Goal: Task Accomplishment & Management: Use online tool/utility

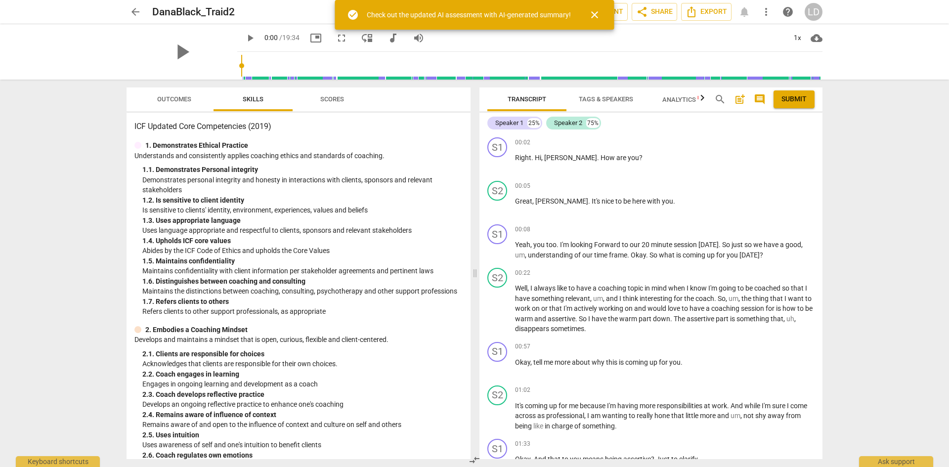
click at [736, 99] on span "post_add" at bounding box center [740, 99] width 12 height 12
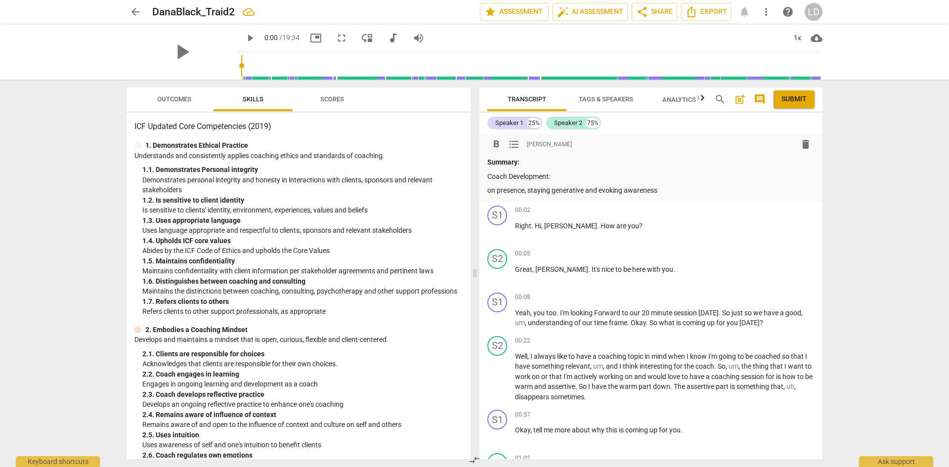
click at [488, 189] on p "on presence, staying generative and evoking awareness" at bounding box center [650, 190] width 327 height 10
click at [726, 187] on p "The coach is developing presence, staying generative and evoking awareness" at bounding box center [650, 190] width 327 height 10
click at [530, 189] on p "The coach is developing presence, staying generative and evoking awareness" at bounding box center [650, 190] width 327 height 10
click at [765, 192] on p "The coach is focused on developing presence, staying generative and evoking awa…" at bounding box center [650, 190] width 327 height 10
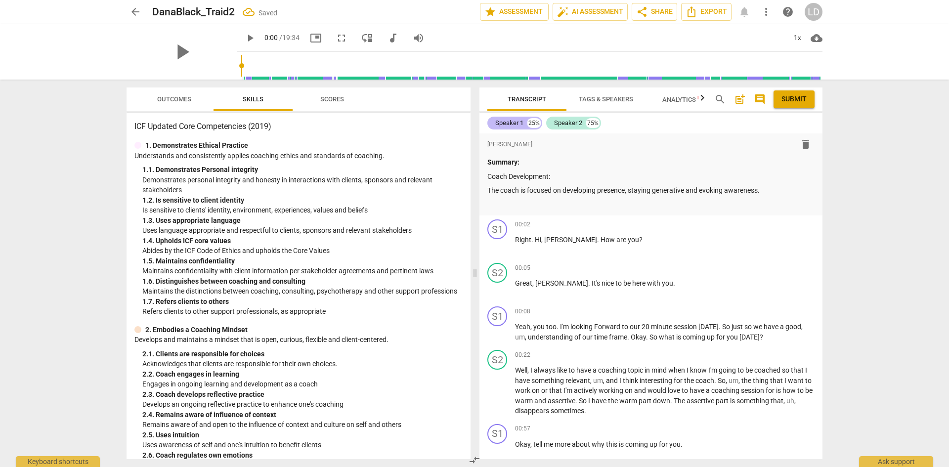
click at [498, 121] on div "Speaker 1" at bounding box center [509, 123] width 28 height 10
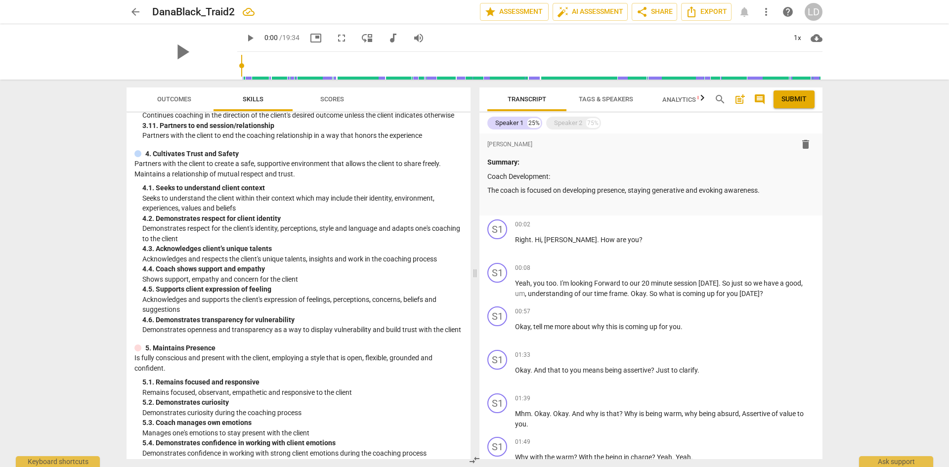
scroll to position [699, 0]
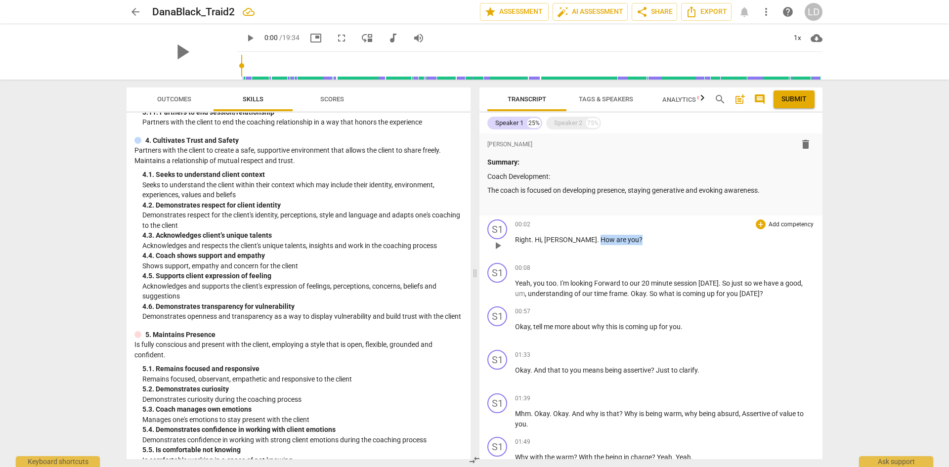
drag, startPoint x: 569, startPoint y: 241, endPoint x: 611, endPoint y: 239, distance: 42.5
click at [611, 239] on p "Right . [PERSON_NAME] . How are you ?" at bounding box center [664, 240] width 299 height 10
click at [760, 223] on div "+" at bounding box center [761, 224] width 10 height 10
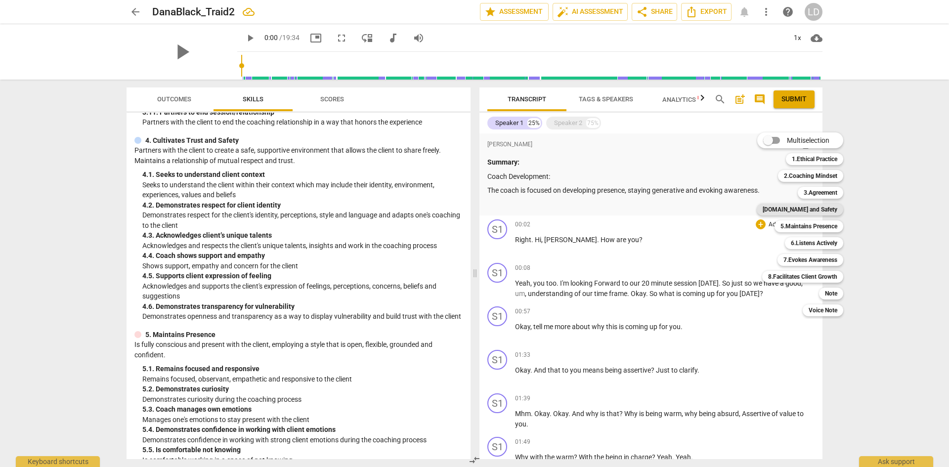
click at [817, 212] on b "[DOMAIN_NAME] and Safety" at bounding box center [799, 210] width 75 height 12
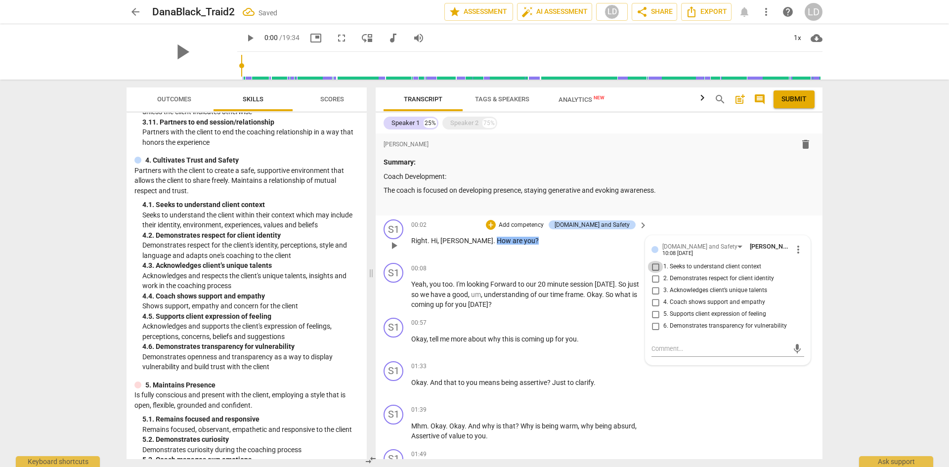
click at [657, 269] on input "1. Seeks to understand client context" at bounding box center [655, 267] width 16 height 12
checkbox input "true"
click at [858, 281] on div "arrow_back DanaBlack_Traid2 Saved edit star Assessment auto_fix_high AI Assessm…" at bounding box center [474, 233] width 949 height 467
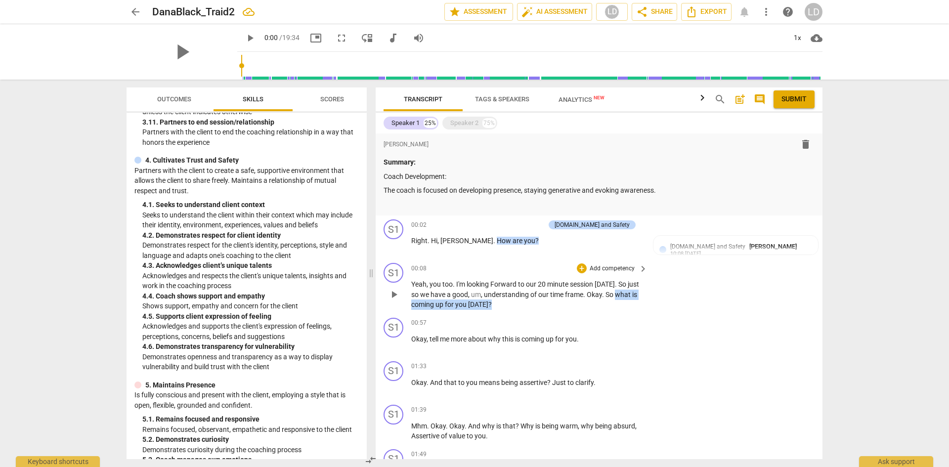
drag, startPoint x: 616, startPoint y: 296, endPoint x: 612, endPoint y: 302, distance: 6.7
click at [612, 302] on p "Yeah , you too . I'm looking Forward to our 20 minute session [DATE] . So just …" at bounding box center [526, 294] width 231 height 31
click at [580, 267] on div "+" at bounding box center [582, 268] width 10 height 10
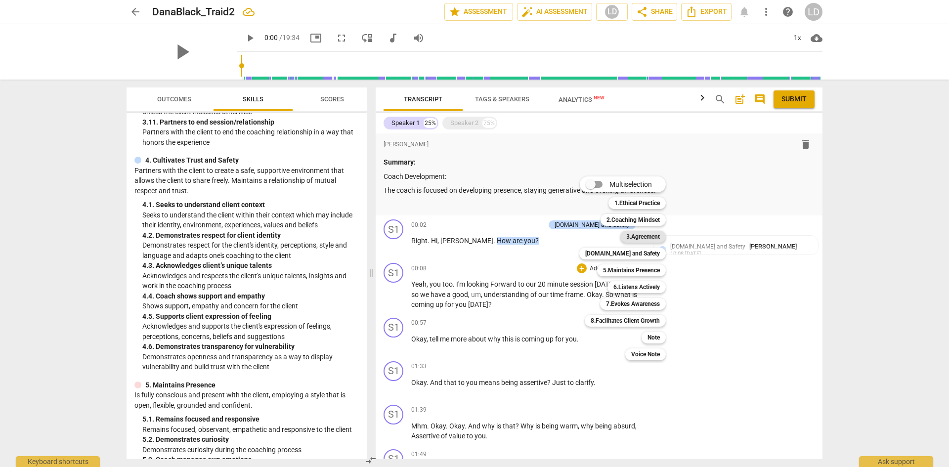
click at [641, 236] on b "3.Agreement" at bounding box center [643, 237] width 34 height 12
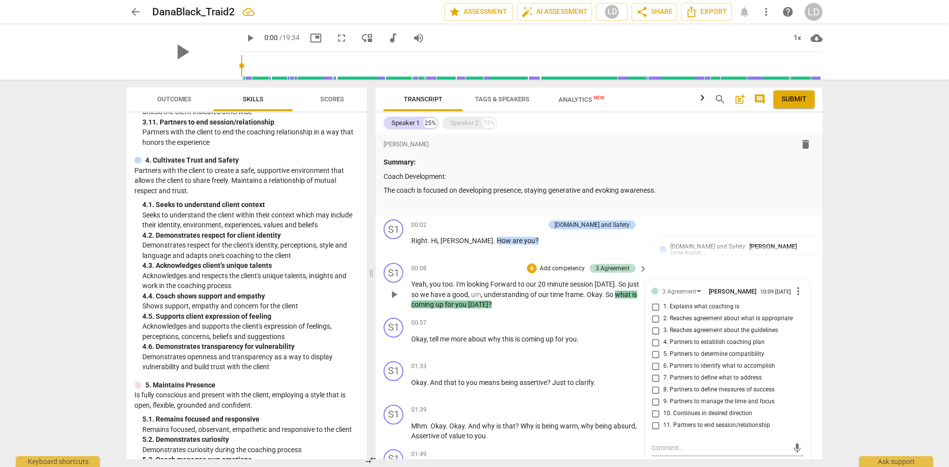
click at [712, 380] on span "7. Partners to define what to address" at bounding box center [712, 378] width 98 height 9
click at [663, 380] on input "7. Partners to define what to address" at bounding box center [655, 378] width 16 height 12
checkbox input "true"
click at [869, 369] on div "arrow_back DanaBlack_Traid2 edit star Assessment auto_fix_high AI Assessment LD…" at bounding box center [474, 233] width 949 height 467
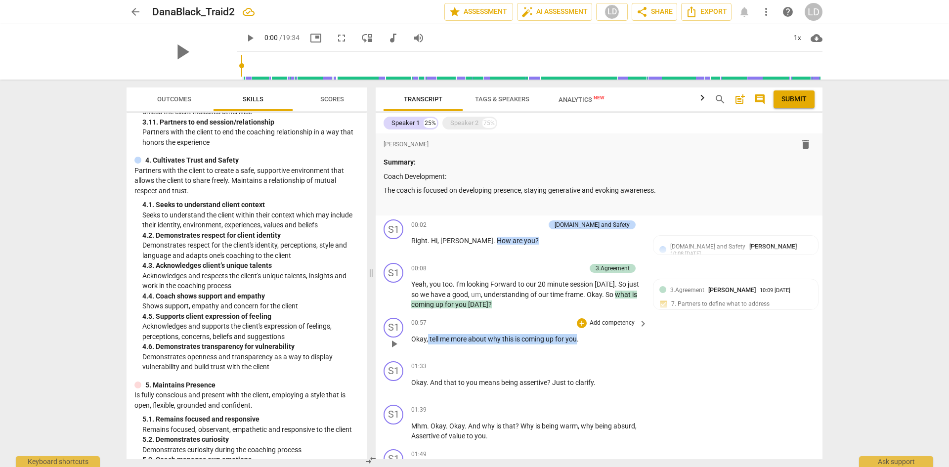
drag, startPoint x: 428, startPoint y: 338, endPoint x: 578, endPoint y: 332, distance: 149.9
click at [578, 332] on div "00:57 + Add competency keyboard_arrow_right Okay , tell me more about why this …" at bounding box center [529, 336] width 237 height 36
click at [577, 322] on div "+" at bounding box center [582, 323] width 10 height 10
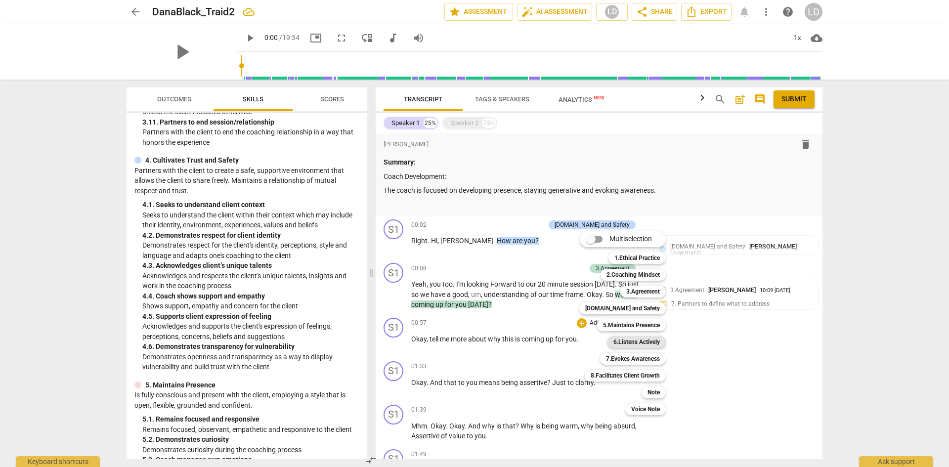
click at [636, 345] on b "6.Listens Actively" at bounding box center [636, 342] width 46 height 12
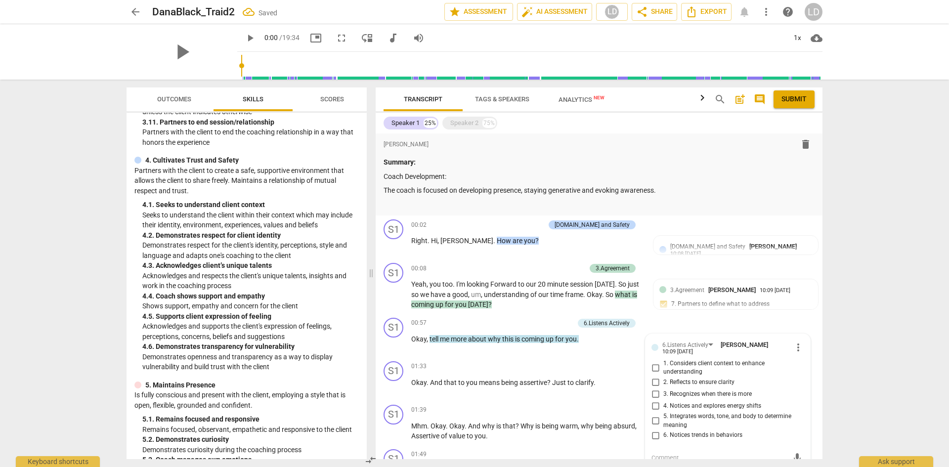
scroll to position [3, 0]
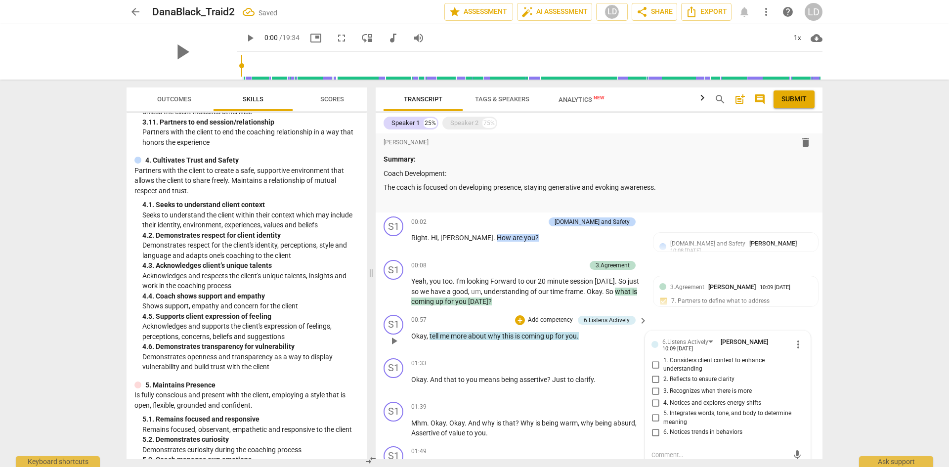
click at [652, 389] on input "3. Recognizes when there is more" at bounding box center [655, 391] width 16 height 12
checkbox input "true"
click at [518, 317] on div "+" at bounding box center [520, 320] width 10 height 10
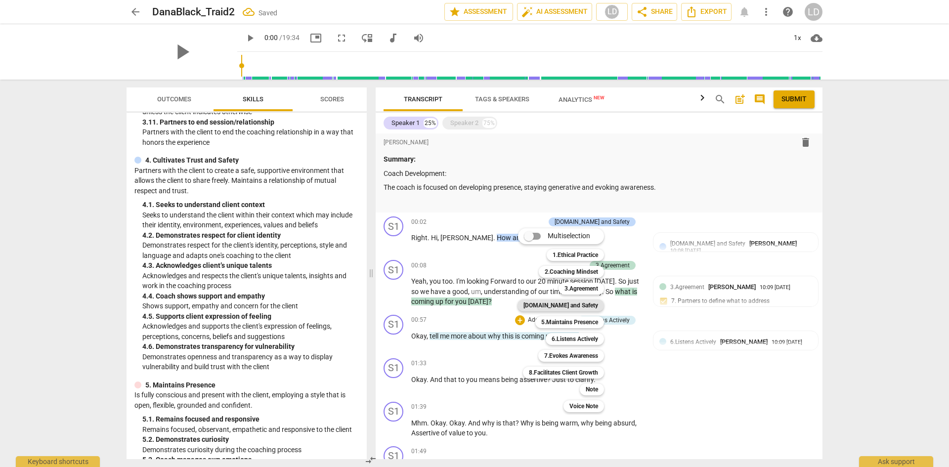
click at [580, 308] on b "[DOMAIN_NAME] and Safety" at bounding box center [560, 305] width 75 height 12
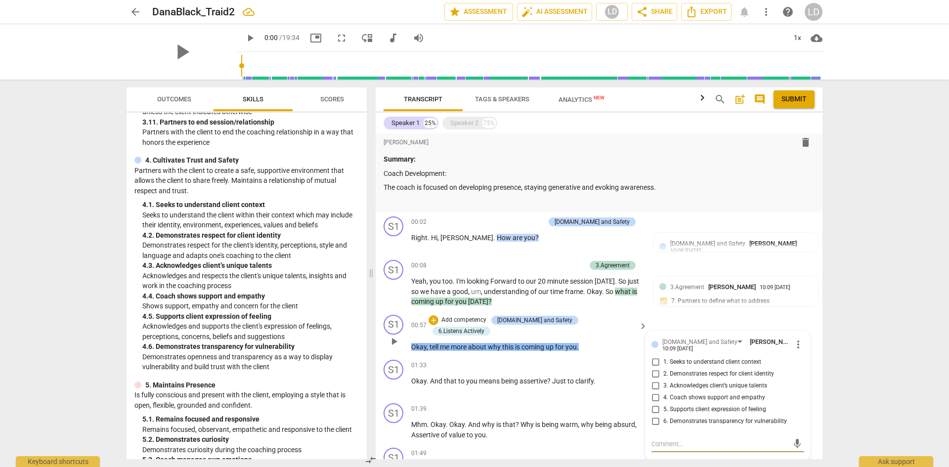
click at [653, 363] on input "1. Seeks to understand client context" at bounding box center [655, 362] width 16 height 12
checkbox input "true"
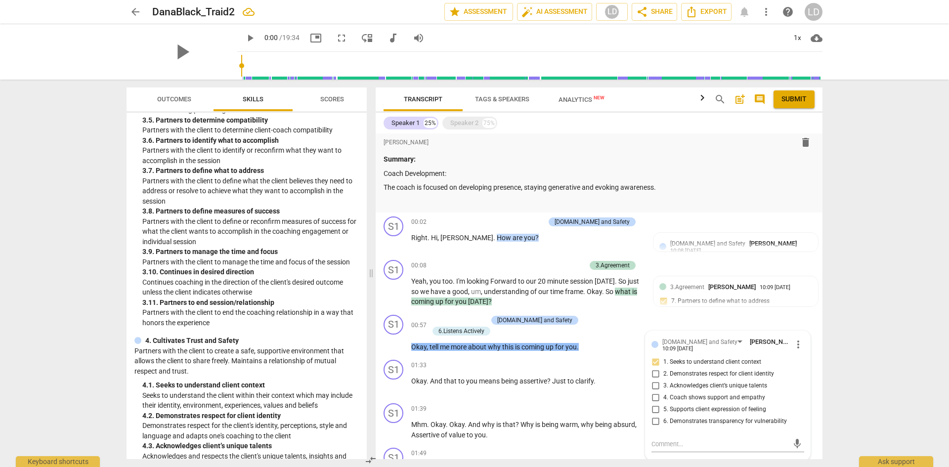
scroll to position [665, 0]
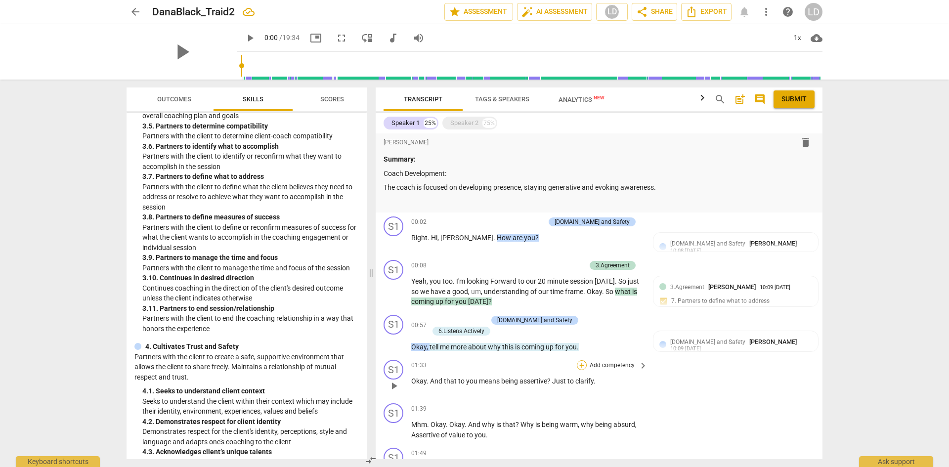
click at [581, 366] on div "+" at bounding box center [582, 365] width 10 height 10
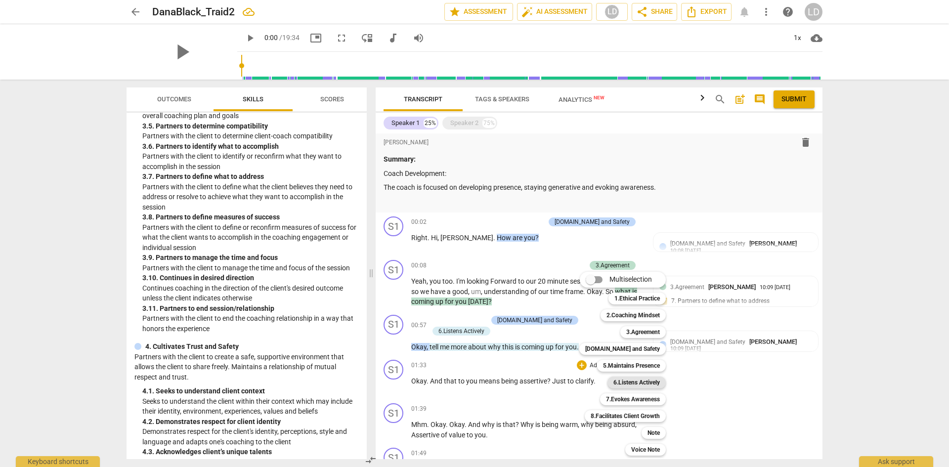
click at [631, 385] on b "6.Listens Actively" at bounding box center [636, 383] width 46 height 12
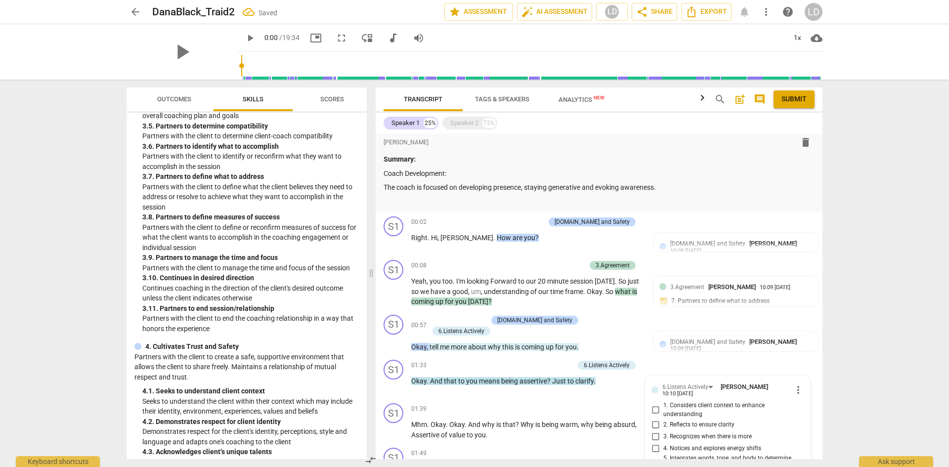
scroll to position [206, 0]
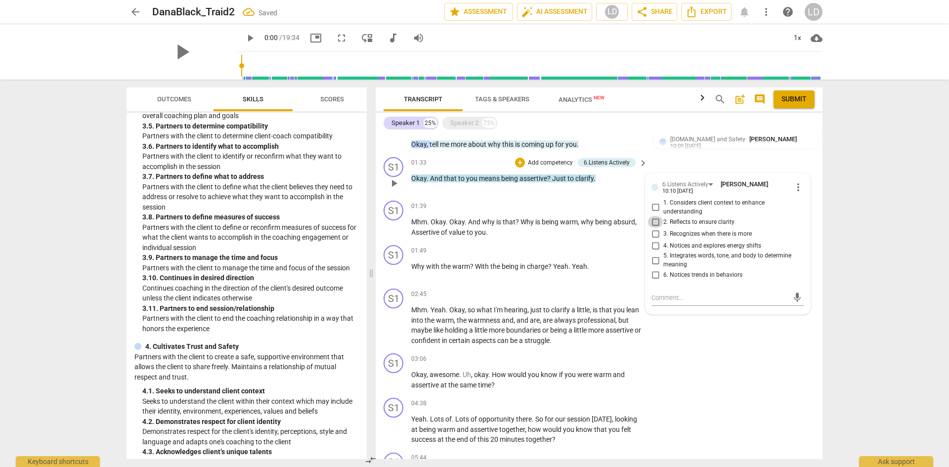
click at [654, 221] on input "2. Reflects to ensure clarity" at bounding box center [655, 222] width 16 height 12
checkbox input "true"
click at [872, 283] on div "arrow_back DanaBlack_Traid2 Saved edit star Assessment auto_fix_high AI Assessm…" at bounding box center [474, 233] width 949 height 467
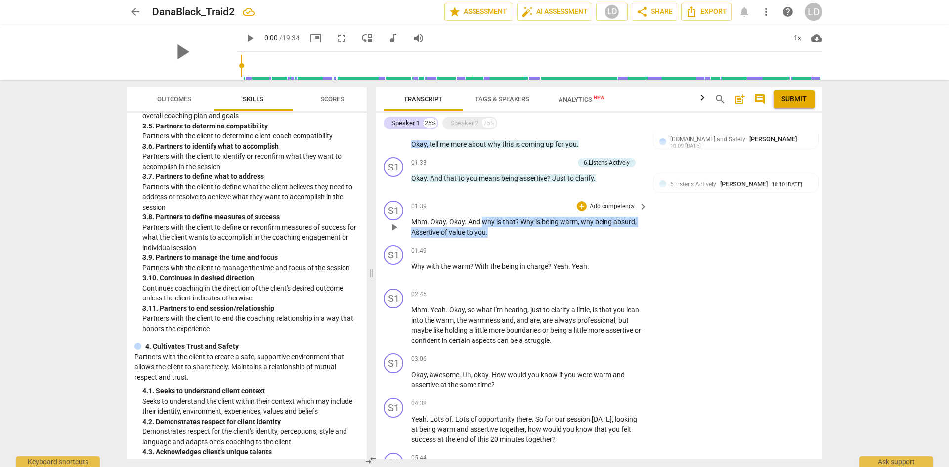
drag, startPoint x: 481, startPoint y: 219, endPoint x: 491, endPoint y: 228, distance: 12.6
click at [491, 228] on p "Mhm . Okay . Okay . And why is that ? Why is being warm , why being absurd , As…" at bounding box center [526, 227] width 231 height 20
click at [581, 205] on div "+" at bounding box center [582, 206] width 10 height 10
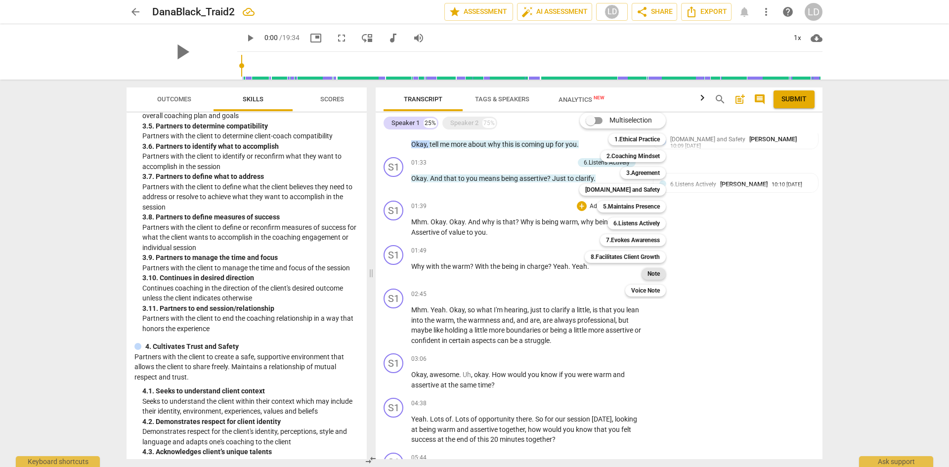
click at [653, 274] on b "Note" at bounding box center [653, 274] width 12 height 12
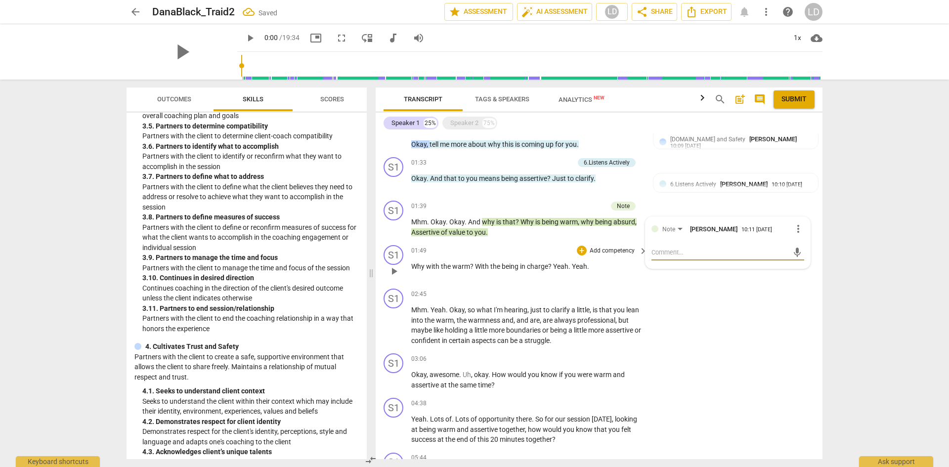
type textarea "C"
type textarea "Ch"
type textarea "Cho"
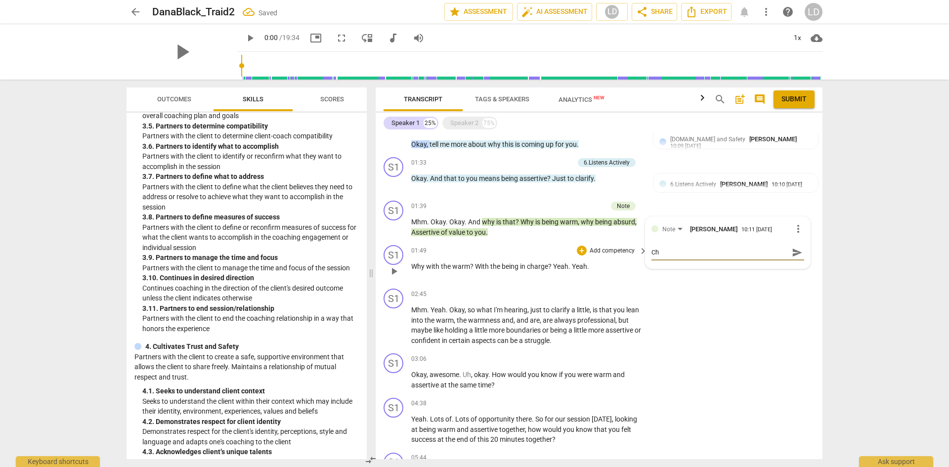
type textarea "Cho"
type textarea "[PERSON_NAME]"
type textarea "Choic"
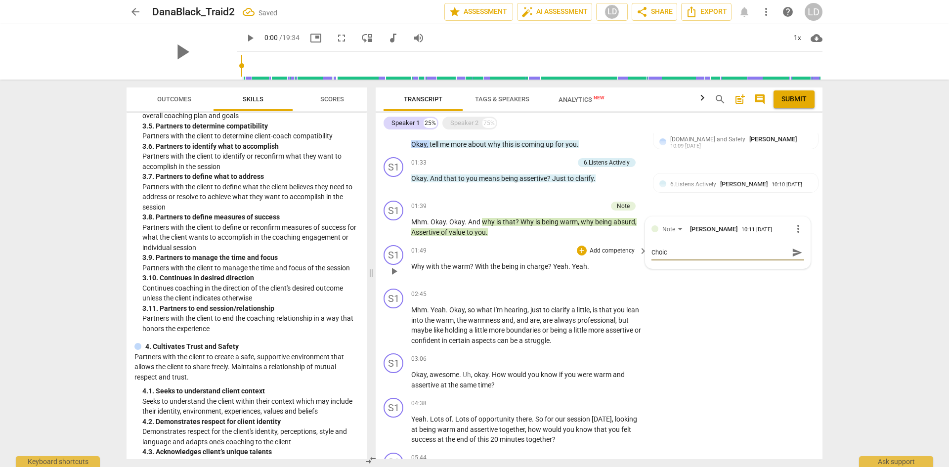
type textarea "Choice"
type textarea "Choice P"
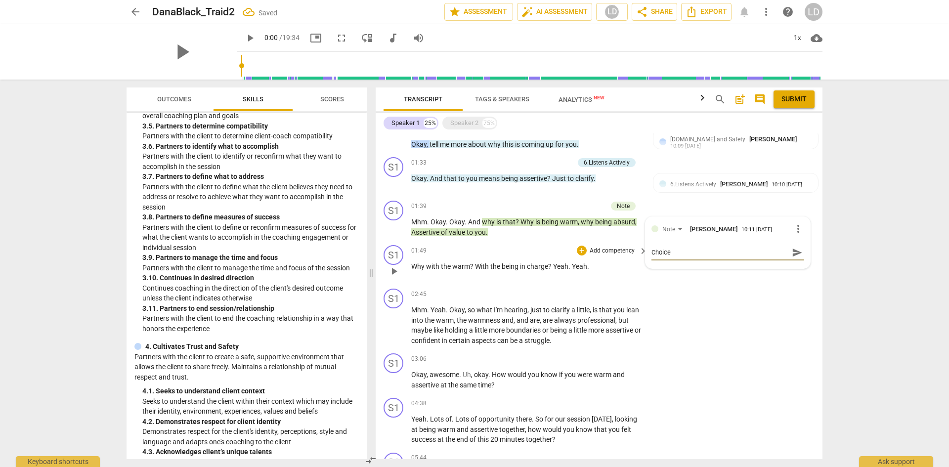
type textarea "Choice P"
type textarea "Choice Po"
type textarea "Choice Poi"
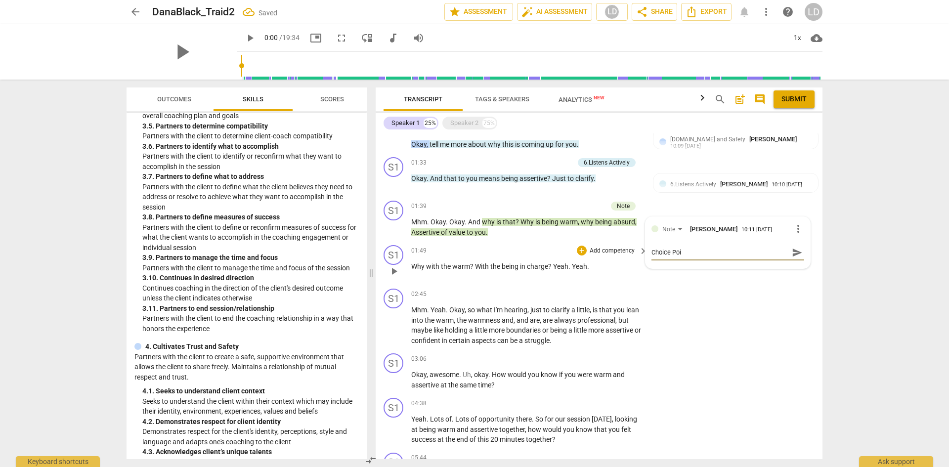
type textarea "Choice Poin"
type textarea "Choice Point"
type textarea "Choice Point:"
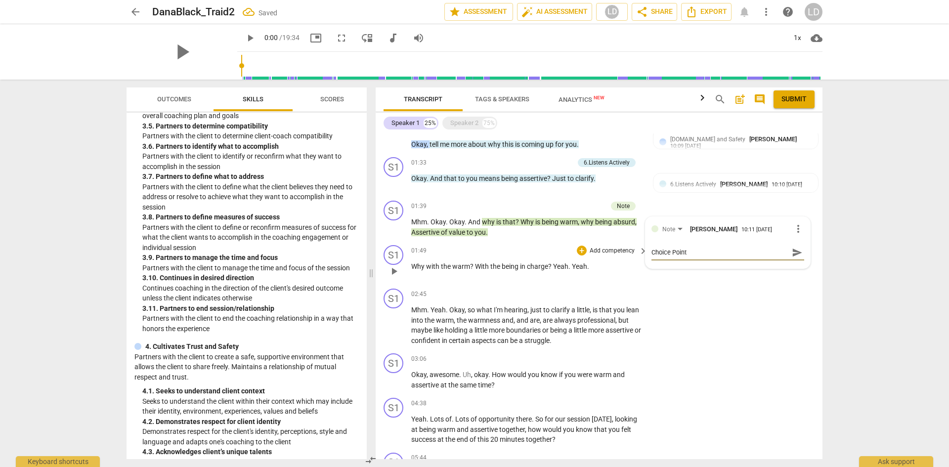
type textarea "Choice Point:"
type textarea "Choice Point: T"
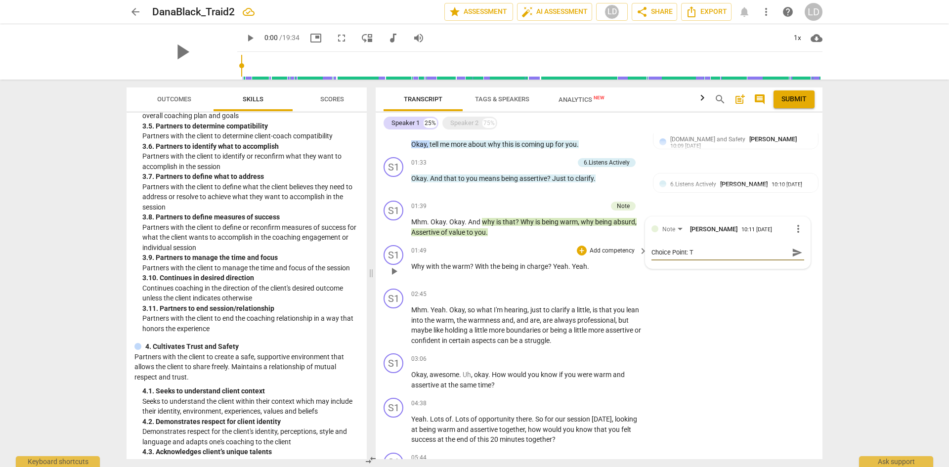
type textarea "Choice Point: Th"
type textarea "Choice Point: The"
type textarea "Choice Point: Ther"
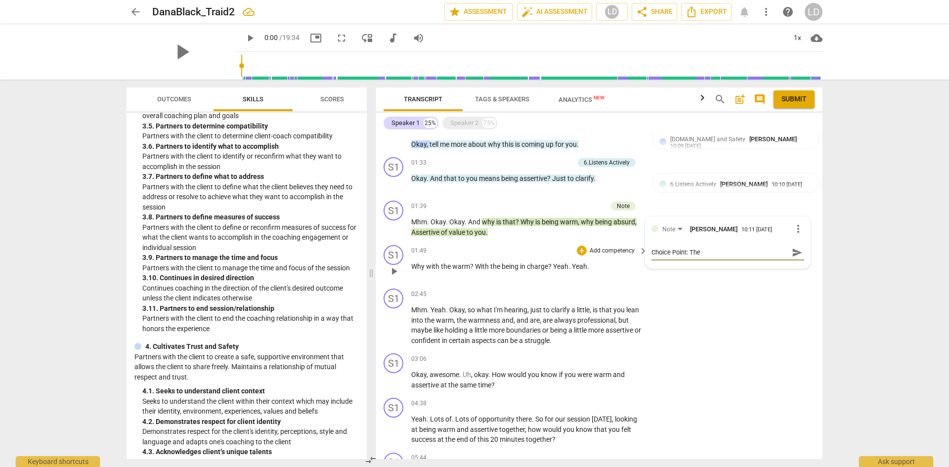
type textarea "Choice Point: Ther"
type textarea "Choice Point: There"
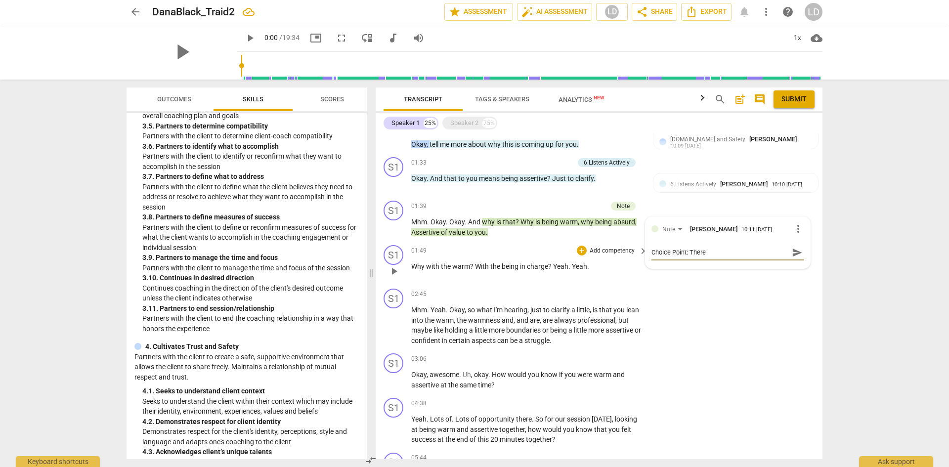
type textarea "Choice Point: There i"
type textarea "Choice Point: There is"
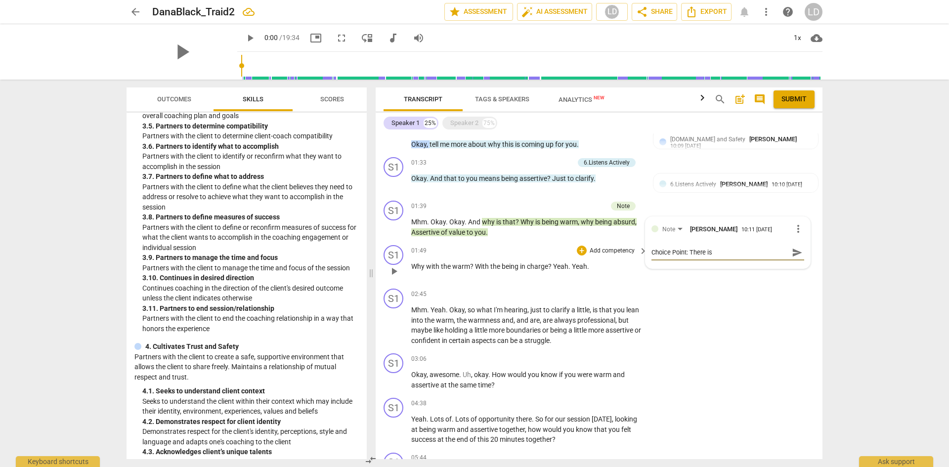
type textarea "Choice Point: There is"
type textarea "Choice Point: There is a"
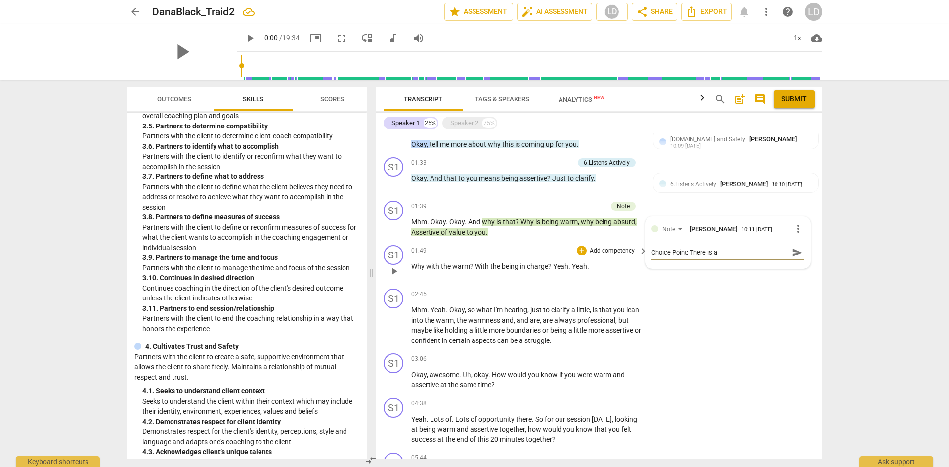
type textarea "Choice Point: There is a d"
type textarea "Choice Point: There is a di"
type textarea "Choice Point: There is a dif"
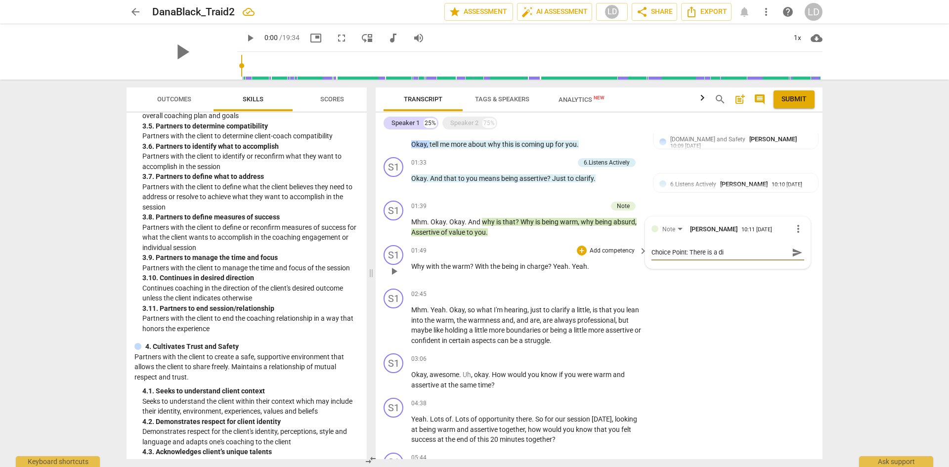
type textarea "Choice Point: There is a dif"
type textarea "Choice Point: There is a diff"
type textarea "Choice Point: There is a diffe"
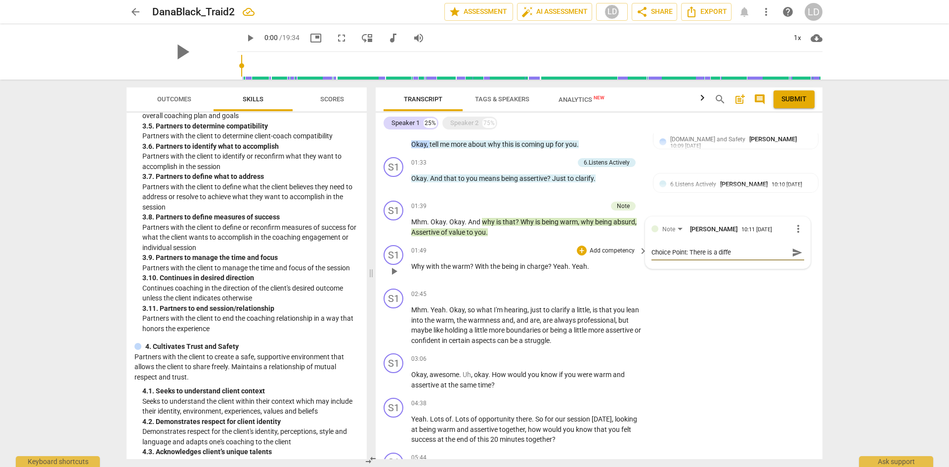
type textarea "Choice Point: There is a differ"
type textarea "Choice Point: There is a differe"
type textarea "Choice Point: There is a differen"
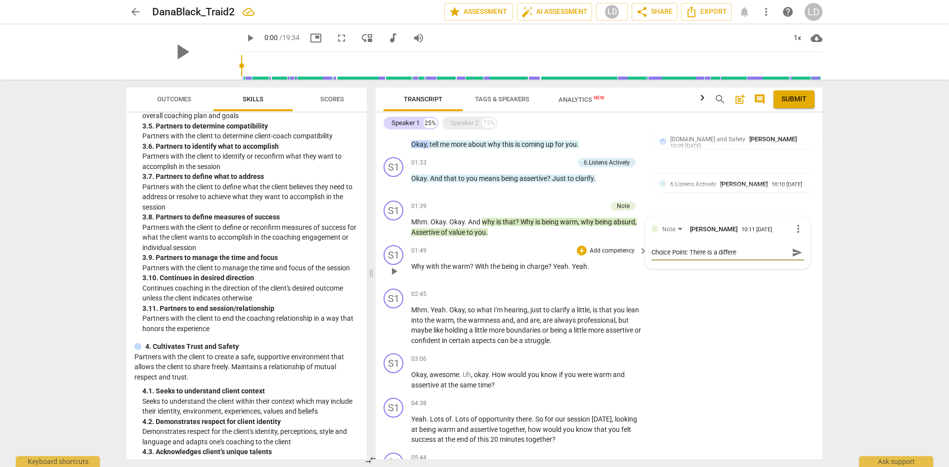
type textarea "Choice Point: There is a differen"
type textarea "Choice Point: There is a differenc"
type textarea "Choice Point: There is a difference"
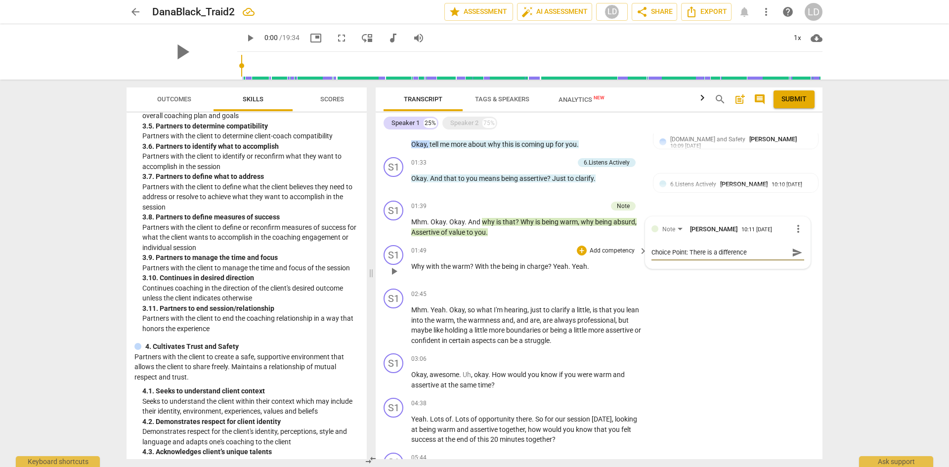
type textarea "Choice Point: There is a difference"
type textarea "Choice Point: There is a difference i"
type textarea "Choice Point: There is a difference in"
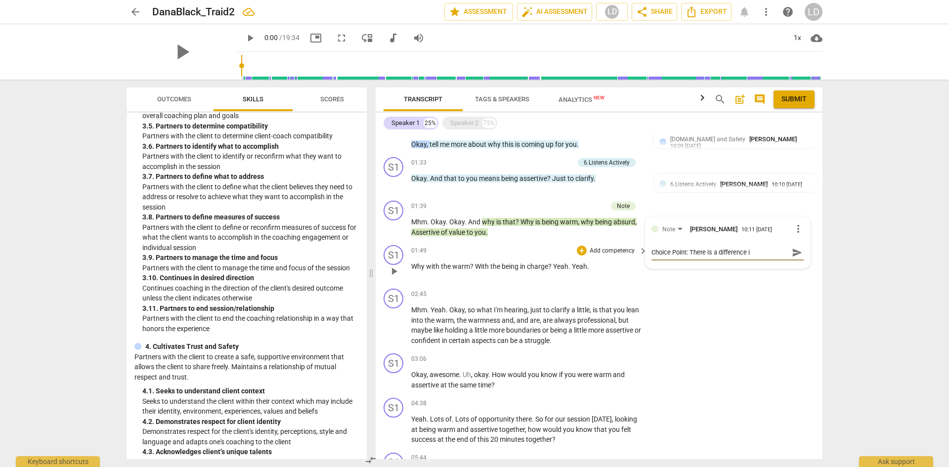
type textarea "Choice Point: There is a difference in"
type textarea "Choice Point: There is a difference in f"
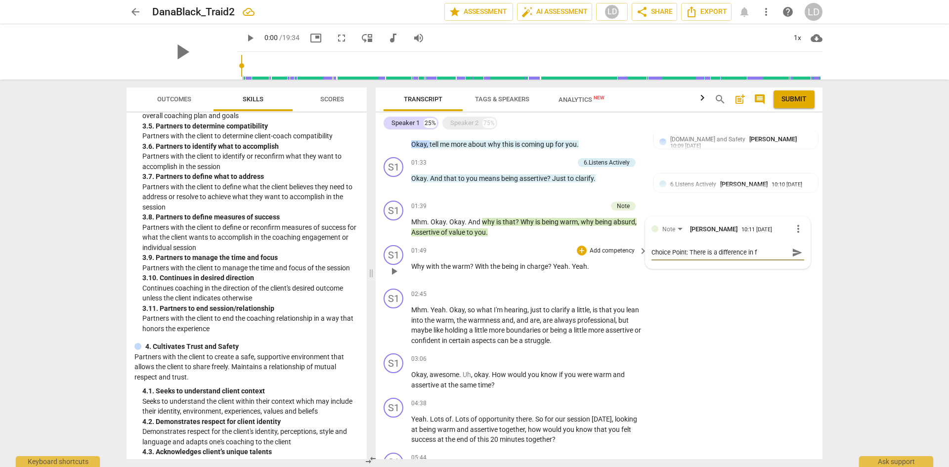
type textarea "Choice Point: There is a difference in fr"
type textarea "Choice Point: There is a difference in fra"
type textarea "Choice Point: There is a difference in fram"
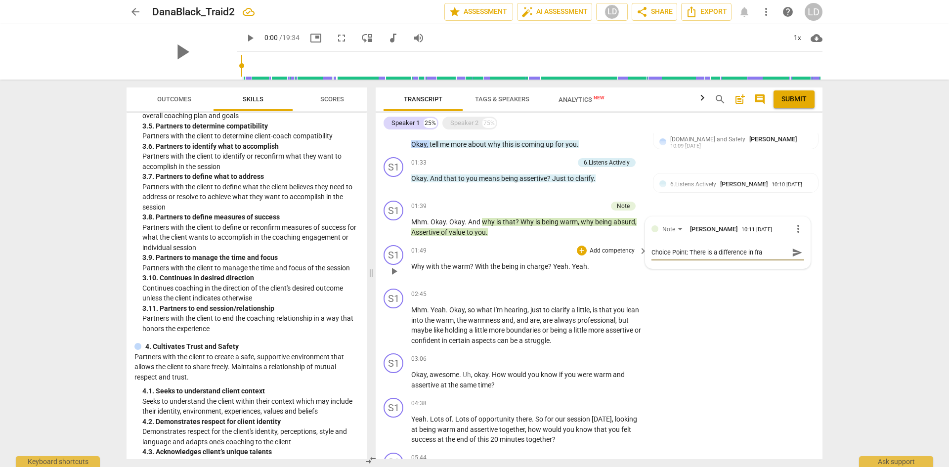
type textarea "Choice Point: There is a difference in fram"
type textarea "Choice Point: There is a difference in frami"
type textarea "Choice Point: There is a difference in framin"
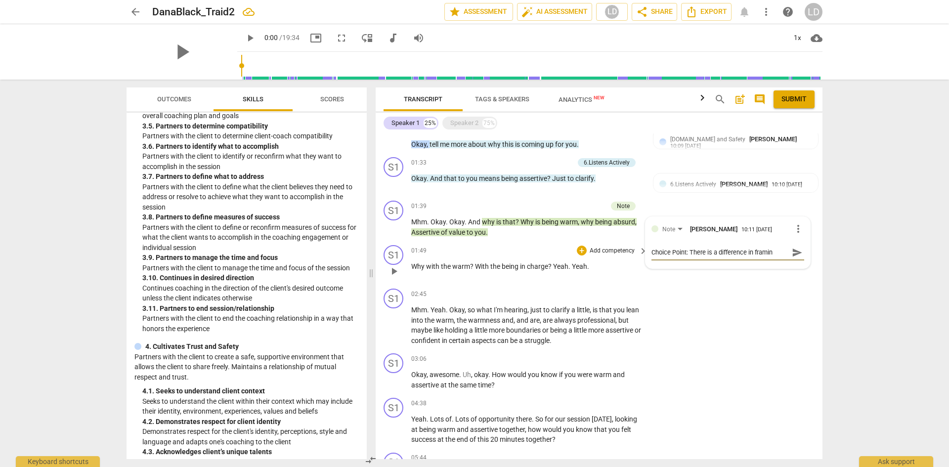
type textarea "Choice Point: There is a difference in framing"
type textarea "Choice Point: There is a difference in framing q"
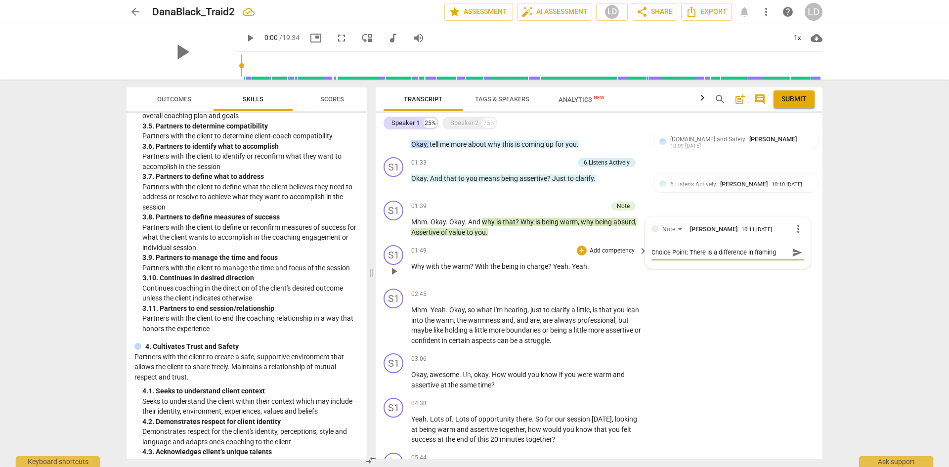
type textarea "Choice Point: There is a difference in framing q"
type textarea "Choice Point: There is a difference in framing qu"
type textarea "Choice Point: There is a difference in framing que"
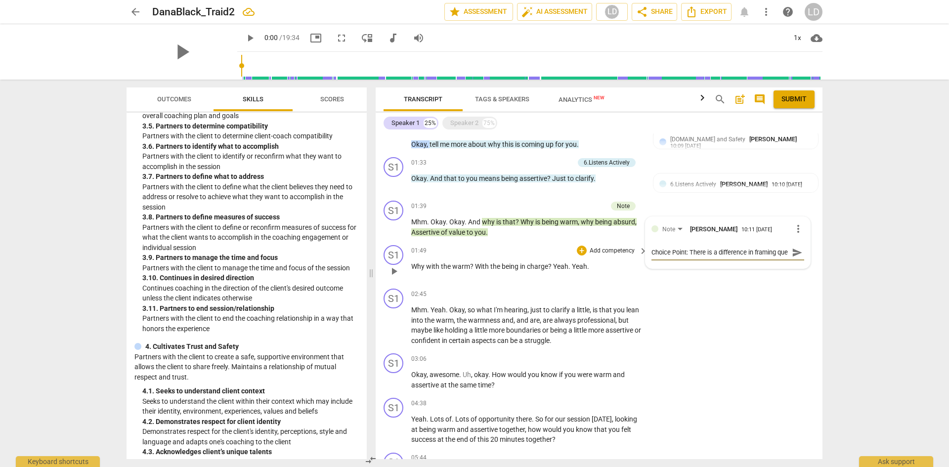
scroll to position [9, 0]
type textarea "Choice Point: There is a difference in framing ques"
type textarea "Choice Point: There is a difference in framing quest"
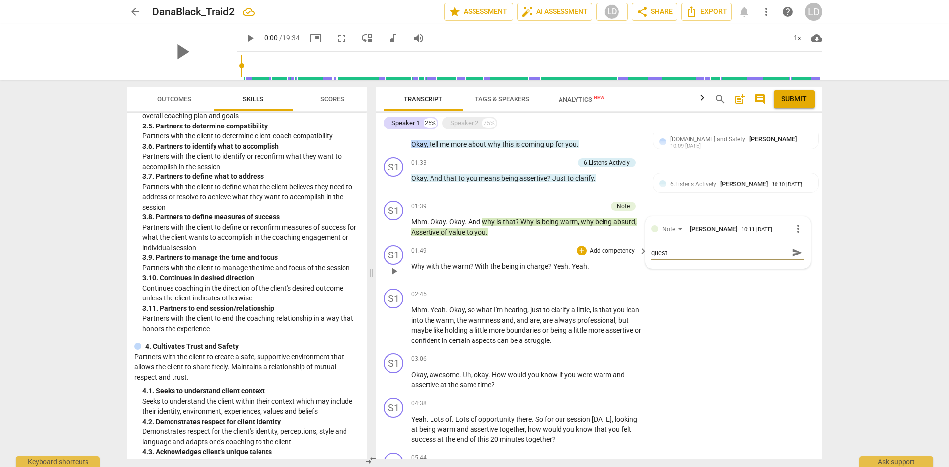
type textarea "Choice Point: There is a difference in framing questi"
type textarea "Choice Point: There is a difference in framing questio"
type textarea "Choice Point: There is a difference in framing question"
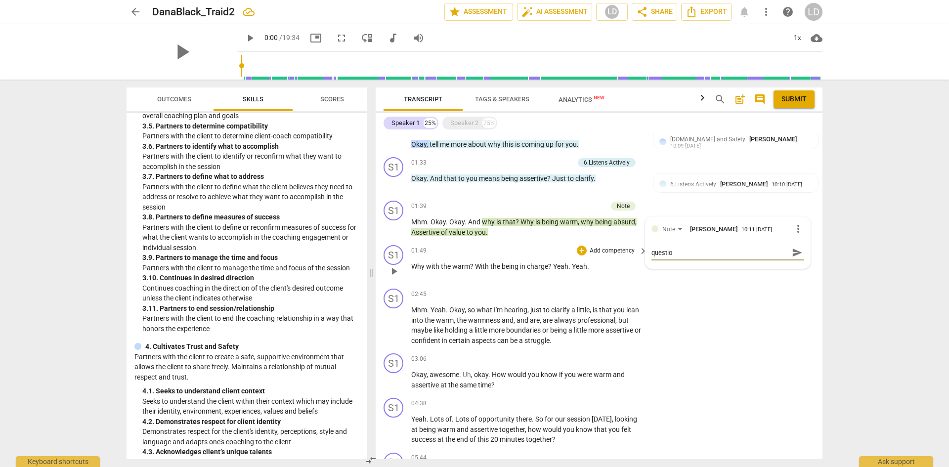
type textarea "Choice Point: There is a difference in framing question"
type textarea "Choice Point: There is a difference in framing questions"
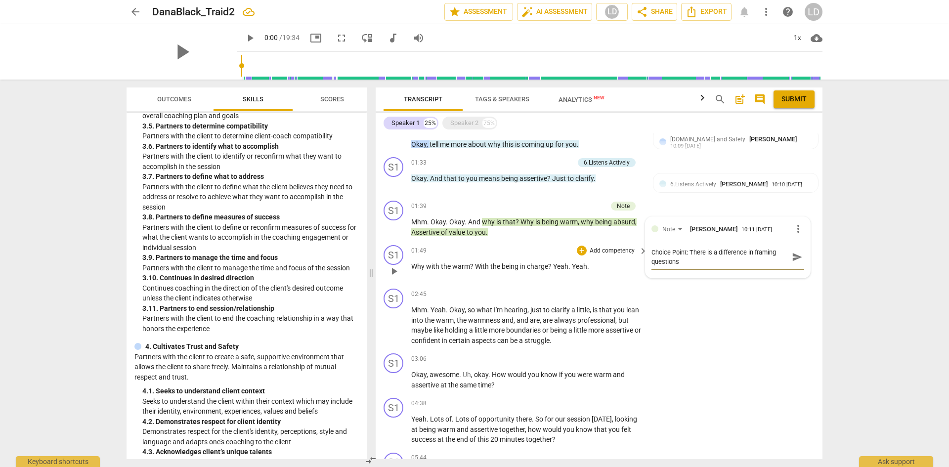
type textarea "Choice Point: There is a difference in framing questions"
type textarea "Choice Point: There is a difference in framing questions w"
type textarea "Choice Point: There is a difference in framing questions wi"
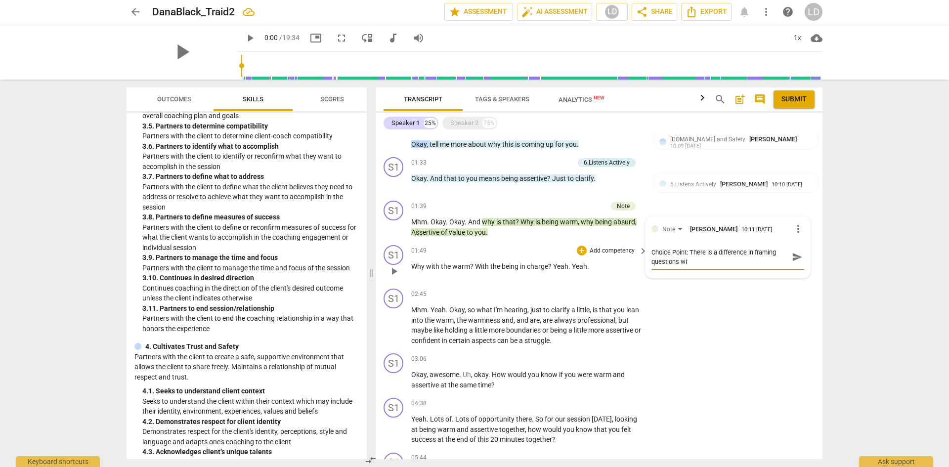
type textarea "Choice Point: There is a difference in framing questions wit"
type textarea "Choice Point: There is a difference in framing questions with"
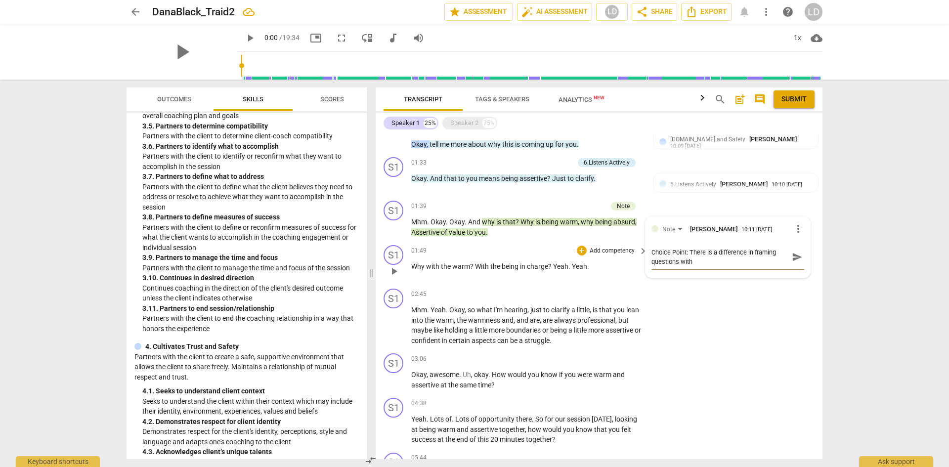
type textarea "Choice Point: There is a difference in framing questions with"
type textarea "Choice Point: There is a difference in framing questions with w"
type textarea "Choice Point: There is a difference in framing questions with wh"
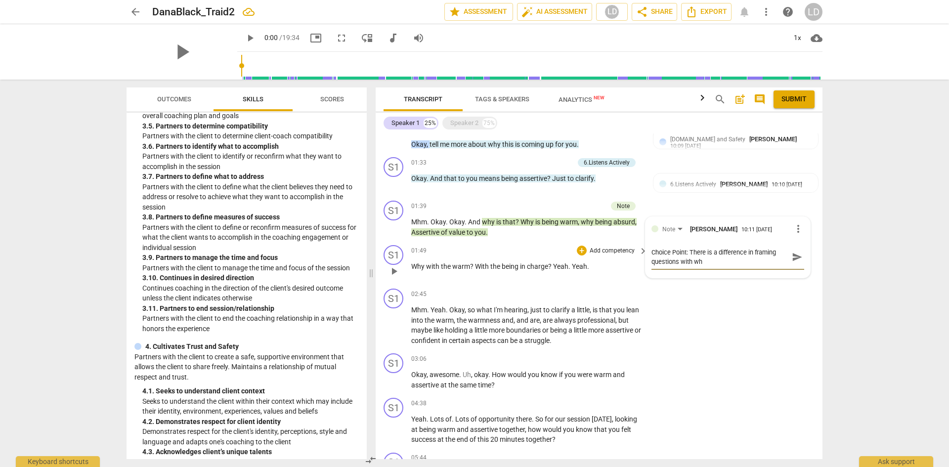
type textarea "Choice Point: There is a difference in framing questions with why"
type textarea "Choice Point: There is a difference in framing questions with why."
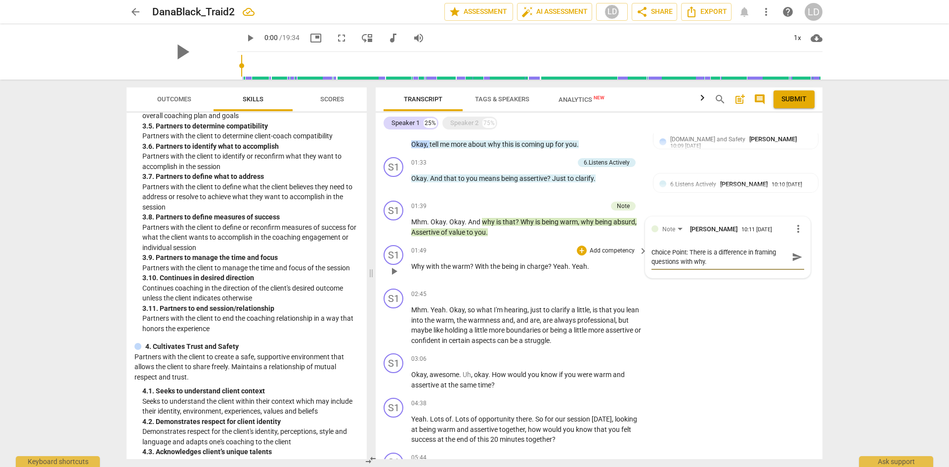
type textarea "Choice Point: There is a difference in framing questions with why."
type textarea "Choice Point: There is a difference in framing questions with why. W"
type textarea "Choice Point: There is a difference in framing questions with why. Wh"
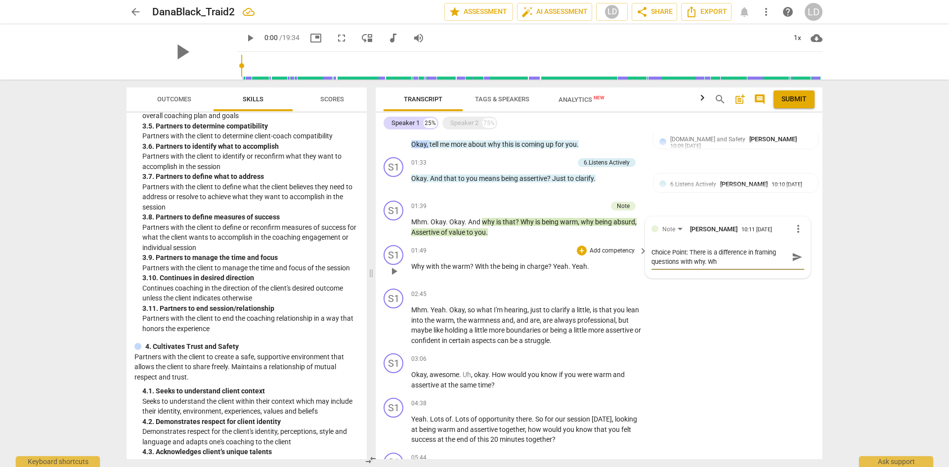
type textarea "Choice Point: There is a difference in framing questions with why. Whi"
type textarea "Choice Point: There is a difference in framing questions with why. Whil"
type textarea "Choice Point: There is a difference in framing questions with why. While"
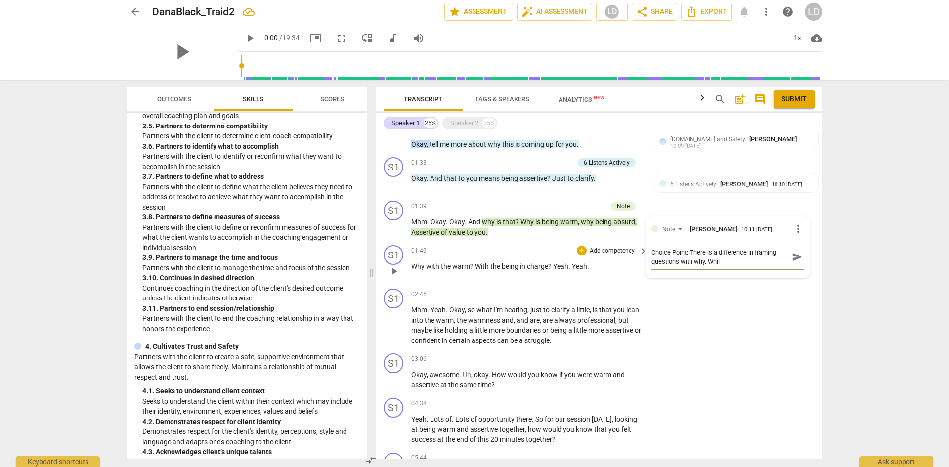
type textarea "Choice Point: There is a difference in framing questions with why. While"
type textarea "Choice Point: There is a difference in framing questions with why. While y"
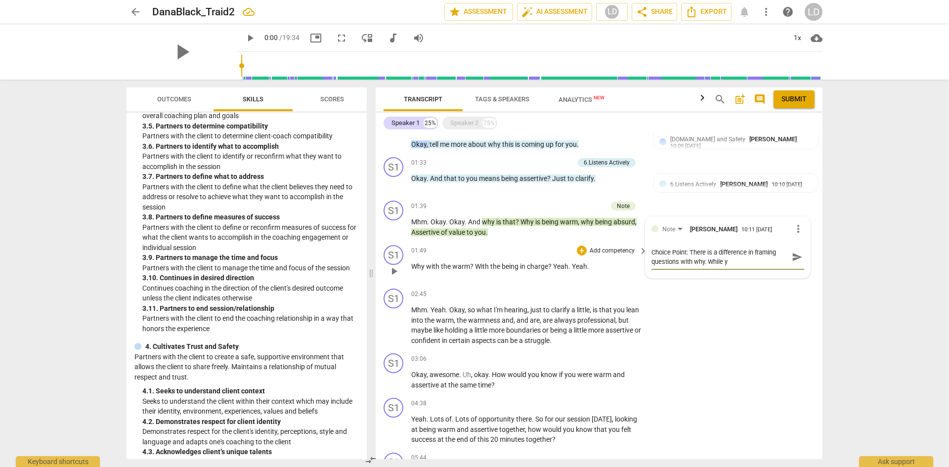
type textarea "Choice Point: There is a difference in framing questions with why. While yo"
type textarea "Choice Point: There is a difference in framing questions with why. While you"
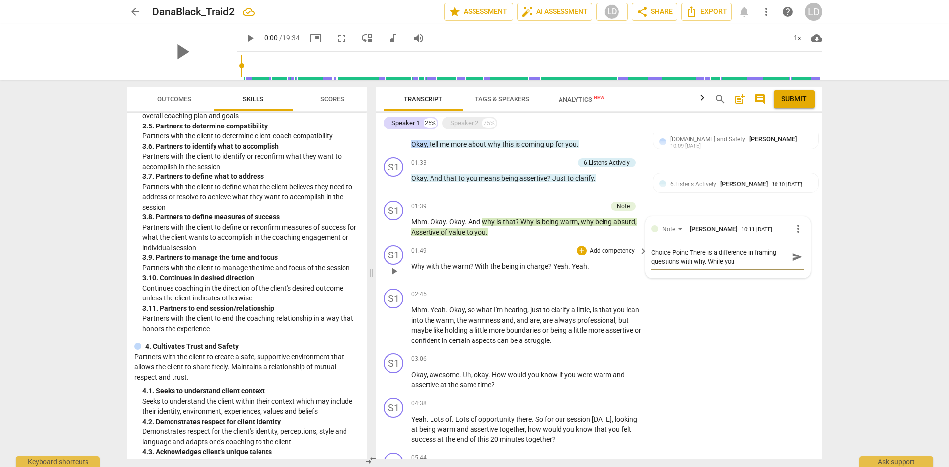
type textarea "Choice Point: There is a difference in framing questions with why. While you"
type textarea "Choice Point: There is a difference in framing questions with why. While you m"
type textarea "Choice Point: There is a difference in framing questions with why. While you ma"
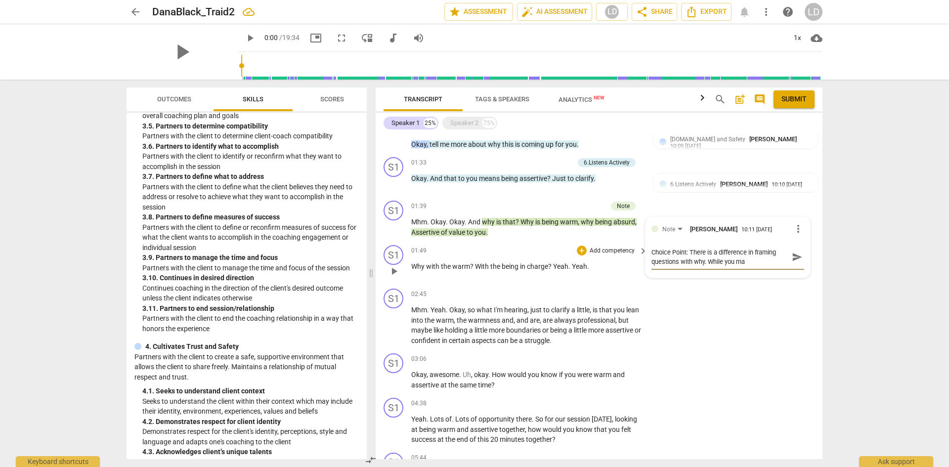
type textarea "Choice Point: There is a difference in framing questions with why. While you may"
type textarea "Choice Point: There is a difference in framing questions with why. While you ma…"
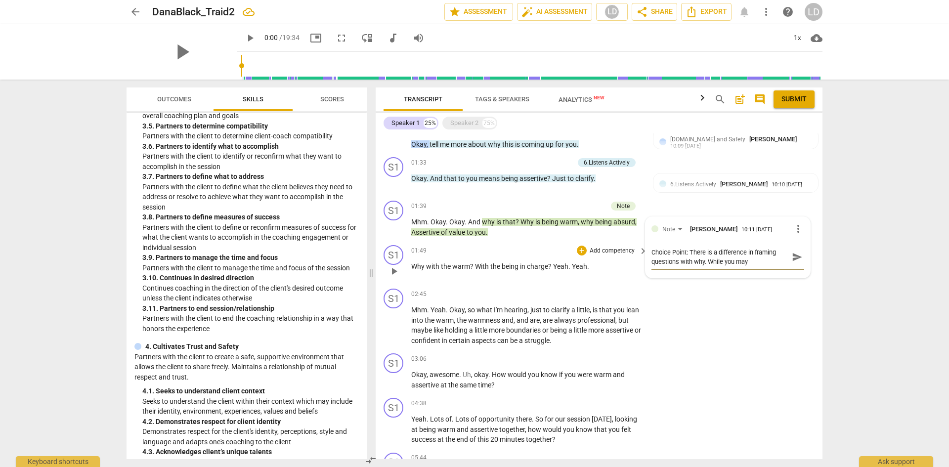
type textarea "Choice Point: There is a difference in framing questions with why. While you ma…"
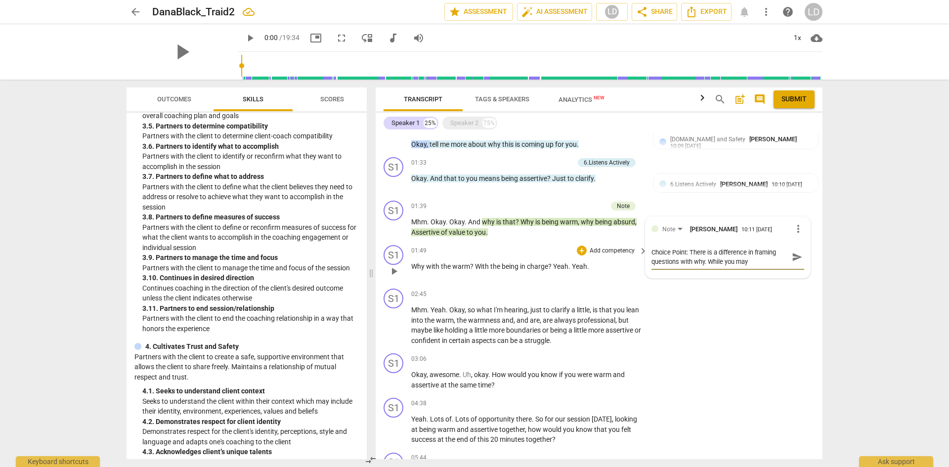
type textarea "Choice Point: There is a difference in framing questions with why. While you ma…"
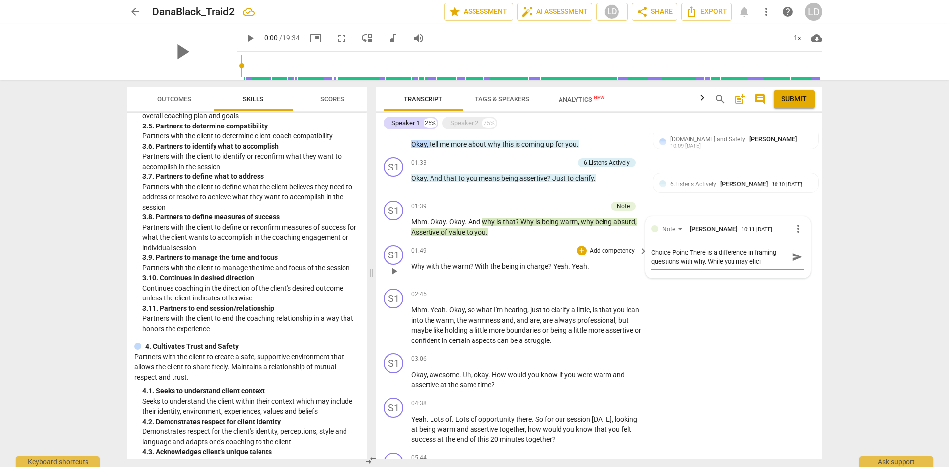
type textarea "Choice Point: There is a difference in framing questions with why. While you ma…"
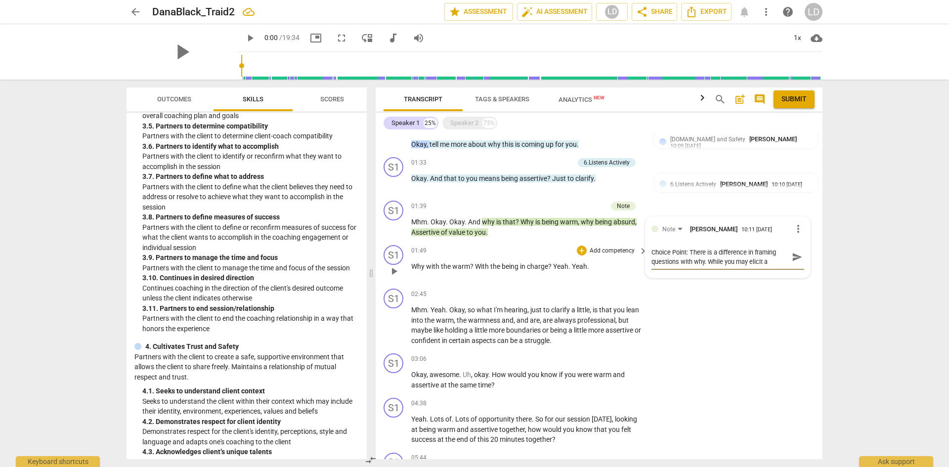
type textarea "Choice Point: There is a difference in framing questions with why. While you ma…"
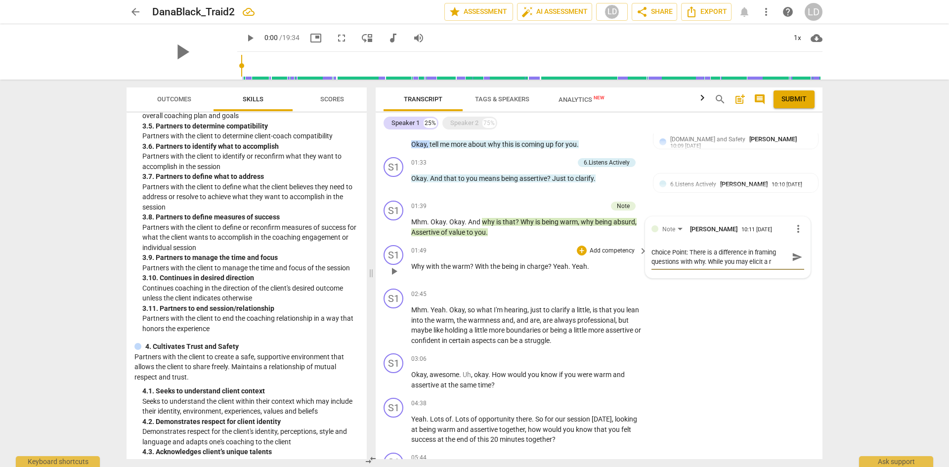
type textarea "Choice Point: There is a difference in framing questions with why. While you ma…"
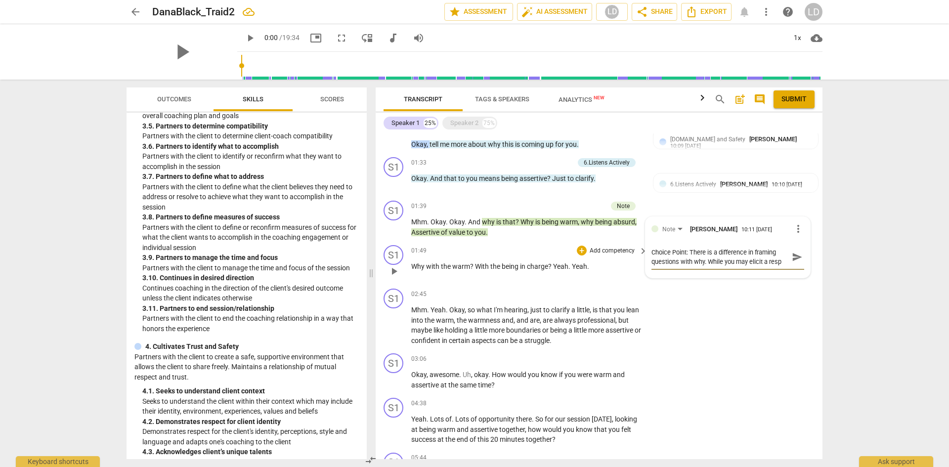
type textarea "Choice Point: There is a difference in framing questions with why. While you ma…"
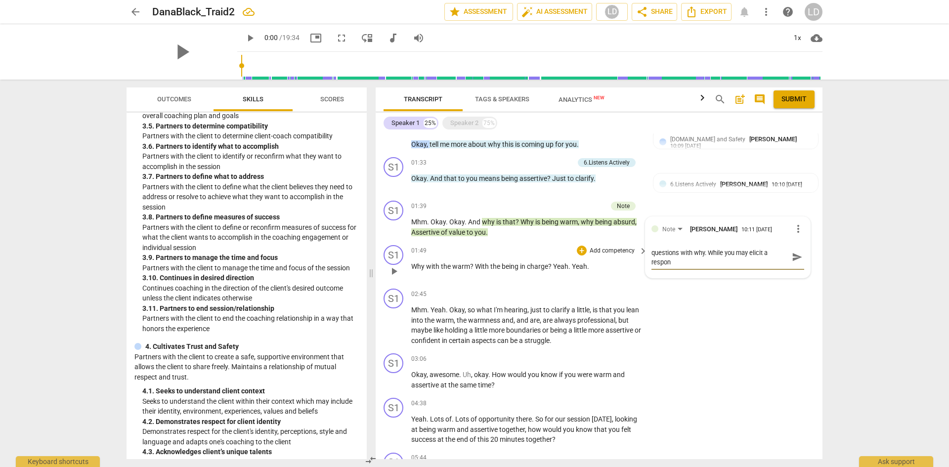
type textarea "Choice Point: There is a difference in framing questions with why. While you ma…"
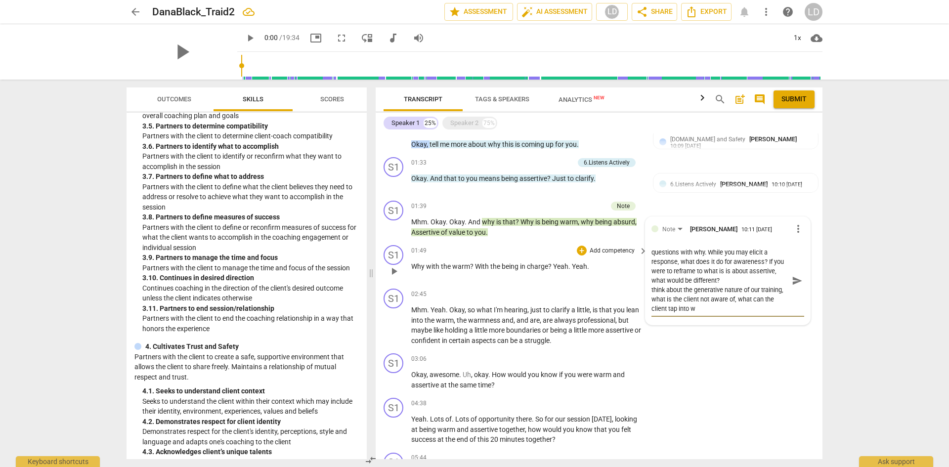
scroll to position [9, 0]
click at [792, 279] on span "send" at bounding box center [797, 280] width 11 height 11
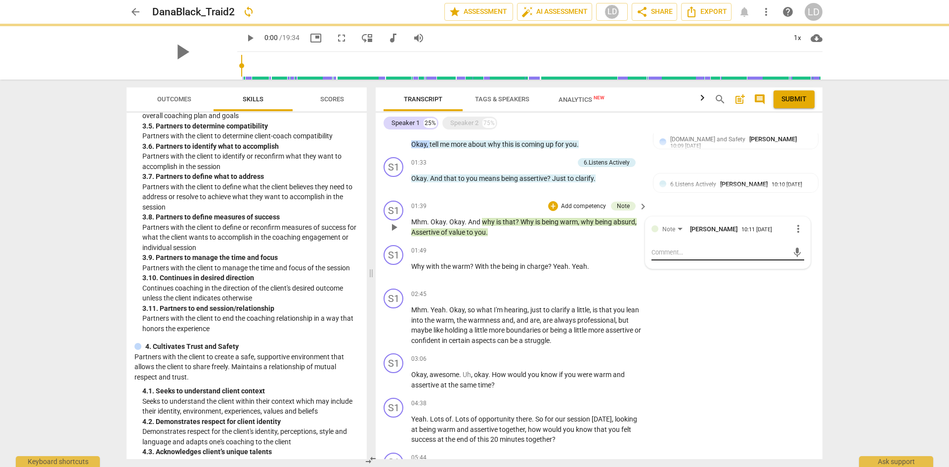
scroll to position [0, 0]
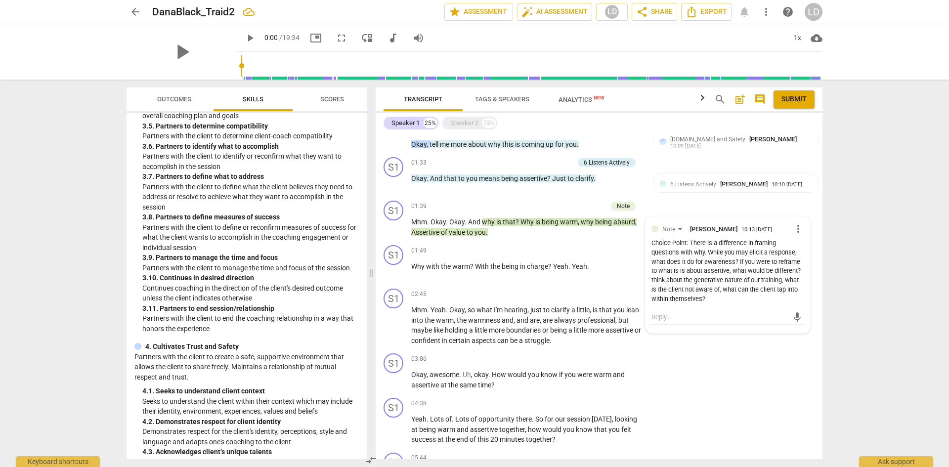
click at [824, 325] on div "Transcript Tags & Speakers Analytics New search post_add comment Submit Speaker…" at bounding box center [601, 273] width 459 height 387
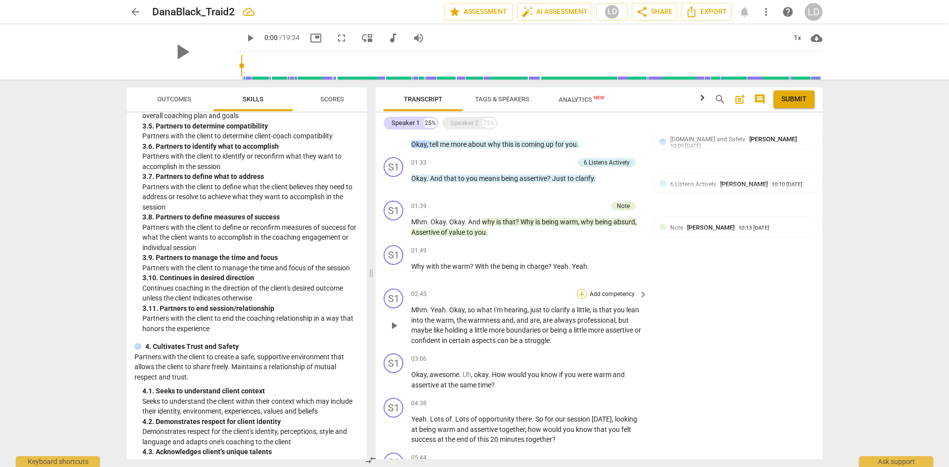
click at [583, 291] on div "+" at bounding box center [582, 294] width 10 height 10
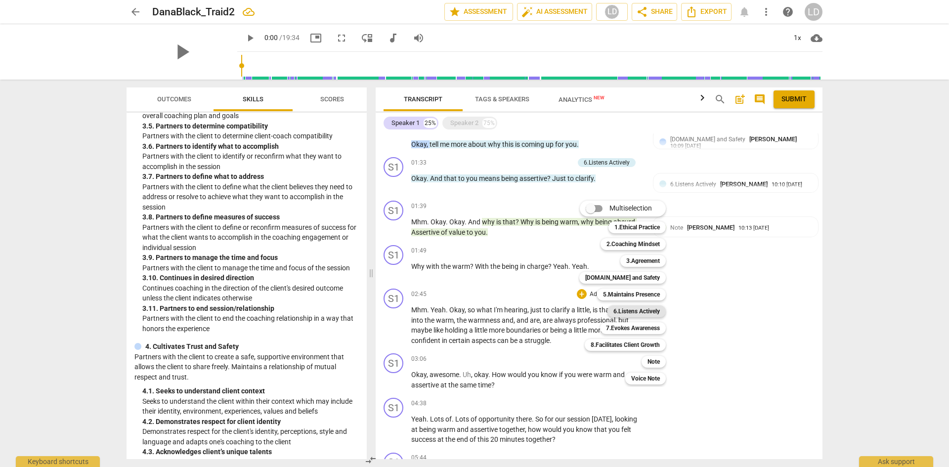
click at [639, 311] on b "6.Listens Actively" at bounding box center [636, 311] width 46 height 12
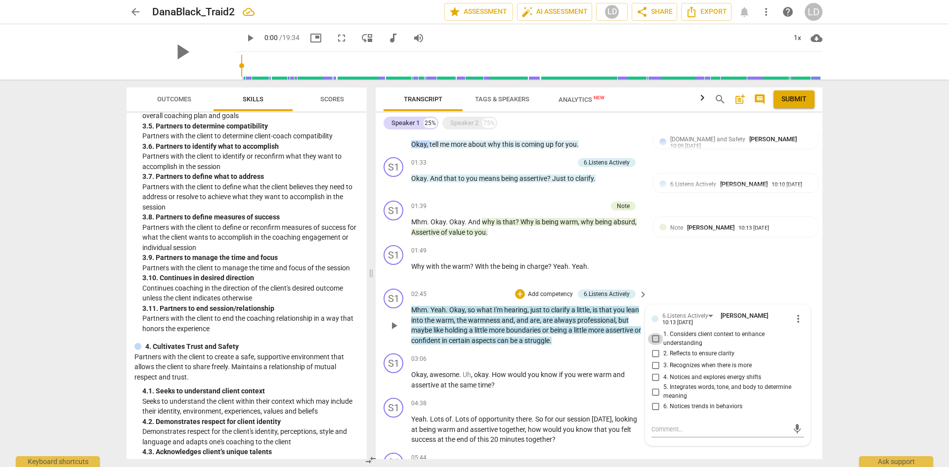
click at [652, 336] on input "1. Considers client context to enhance understanding" at bounding box center [655, 339] width 16 height 12
click at [849, 345] on div "arrow_back DanaBlack_Traid2 edit star Assessment auto_fix_high AI Assessment LD…" at bounding box center [474, 233] width 949 height 467
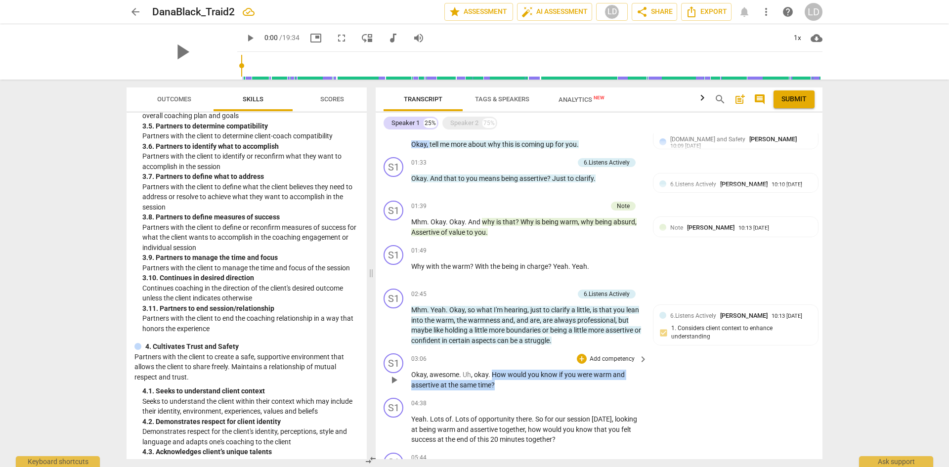
drag, startPoint x: 492, startPoint y: 374, endPoint x: 502, endPoint y: 378, distance: 11.5
click at [502, 378] on p "Okay , awesome . Uh , okay . How would you know if you were warm and assertive …" at bounding box center [526, 380] width 231 height 20
click at [580, 355] on div "+" at bounding box center [582, 359] width 10 height 10
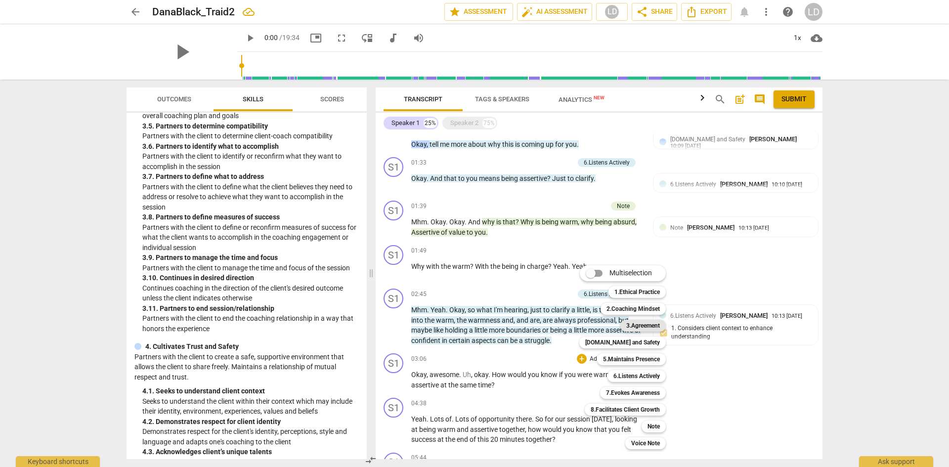
click at [651, 326] on b "3.Agreement" at bounding box center [643, 326] width 34 height 12
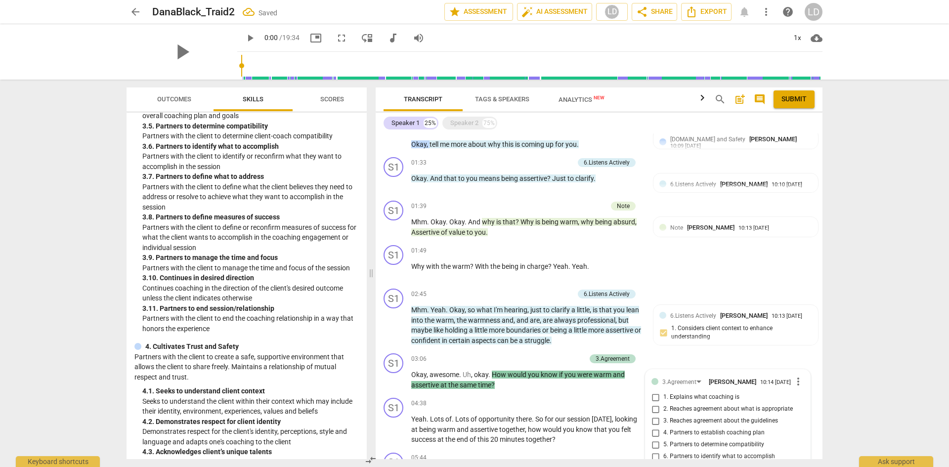
scroll to position [450, 0]
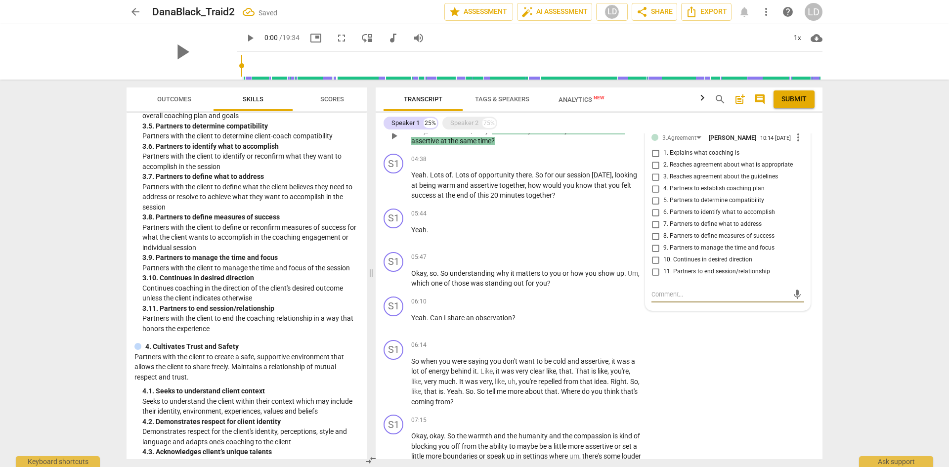
click at [655, 240] on input "8. Partners to define measures of success" at bounding box center [655, 236] width 16 height 12
click at [660, 298] on textarea at bounding box center [719, 294] width 137 height 9
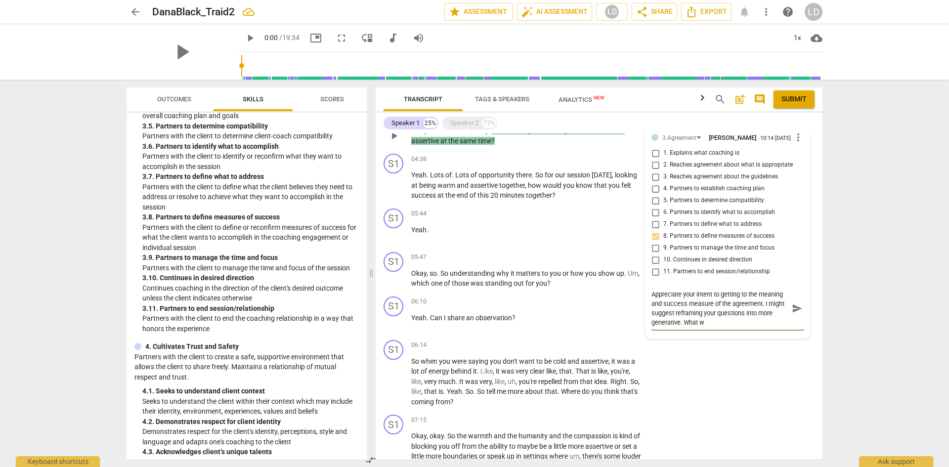
scroll to position [0, 0]
click at [797, 312] on span "send" at bounding box center [797, 308] width 11 height 11
drag, startPoint x: 818, startPoint y: 264, endPoint x: 825, endPoint y: 241, distance: 24.7
click at [825, 241] on div "Transcript Tags & Speakers Analytics New search post_add comment Submit Speaker…" at bounding box center [601, 273] width 459 height 387
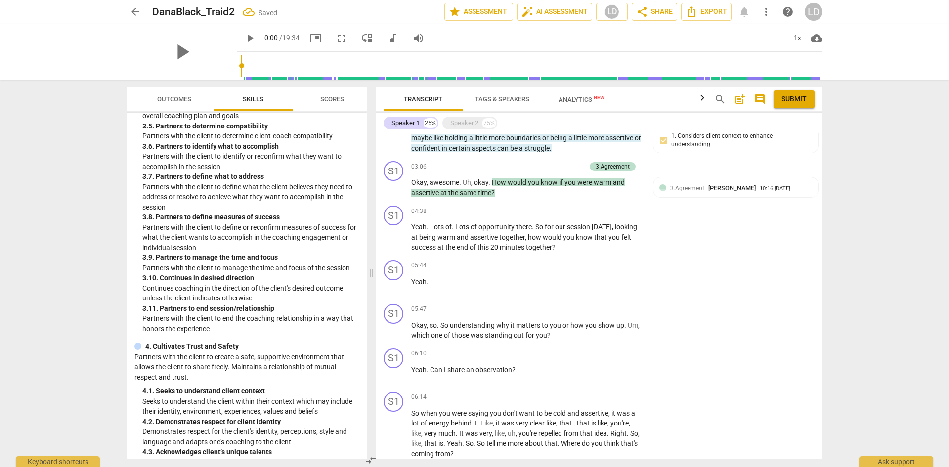
scroll to position [393, 0]
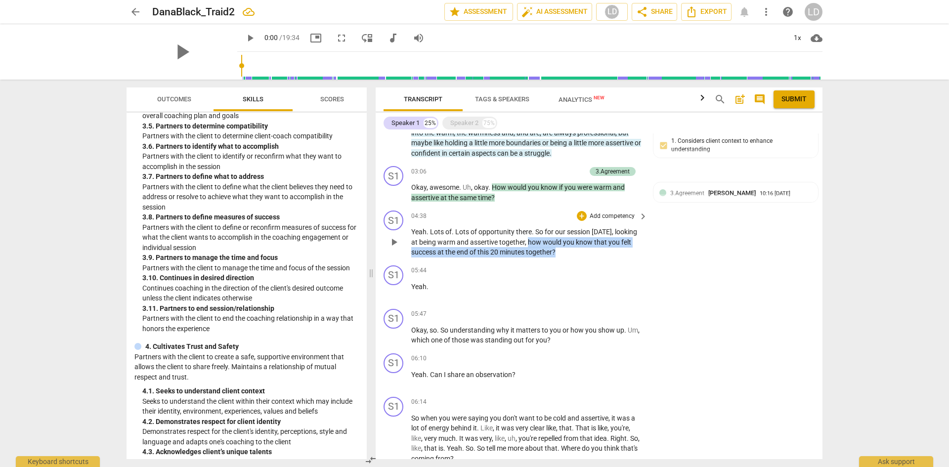
drag, startPoint x: 527, startPoint y: 239, endPoint x: 557, endPoint y: 246, distance: 30.8
click at [557, 246] on p "Yeah . Lots of . Lots of opportunity there . So for our session [DATE] , lookin…" at bounding box center [526, 242] width 231 height 31
click at [580, 215] on div "+" at bounding box center [582, 216] width 10 height 10
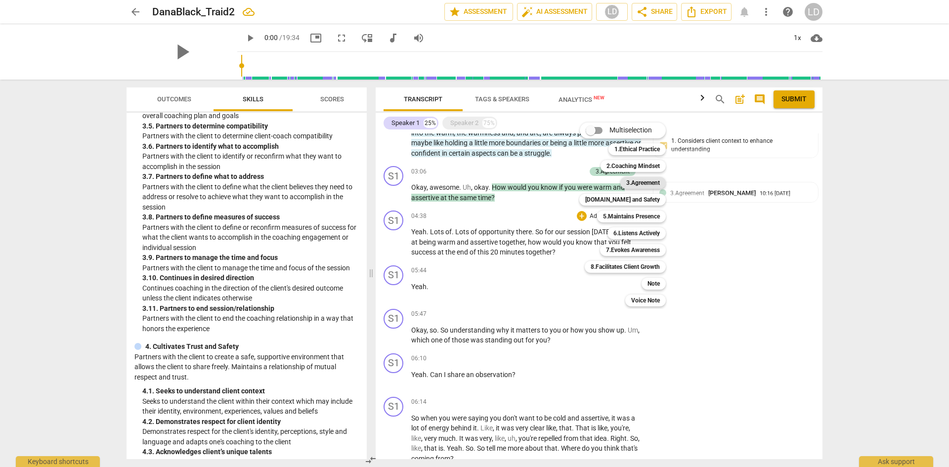
click at [643, 185] on b "3.Agreement" at bounding box center [643, 183] width 34 height 12
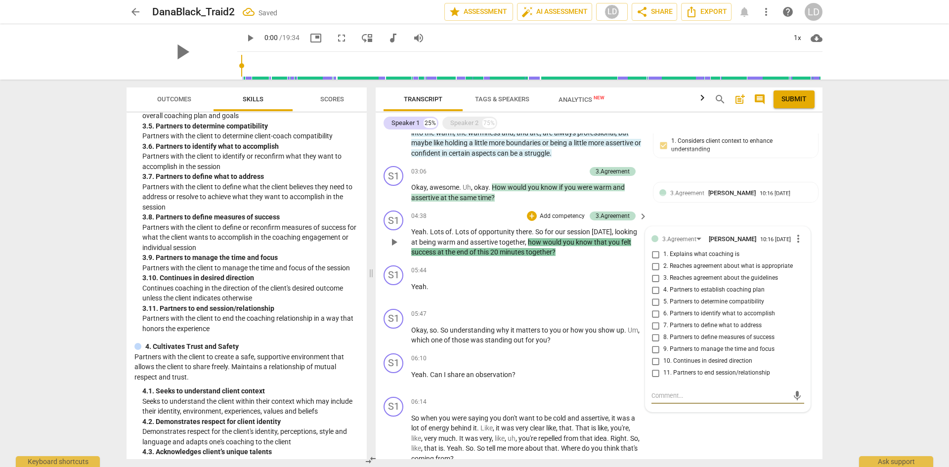
click at [655, 340] on input "8. Partners to define measures of success" at bounding box center [655, 338] width 16 height 12
click at [840, 308] on div "arrow_back DanaBlack_Traid2 Saved edit star Assessment auto_fix_high AI Assessm…" at bounding box center [474, 233] width 949 height 467
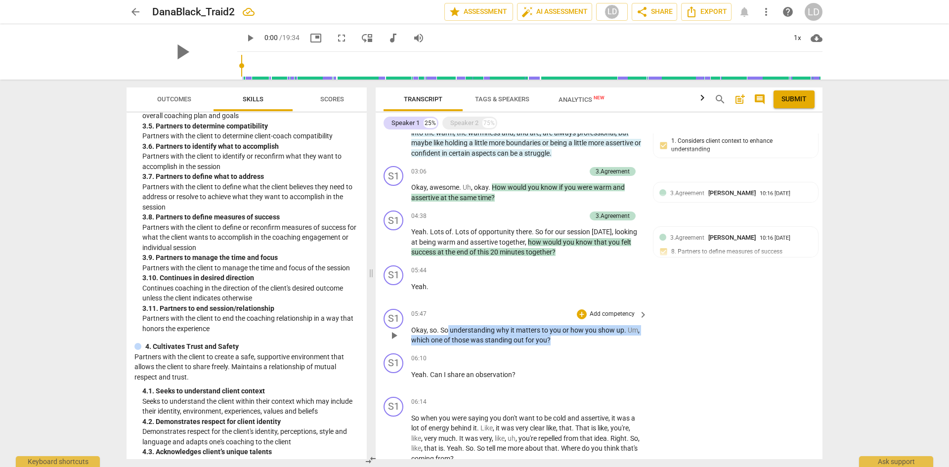
drag, startPoint x: 449, startPoint y: 329, endPoint x: 551, endPoint y: 336, distance: 103.0
click at [551, 336] on p "Okay , so . So understanding why it matters to you or how you show up . Um , wh…" at bounding box center [526, 335] width 231 height 20
click at [581, 311] on div "+" at bounding box center [582, 314] width 10 height 10
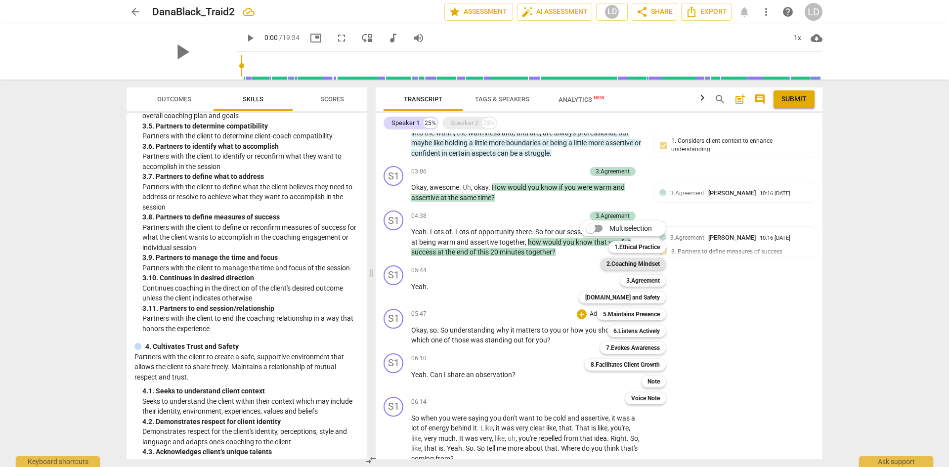
click at [626, 263] on b "2.Coaching Mindset" at bounding box center [632, 264] width 53 height 12
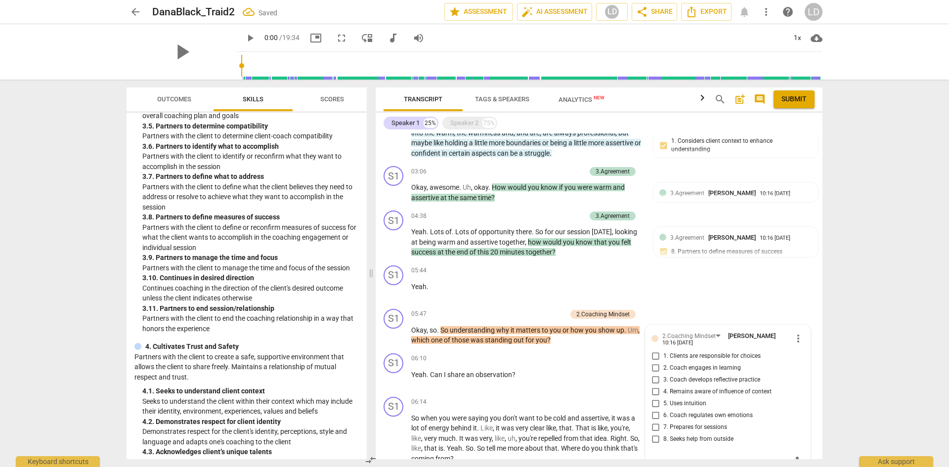
scroll to position [398, 0]
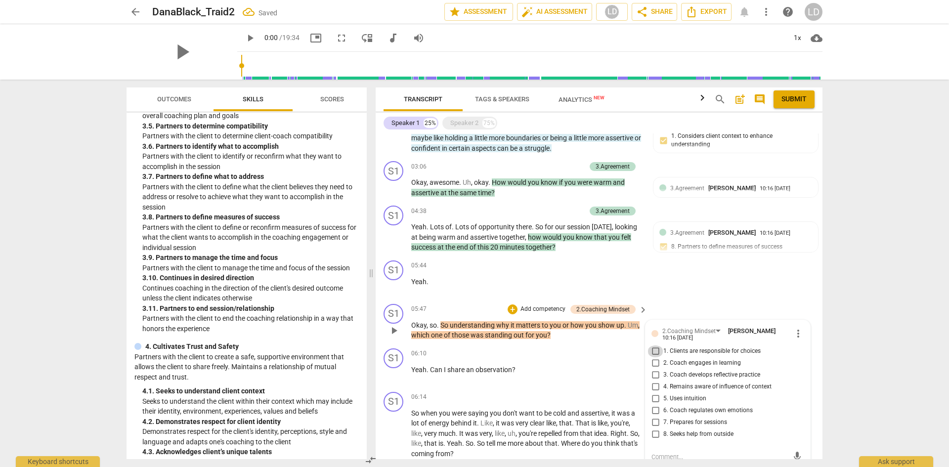
click at [654, 349] on input "1. Clients are responsible for choices" at bounding box center [655, 351] width 16 height 12
click at [512, 304] on div "+" at bounding box center [512, 309] width 10 height 10
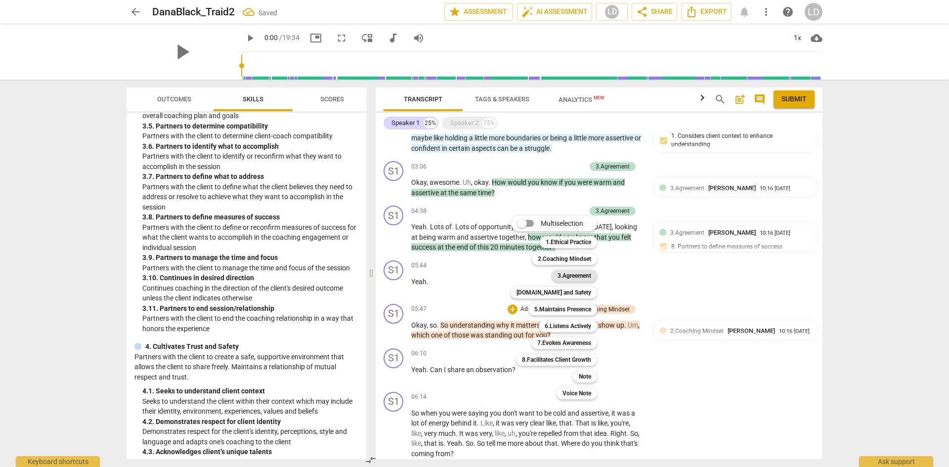
click at [583, 273] on b "3.Agreement" at bounding box center [574, 276] width 34 height 12
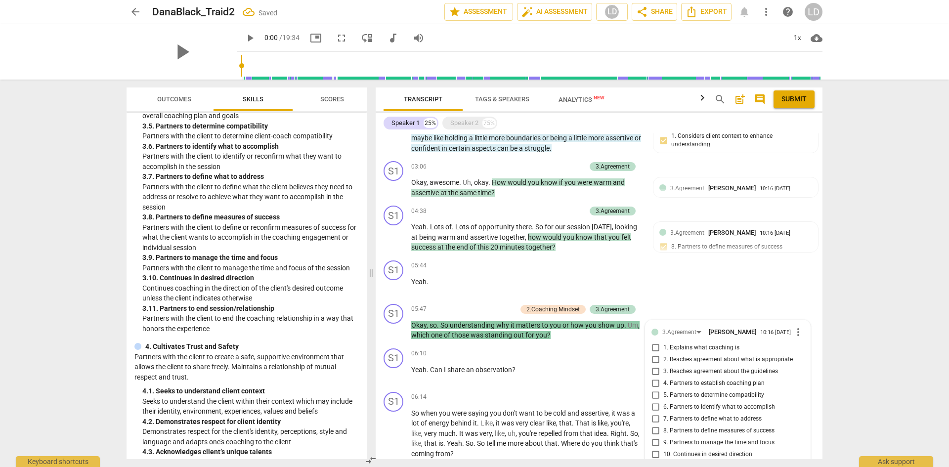
scroll to position [592, 0]
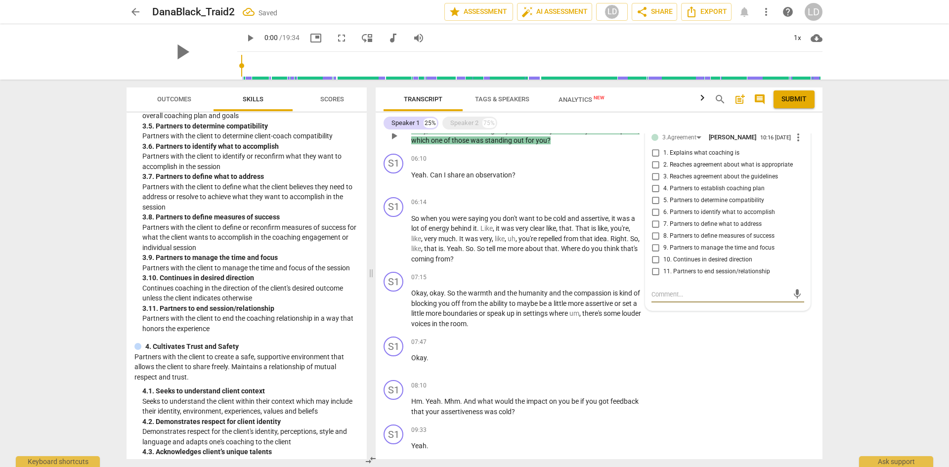
click at [652, 216] on input "6. Partners to identify what to accomplish" at bounding box center [655, 213] width 16 height 12
click at [829, 277] on div "Transcript Tags & Speakers Analytics New search post_add comment Submit Speaker…" at bounding box center [601, 273] width 459 height 387
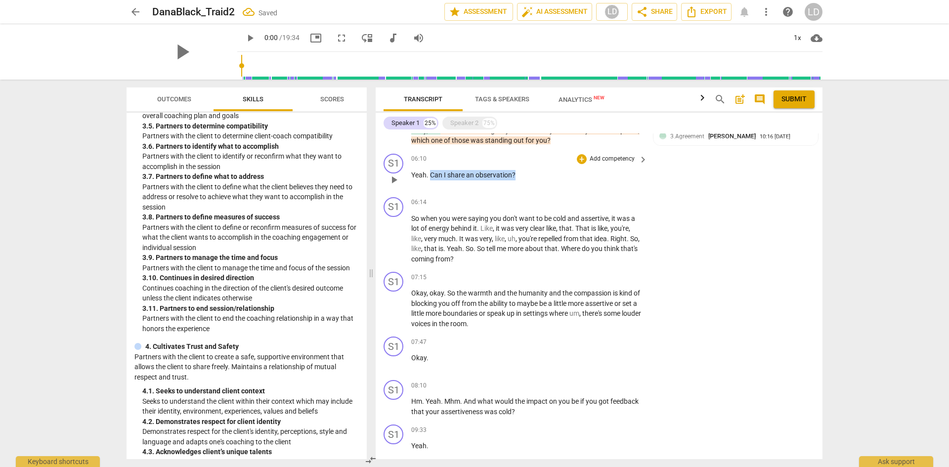
drag, startPoint x: 431, startPoint y: 174, endPoint x: 516, endPoint y: 179, distance: 85.6
click at [516, 179] on div "06:10 + Add competency keyboard_arrow_right Yeah . Can I share an observation ?" at bounding box center [529, 172] width 237 height 36
click at [582, 158] on div "+" at bounding box center [582, 159] width 10 height 10
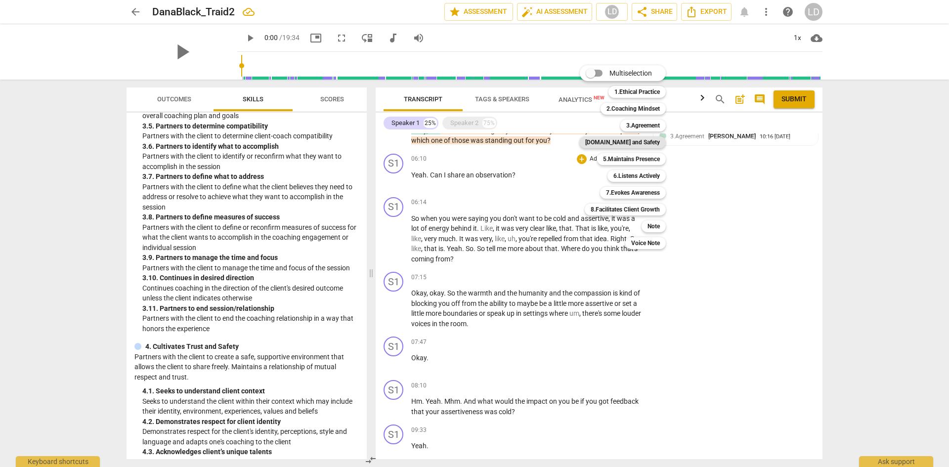
click at [632, 143] on b "[DOMAIN_NAME] and Safety" at bounding box center [622, 142] width 75 height 12
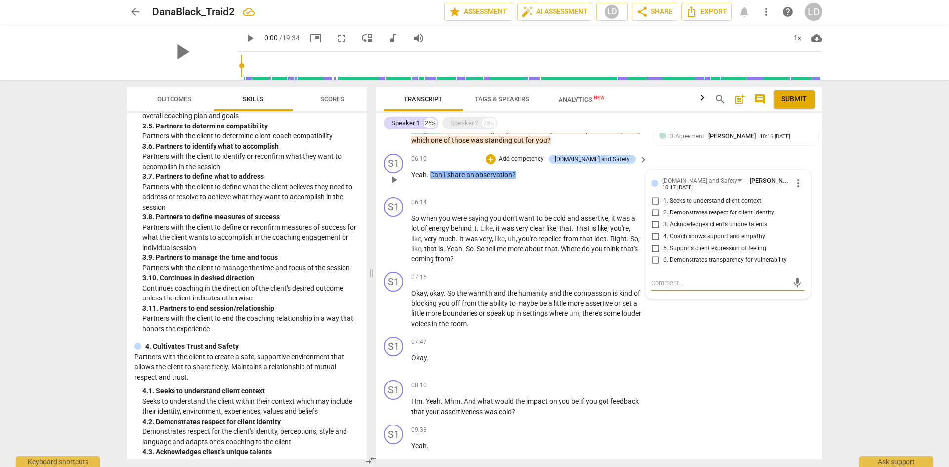
click at [652, 211] on input "2. Demonstrates respect for client identity" at bounding box center [655, 213] width 16 height 12
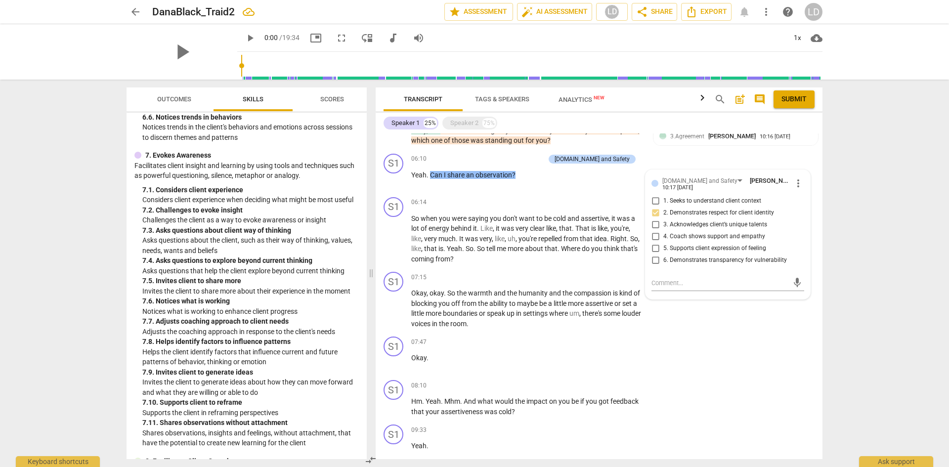
scroll to position [1515, 0]
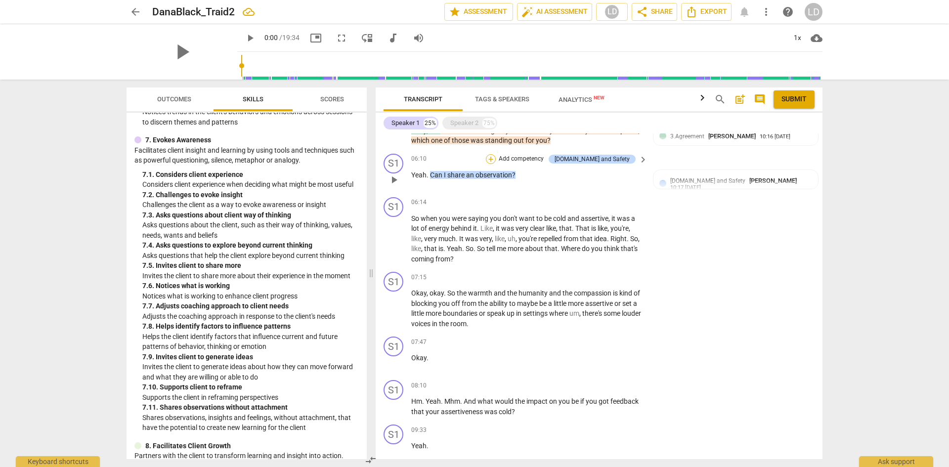
click at [496, 155] on div "+" at bounding box center [491, 159] width 10 height 10
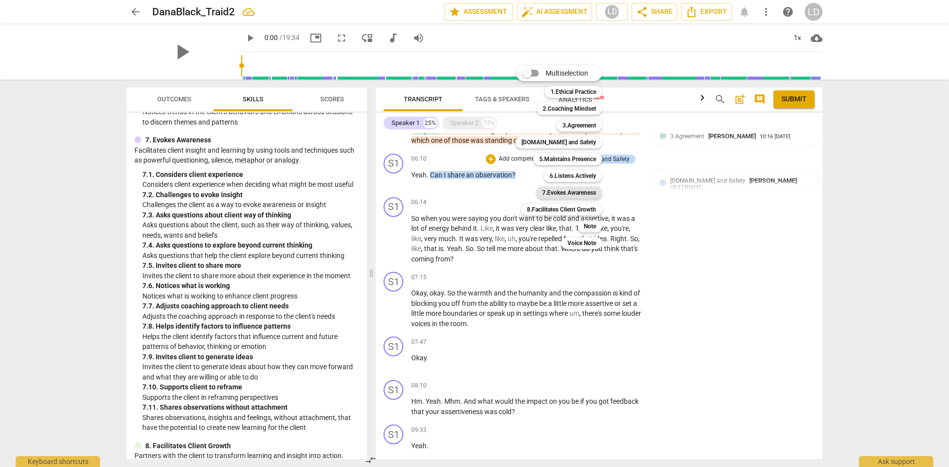
click at [577, 194] on b "7.Evokes Awareness" at bounding box center [569, 193] width 54 height 12
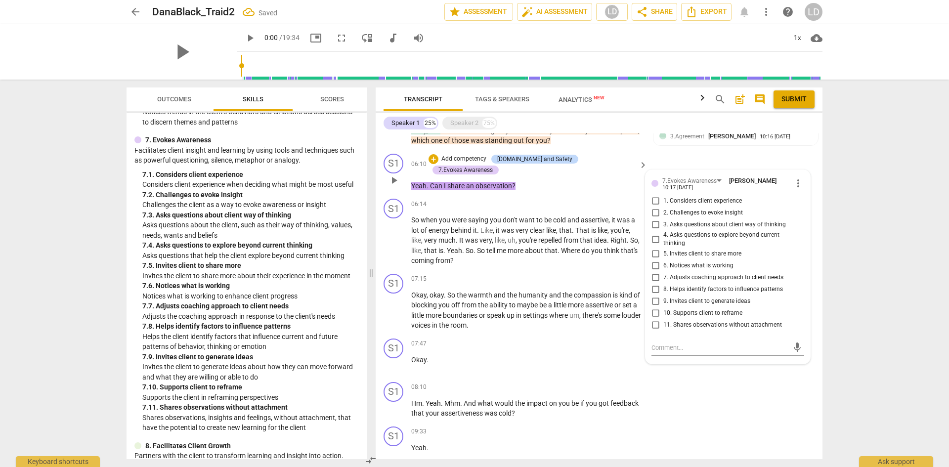
click at [716, 323] on span "11. Shares observations without attachment" at bounding box center [722, 325] width 119 height 9
click at [663, 323] on input "11. Shares observations without attachment" at bounding box center [655, 325] width 16 height 12
click at [848, 331] on div "arrow_back DanaBlack_Traid2 Saved edit star Assessment auto_fix_high AI Assessm…" at bounding box center [474, 233] width 949 height 467
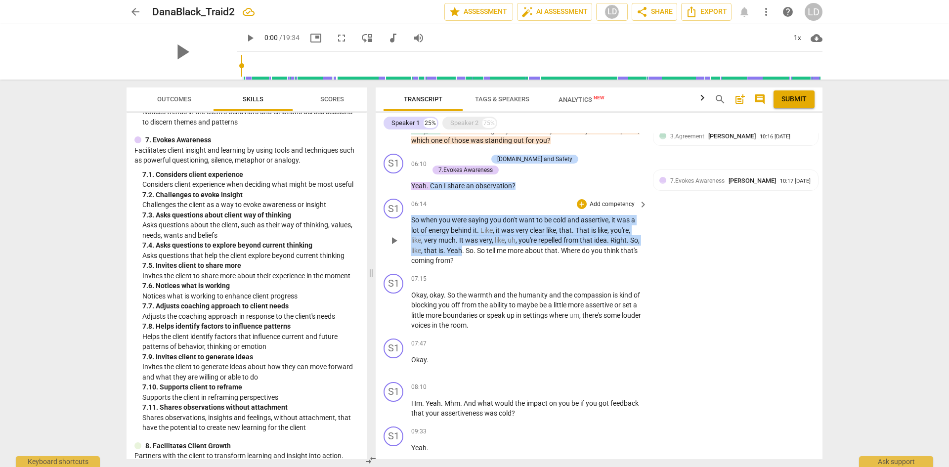
drag, startPoint x: 473, startPoint y: 247, endPoint x: 408, endPoint y: 213, distance: 73.4
click at [408, 213] on div "S1 play_arrow pause 06:14 + Add competency keyboard_arrow_right So when you wer…" at bounding box center [599, 232] width 447 height 75
click at [582, 199] on div "+" at bounding box center [582, 204] width 10 height 10
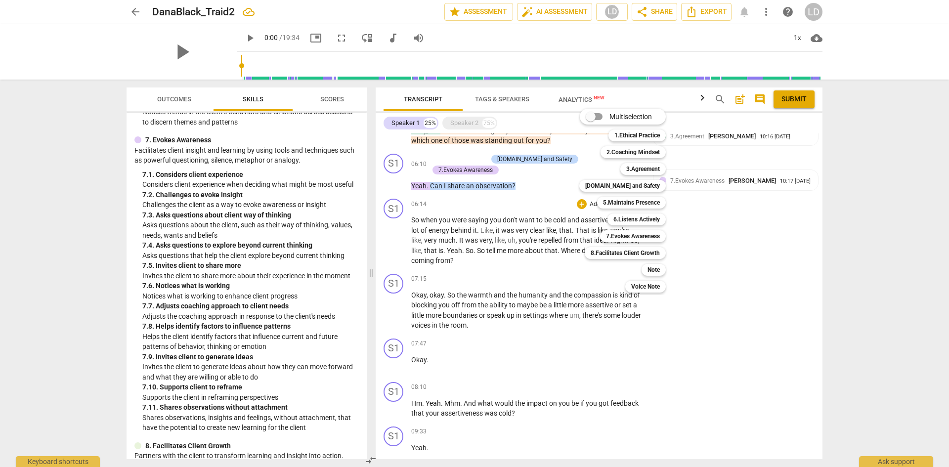
click at [640, 210] on div "5.Maintains Presence 5" at bounding box center [636, 202] width 87 height 17
click at [639, 218] on b "6.Listens Actively" at bounding box center [636, 219] width 46 height 12
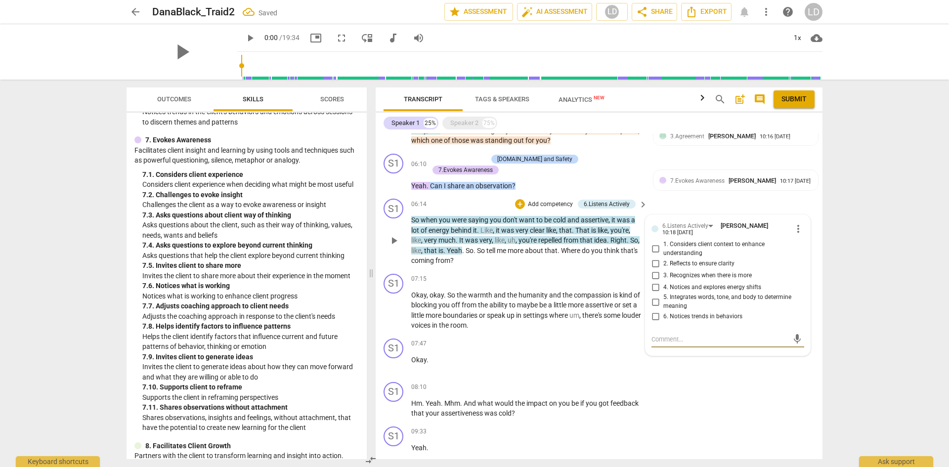
click at [703, 286] on span "4. Notices and explores energy shifts" at bounding box center [712, 287] width 98 height 9
click at [663, 286] on input "4. Notices and explores energy shifts" at bounding box center [655, 287] width 16 height 12
click at [653, 298] on input "5. Integrates words, tone, and body to determine meaning" at bounding box center [655, 302] width 16 height 12
click at [846, 315] on div "arrow_back DanaBlack_Traid2 Saved edit star Assessment auto_fix_high AI Assessm…" at bounding box center [474, 233] width 949 height 467
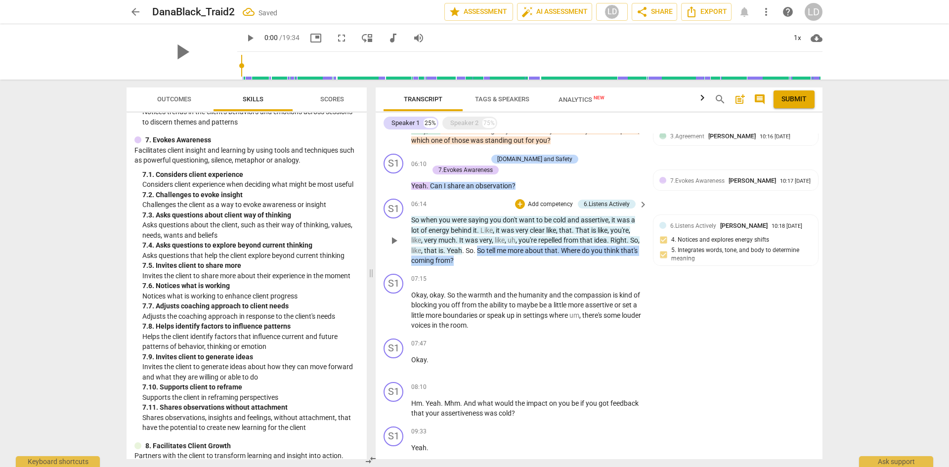
drag, startPoint x: 490, startPoint y: 249, endPoint x: 499, endPoint y: 255, distance: 11.0
click at [499, 255] on p "So when you were saying you don't want to be cold and assertive , it was a lot …" at bounding box center [526, 240] width 231 height 51
click at [520, 199] on div "+" at bounding box center [520, 204] width 10 height 10
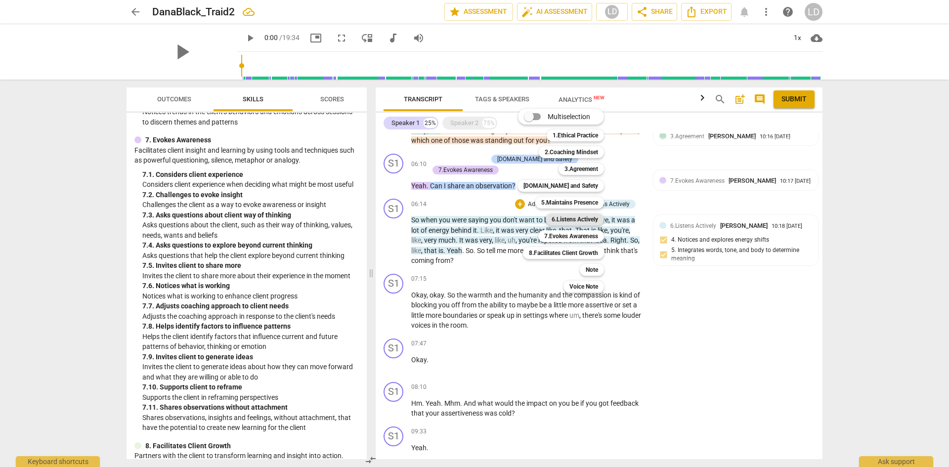
click at [580, 220] on b "6.Listens Actively" at bounding box center [574, 219] width 46 height 12
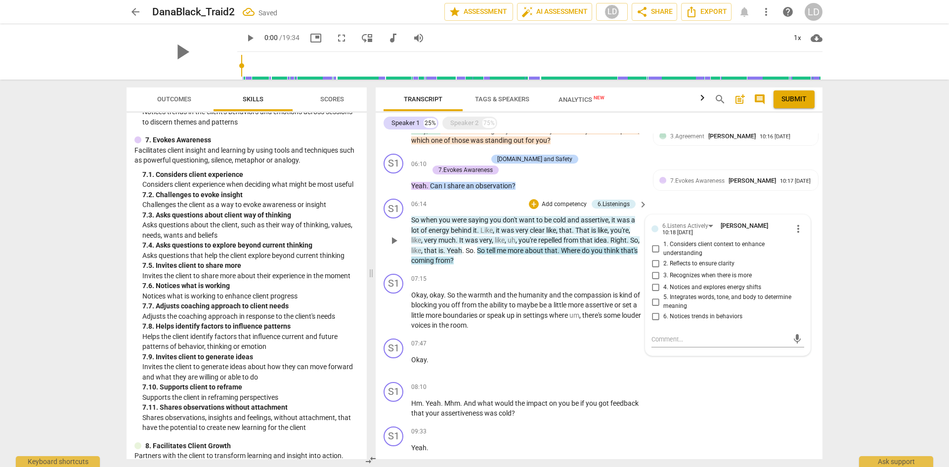
click at [708, 274] on span "3. Recognizes when there is more" at bounding box center [707, 275] width 88 height 9
click at [663, 274] on input "3. Recognizes when there is more" at bounding box center [655, 275] width 16 height 12
click at [840, 309] on div "arrow_back DanaBlack_Traid2 Saved edit star Assessment auto_fix_high AI Assessm…" at bounding box center [474, 233] width 949 height 467
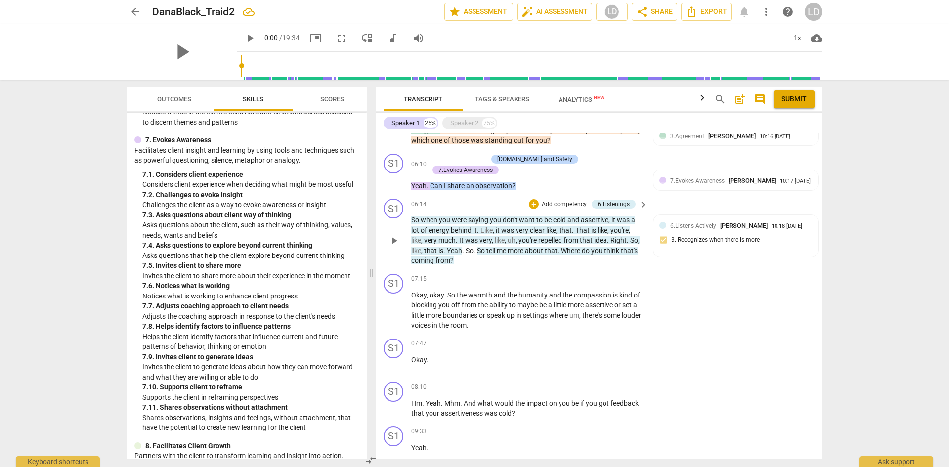
click at [497, 247] on span "tell" at bounding box center [491, 251] width 10 height 8
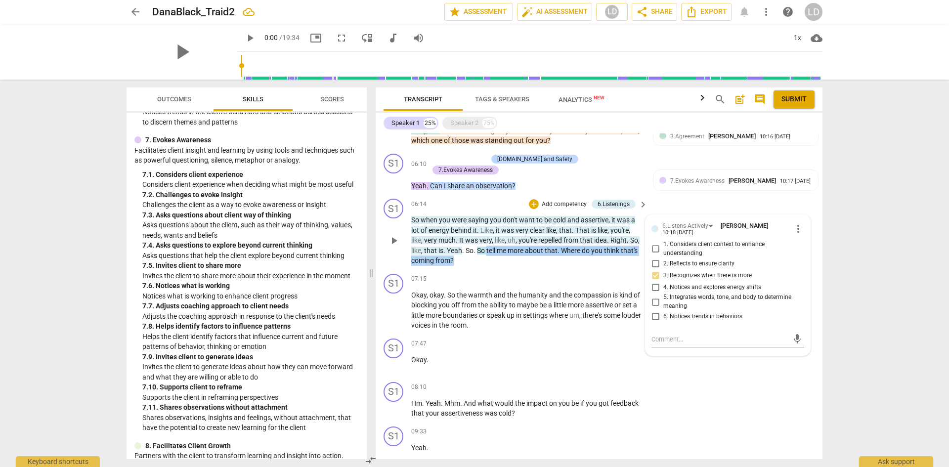
drag, startPoint x: 500, startPoint y: 247, endPoint x: 533, endPoint y: 257, distance: 34.7
click at [533, 257] on p "So when you were saying you don't want to be cold and assertive , it was a lot …" at bounding box center [526, 240] width 231 height 51
click at [532, 204] on div "+" at bounding box center [534, 204] width 10 height 10
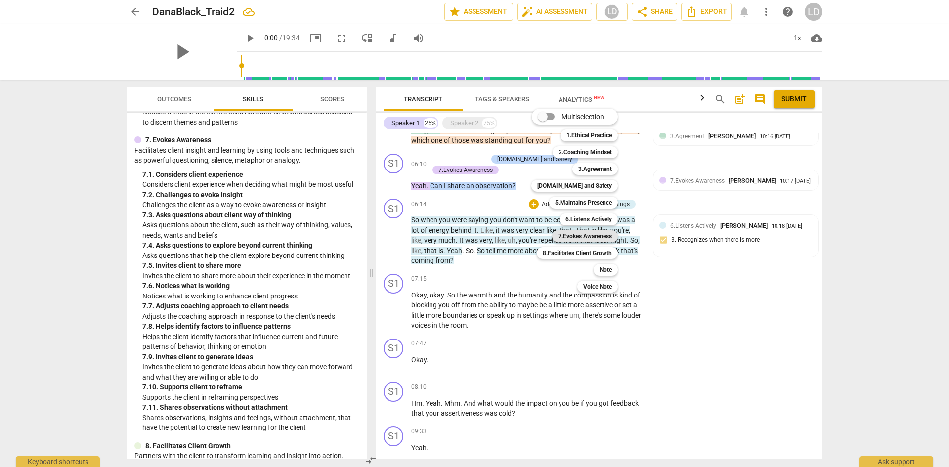
click at [580, 237] on b "7.Evokes Awareness" at bounding box center [585, 236] width 54 height 12
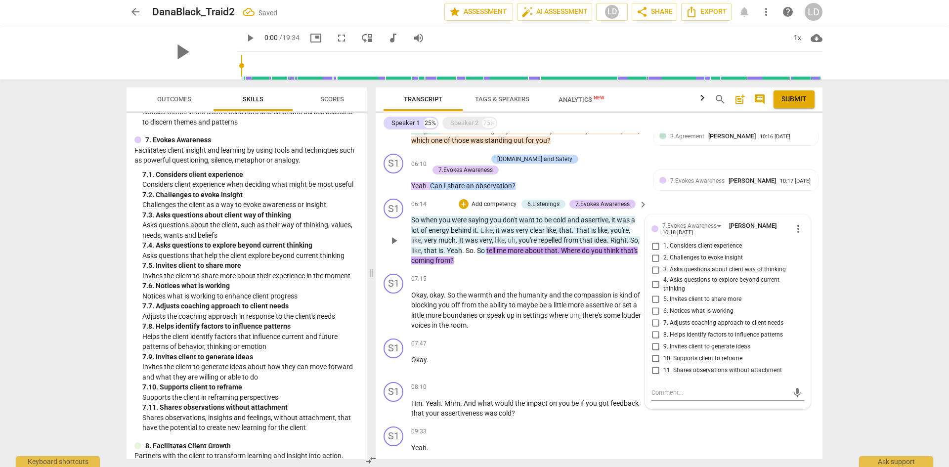
click at [680, 295] on span "5. Invites client to share more" at bounding box center [702, 299] width 78 height 9
click at [663, 295] on input "5. Invites client to share more" at bounding box center [655, 299] width 16 height 12
click at [840, 338] on div "arrow_back DanaBlack_Traid2 Saved edit star Assessment auto_fix_high AI Assessm…" at bounding box center [474, 233] width 949 height 467
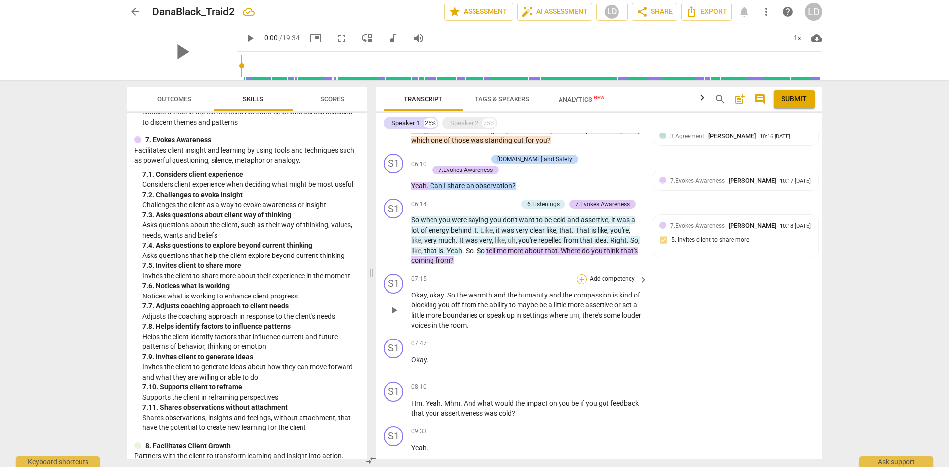
click at [580, 276] on div "+" at bounding box center [582, 279] width 10 height 10
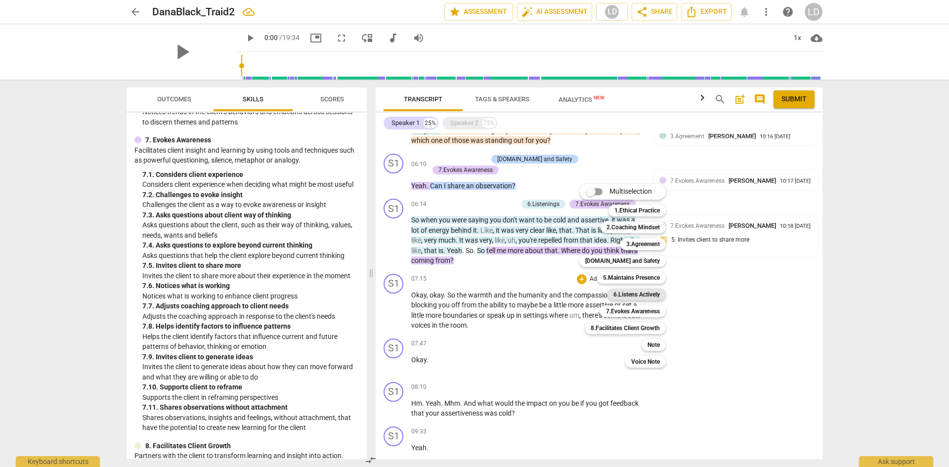
click at [625, 295] on b "6.Listens Actively" at bounding box center [636, 295] width 46 height 12
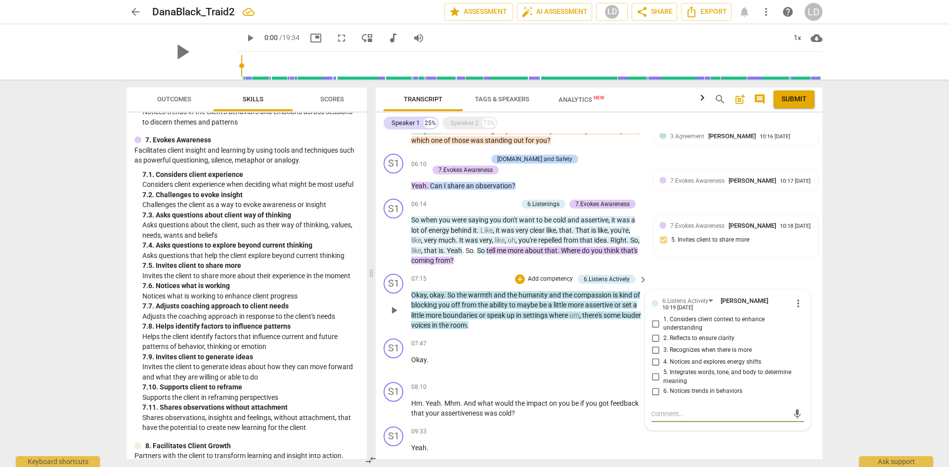
click at [655, 334] on input "2. Reflects to ensure clarity" at bounding box center [655, 339] width 16 height 12
click at [834, 345] on div "arrow_back DanaBlack_Traid2 edit star Assessment auto_fix_high AI Assessment LD…" at bounding box center [474, 233] width 949 height 467
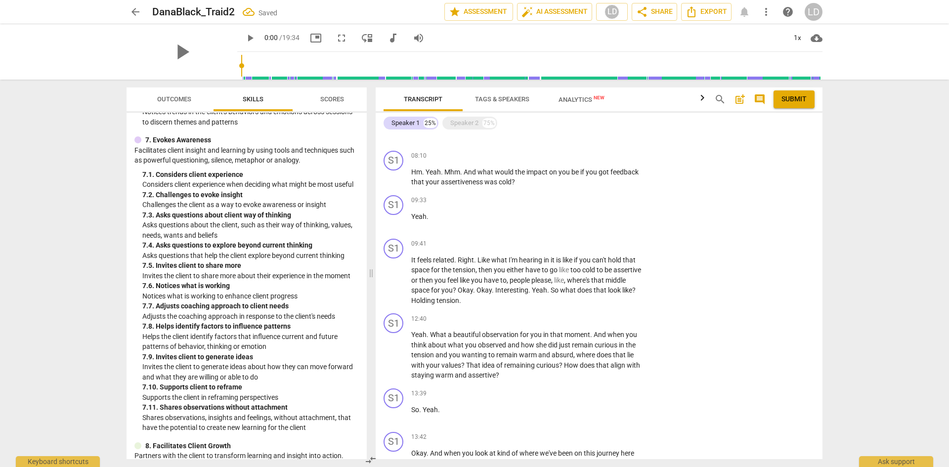
scroll to position [827, 0]
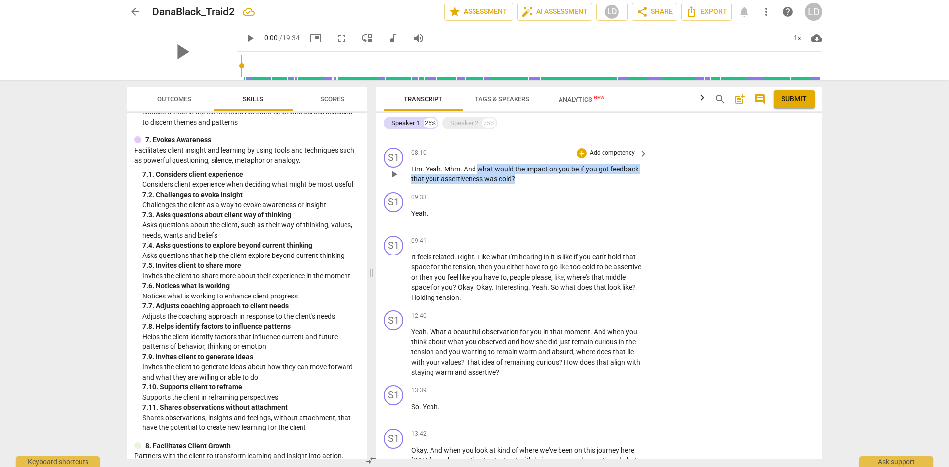
drag, startPoint x: 479, startPoint y: 164, endPoint x: 517, endPoint y: 171, distance: 39.2
click at [517, 171] on p "Hm . Yeah . Mhm . And what would the impact on you be if you got feedback that …" at bounding box center [526, 174] width 231 height 20
click at [582, 148] on div "+" at bounding box center [582, 153] width 10 height 10
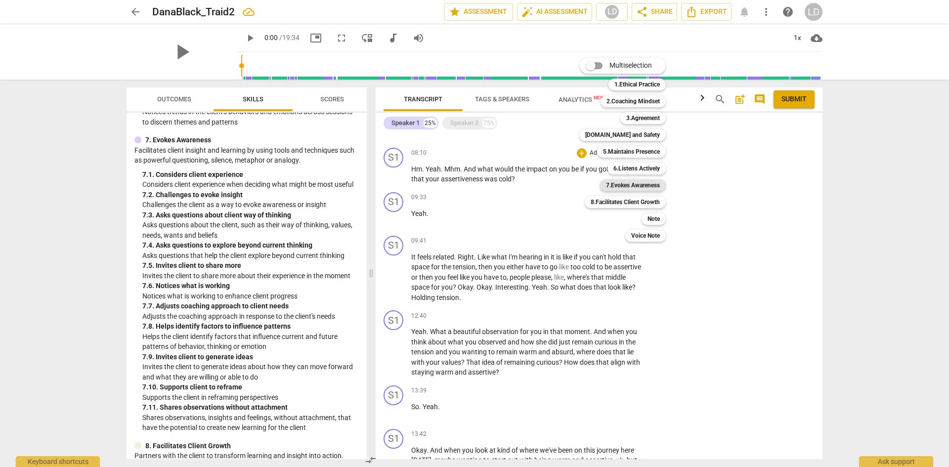
click at [646, 186] on b "7.Evokes Awareness" at bounding box center [633, 185] width 54 height 12
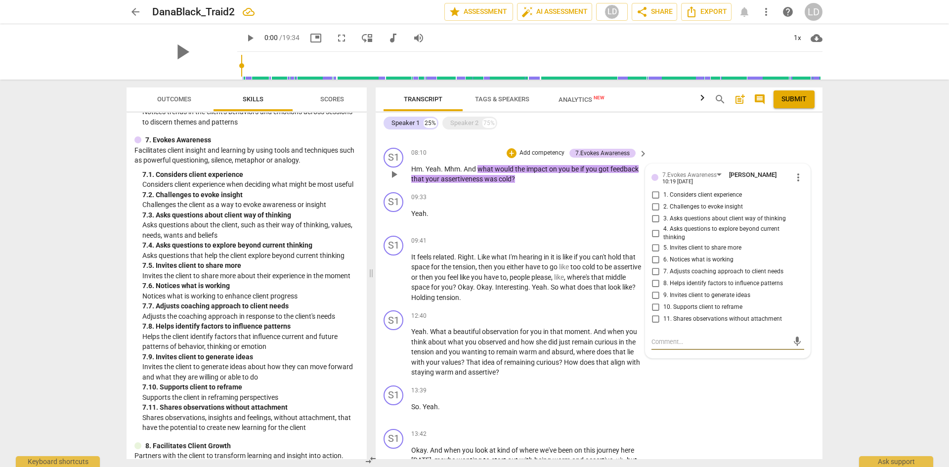
click at [716, 191] on span "1. Considers client experience" at bounding box center [702, 195] width 79 height 9
click at [663, 191] on input "1. Considers client experience" at bounding box center [655, 195] width 16 height 12
click at [717, 204] on span "2. Challenges to evoke insight" at bounding box center [703, 207] width 80 height 9
click at [663, 204] on input "2. Challenges to evoke insight" at bounding box center [655, 207] width 16 height 12
click at [854, 263] on div "arrow_back DanaBlack_Traid2 Saved edit star Assessment auto_fix_high AI Assessm…" at bounding box center [474, 233] width 949 height 467
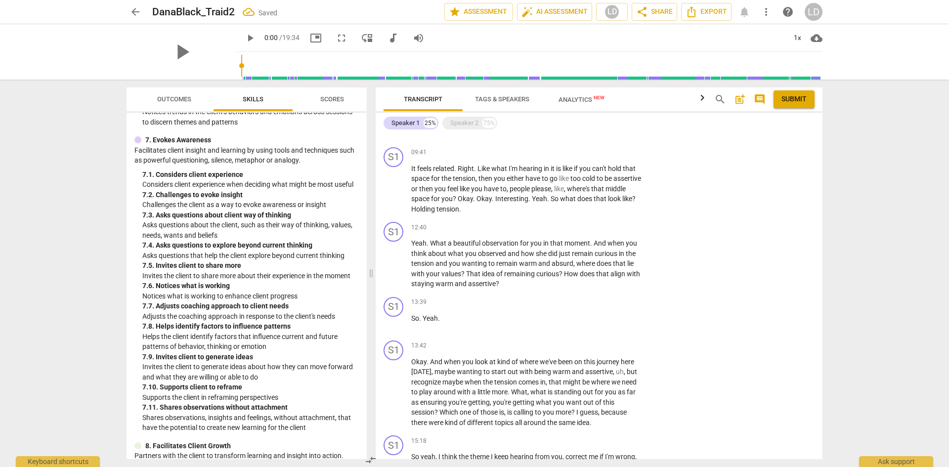
scroll to position [918, 0]
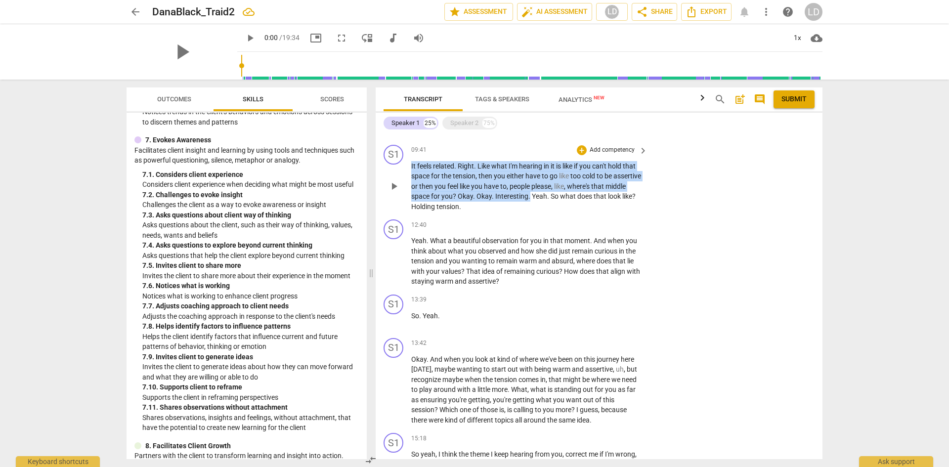
drag, startPoint x: 552, startPoint y: 192, endPoint x: 408, endPoint y: 160, distance: 147.8
click at [408, 160] on div "S1 play_arrow pause 09:41 + Add competency keyboard_arrow_right It feels relate…" at bounding box center [599, 178] width 447 height 75
click at [582, 146] on div "+" at bounding box center [582, 150] width 10 height 10
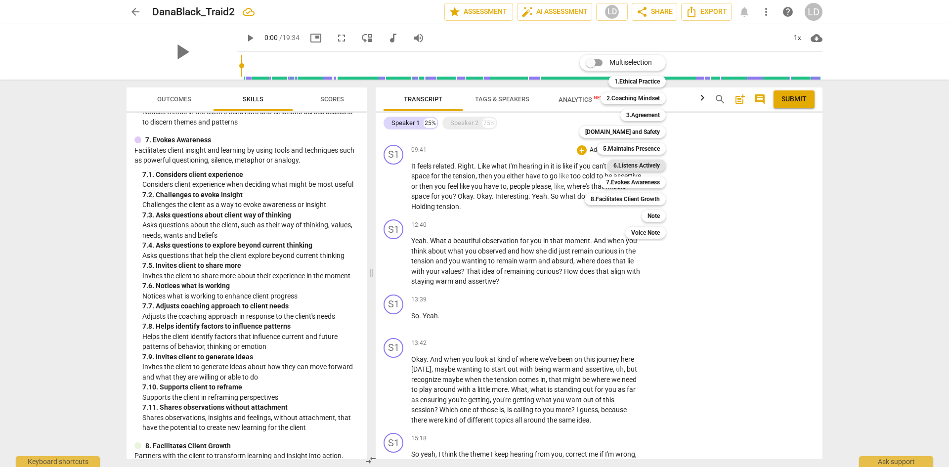
click at [622, 163] on b "6.Listens Actively" at bounding box center [636, 166] width 46 height 12
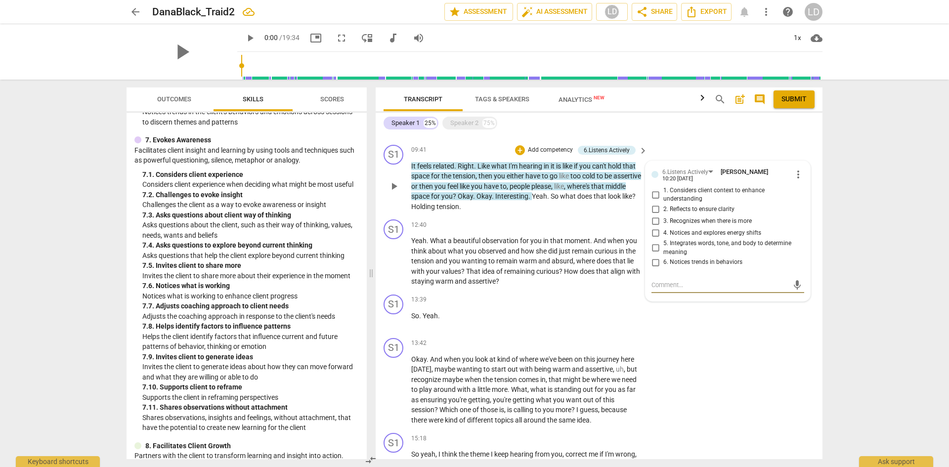
click at [653, 190] on input "1. Considers client context to enhance understanding" at bounding box center [655, 195] width 16 height 12
click at [560, 194] on span "So" at bounding box center [554, 196] width 9 height 8
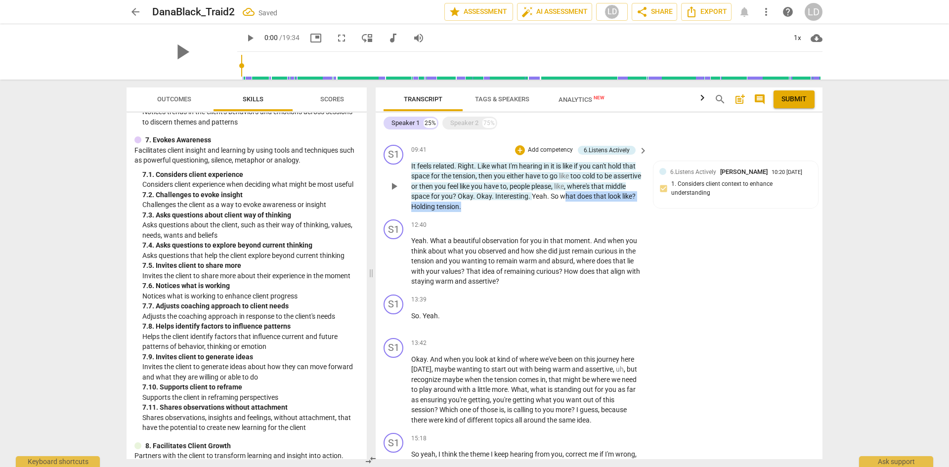
drag, startPoint x: 586, startPoint y: 193, endPoint x: 589, endPoint y: 201, distance: 8.6
click at [589, 201] on p "It feels related . Right . Like what I'm hearing in it is like if you can't hol…" at bounding box center [526, 186] width 231 height 51
click at [520, 145] on div "+" at bounding box center [520, 150] width 10 height 10
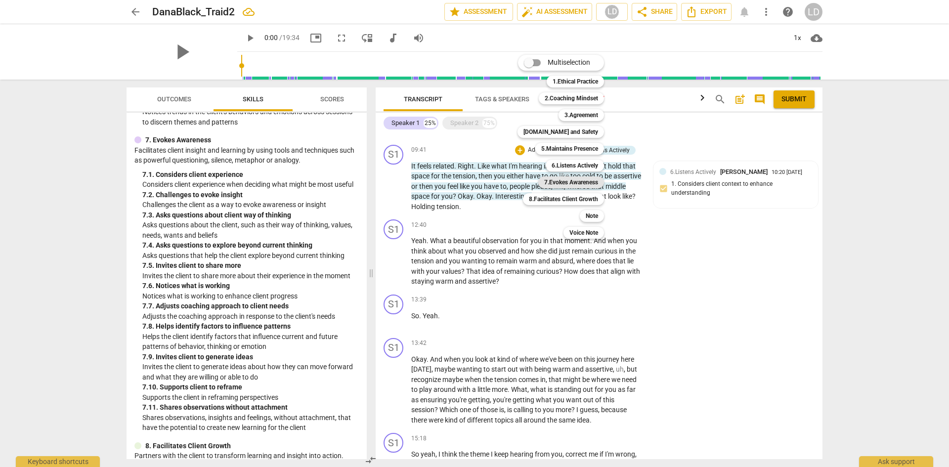
click at [577, 178] on b "7.Evokes Awareness" at bounding box center [571, 182] width 54 height 12
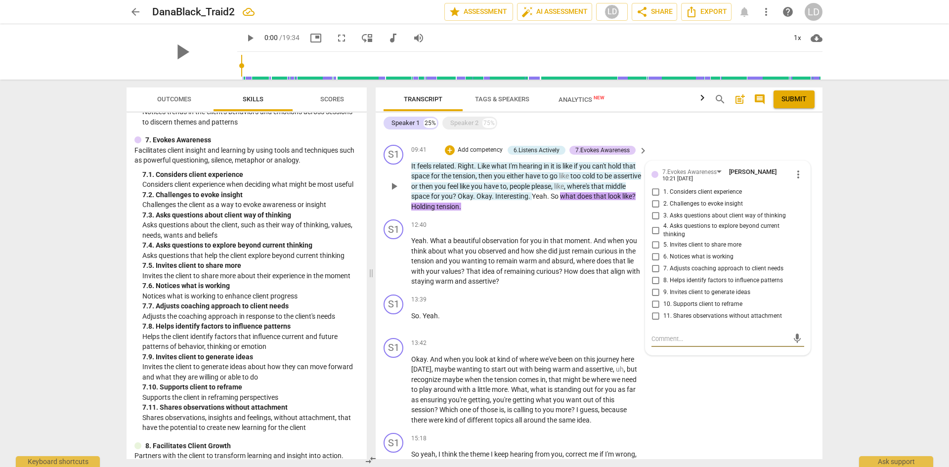
click at [656, 202] on input "2. Challenges to evoke insight" at bounding box center [655, 204] width 16 height 12
click at [840, 286] on div "arrow_back DanaBlack_Traid2 Saved edit star Assessment auto_fix_high AI Assessm…" at bounding box center [474, 233] width 949 height 467
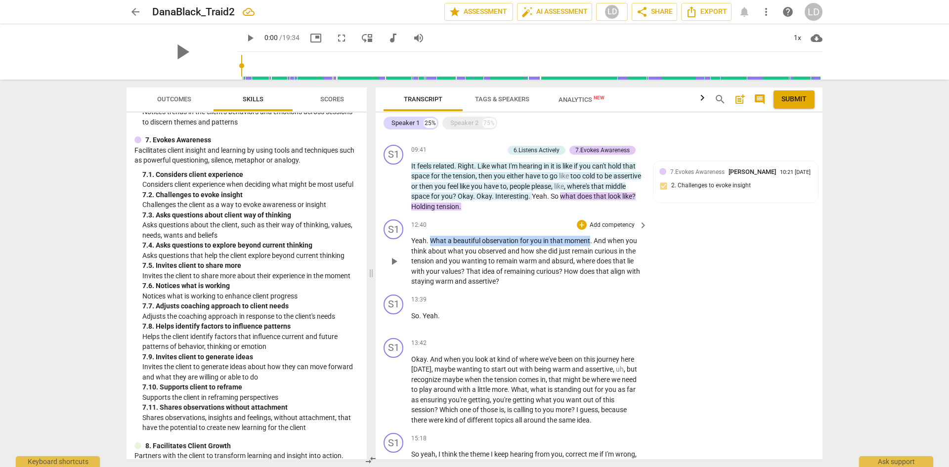
drag, startPoint x: 431, startPoint y: 238, endPoint x: 590, endPoint y: 234, distance: 159.1
click at [590, 236] on p "Yeah . What a beautiful observation for you in that moment . And when you think…" at bounding box center [526, 261] width 231 height 51
click at [582, 221] on div "+" at bounding box center [582, 225] width 10 height 10
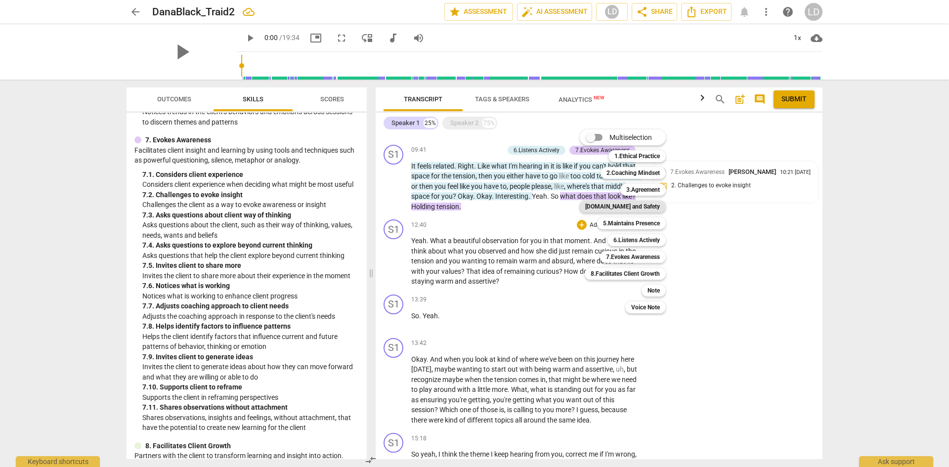
click at [638, 209] on b "[DOMAIN_NAME] and Safety" at bounding box center [622, 207] width 75 height 12
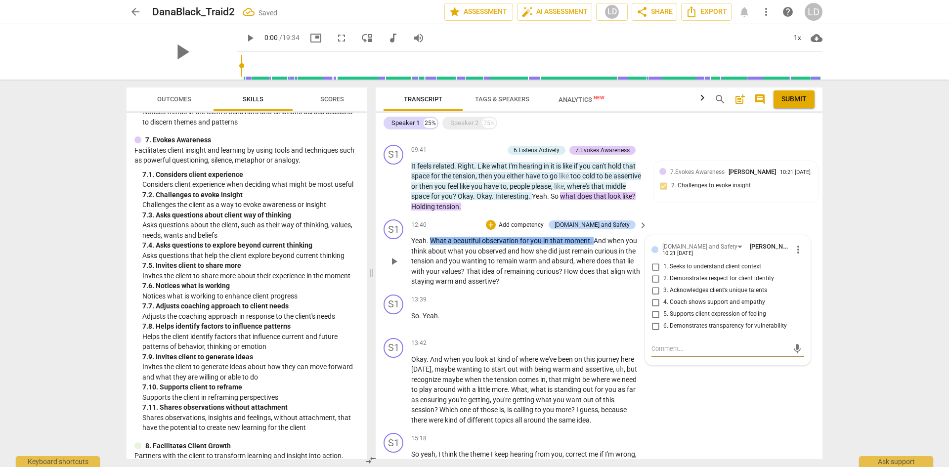
click at [695, 286] on span "3. Acknowledges client’s unique talents" at bounding box center [715, 290] width 104 height 9
click at [663, 285] on input "3. Acknowledges client’s unique talents" at bounding box center [655, 291] width 16 height 12
click at [852, 315] on div "arrow_back DanaBlack_Traid2 Saved edit star Assessment auto_fix_high AI Assessm…" at bounding box center [474, 233] width 949 height 467
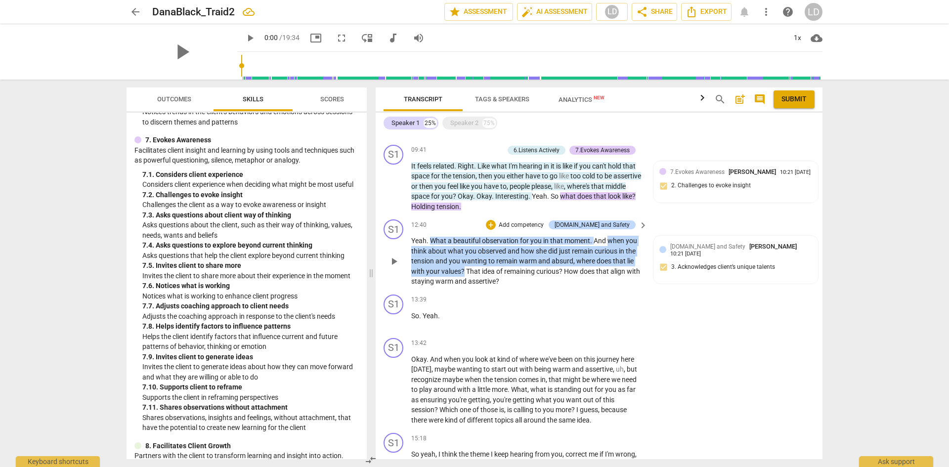
drag, startPoint x: 607, startPoint y: 238, endPoint x: 462, endPoint y: 264, distance: 146.6
click at [462, 264] on p "Yeah . What a beautiful observation for you in that moment . And when you think…" at bounding box center [526, 261] width 231 height 51
click at [496, 220] on div "+" at bounding box center [491, 225] width 10 height 10
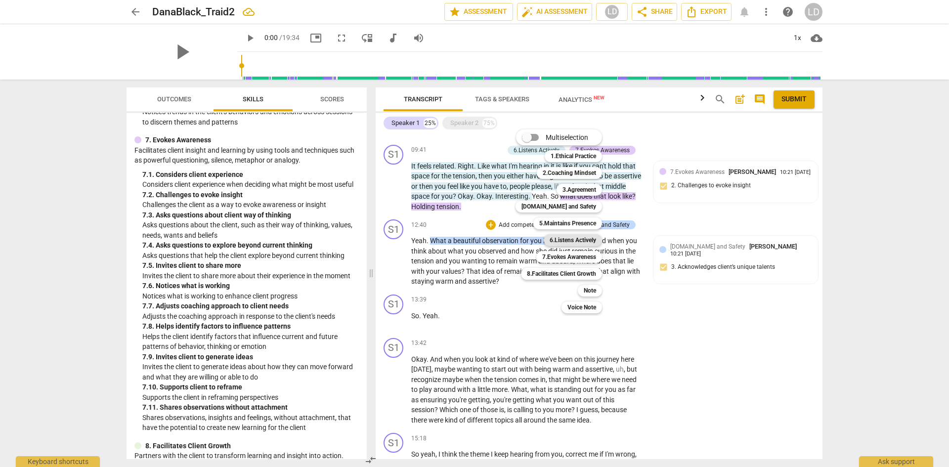
click at [567, 242] on b "6.Listens Actively" at bounding box center [572, 240] width 46 height 12
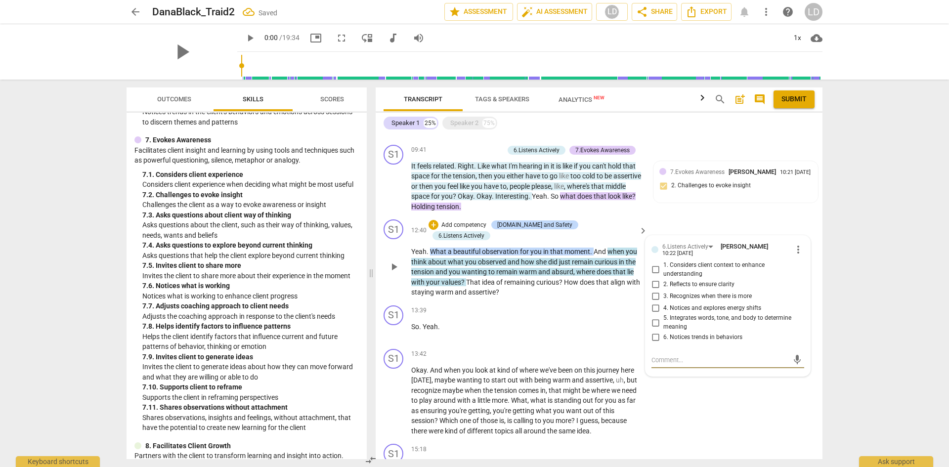
click at [683, 262] on span "1. Considers client context to enhance understanding" at bounding box center [731, 269] width 137 height 17
click at [663, 264] on input "1. Considers client context to enhance understanding" at bounding box center [655, 270] width 16 height 12
drag, startPoint x: 564, startPoint y: 268, endPoint x: 574, endPoint y: 276, distance: 13.0
click at [574, 276] on p "Yeah . What a beautiful observation for you in that moment . And when you think…" at bounding box center [526, 272] width 231 height 51
click at [438, 220] on div "+" at bounding box center [433, 225] width 10 height 10
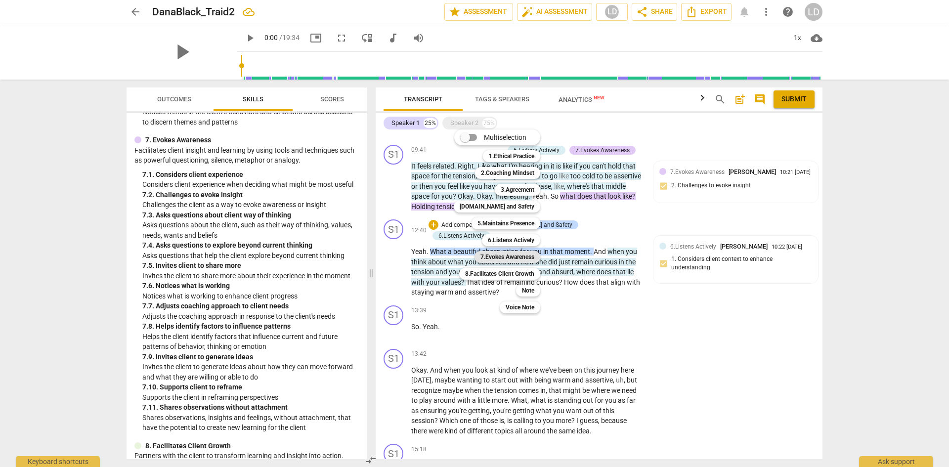
click at [510, 254] on b "7.Evokes Awareness" at bounding box center [507, 257] width 54 height 12
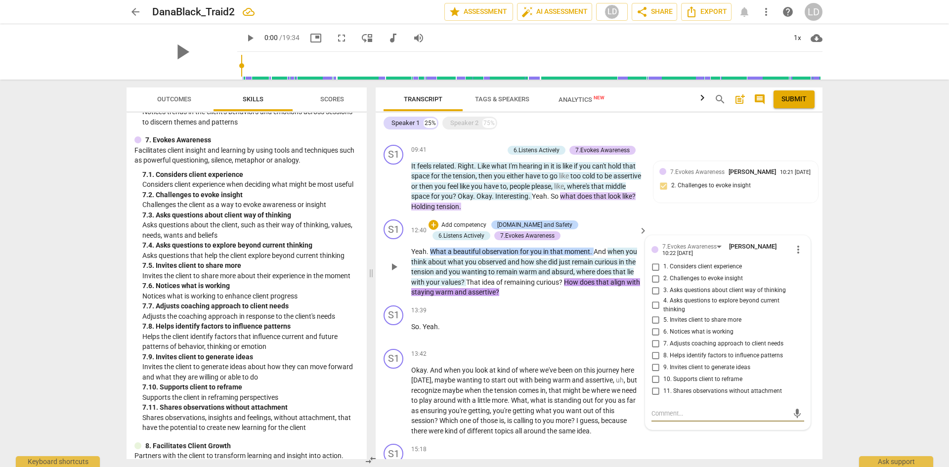
click at [738, 351] on span "8. Helps identify factors to influence patterns" at bounding box center [723, 355] width 120 height 9
click at [663, 350] on input "8. Helps identify factors to influence patterns" at bounding box center [655, 355] width 16 height 12
click at [653, 300] on input "4. Asks questions to explore beyond current thinking" at bounding box center [655, 305] width 16 height 12
click at [668, 409] on textarea at bounding box center [719, 413] width 137 height 9
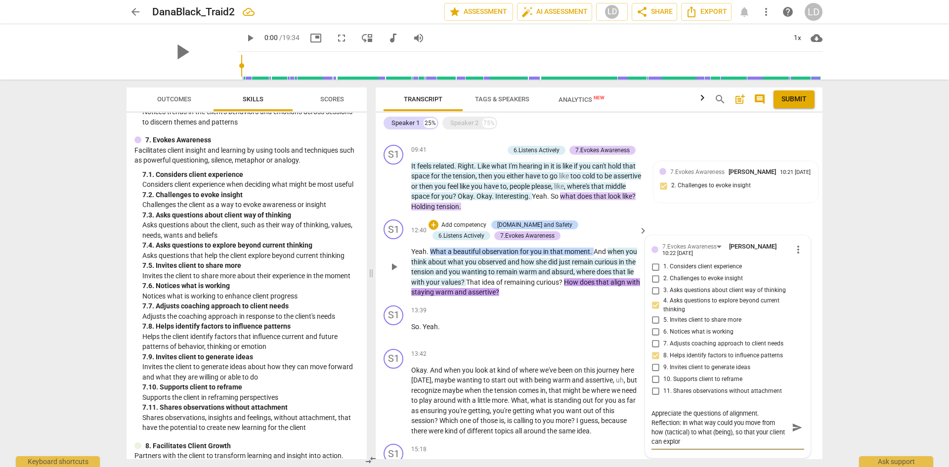
scroll to position [0, 0]
click at [792, 423] on span "send" at bounding box center [797, 427] width 11 height 11
click at [869, 362] on div "arrow_back DanaBlack_Traid2 Saved edit star Assessment auto_fix_high AI Assessm…" at bounding box center [474, 233] width 949 height 467
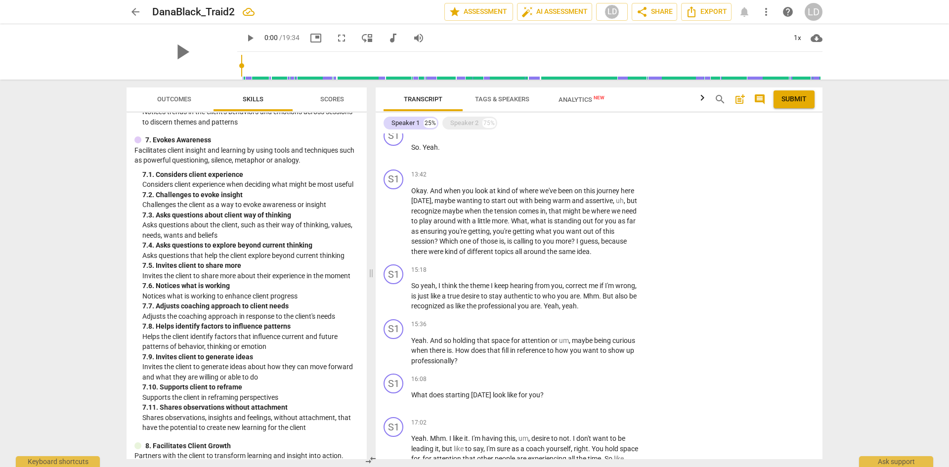
scroll to position [1099, 0]
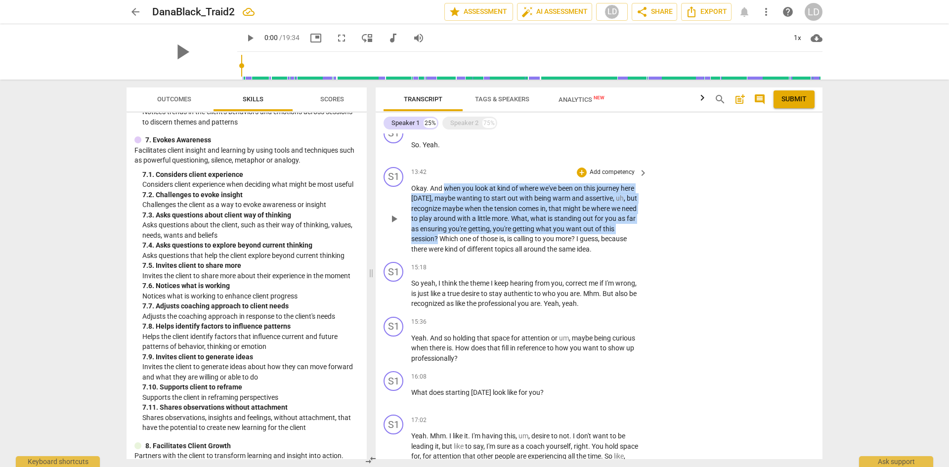
drag, startPoint x: 445, startPoint y: 183, endPoint x: 439, endPoint y: 237, distance: 53.7
click at [439, 237] on p "Okay . And when you look at kind of where we've been on this journey here [DATE…" at bounding box center [526, 218] width 231 height 71
click at [579, 168] on div "+" at bounding box center [582, 173] width 10 height 10
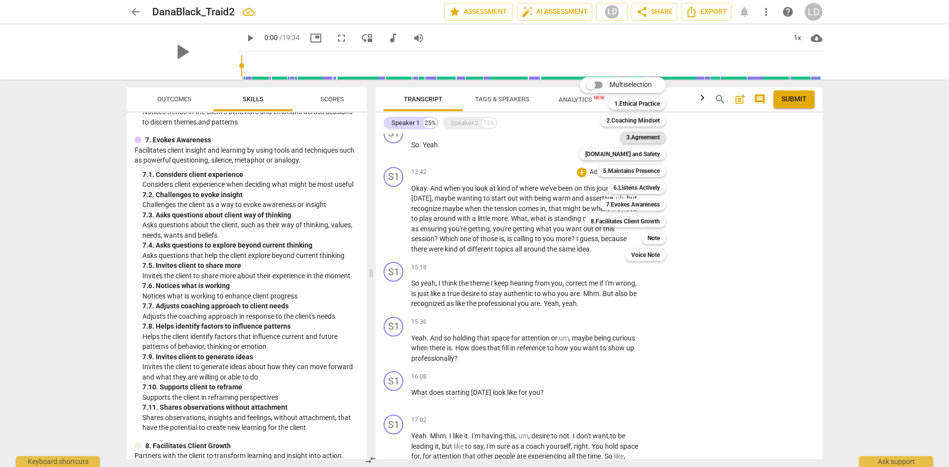
click at [630, 138] on b "3.Agreement" at bounding box center [643, 137] width 34 height 12
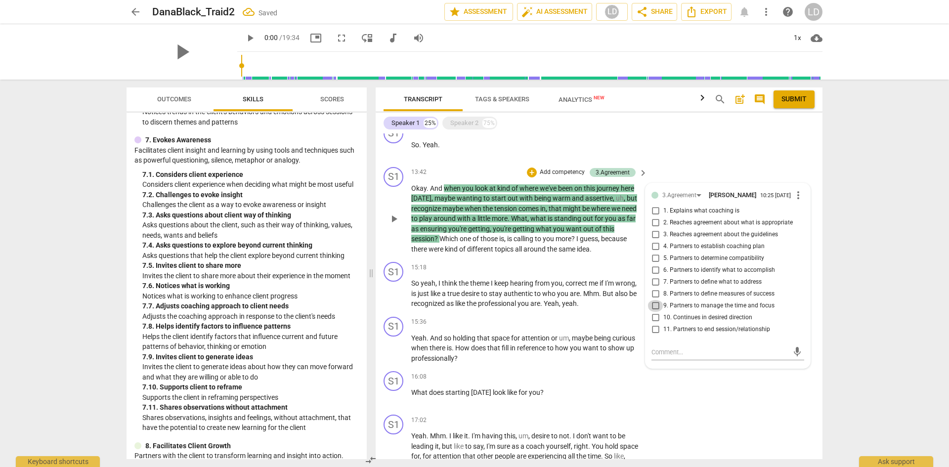
click at [653, 304] on input "9. Partners to manage the time and focus" at bounding box center [655, 306] width 16 height 12
drag, startPoint x: 440, startPoint y: 233, endPoint x: 599, endPoint y: 248, distance: 159.3
click at [599, 248] on p "Okay . And when you look at kind of where we've been on this journey here [DATE…" at bounding box center [526, 218] width 231 height 71
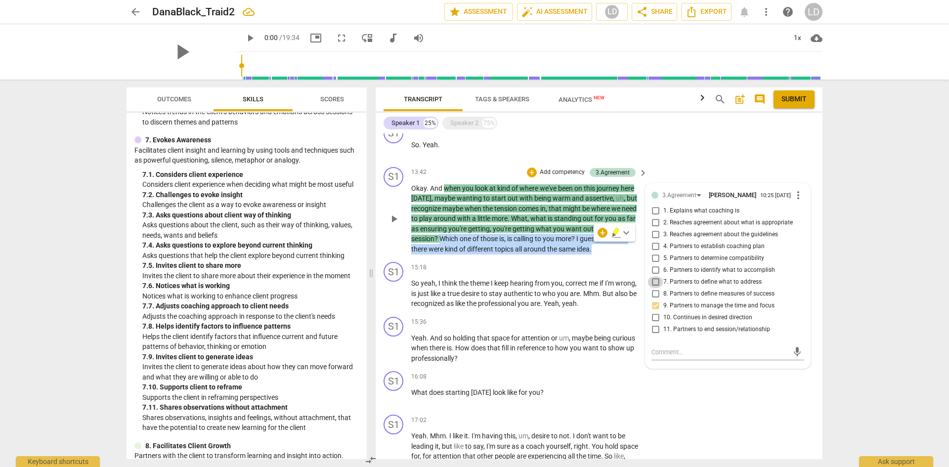
click at [655, 283] on input "7. Partners to define what to address" at bounding box center [655, 282] width 16 height 12
click at [652, 267] on input "6. Partners to identify what to accomplish" at bounding box center [655, 270] width 16 height 12
click at [678, 353] on textarea at bounding box center [719, 351] width 137 height 9
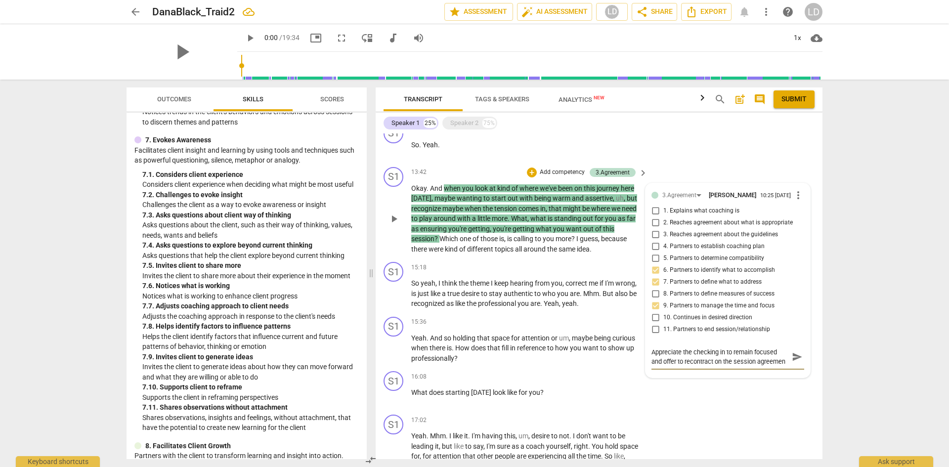
scroll to position [8, 0]
click at [793, 356] on span "send" at bounding box center [797, 356] width 11 height 11
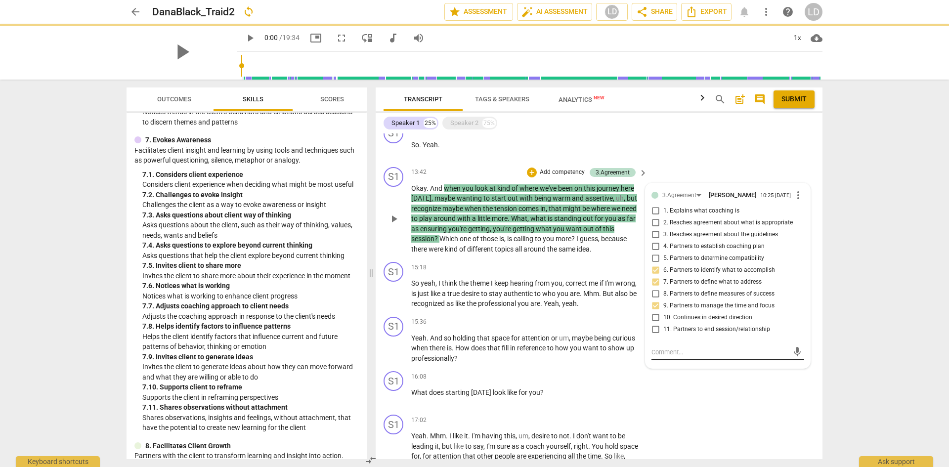
scroll to position [0, 0]
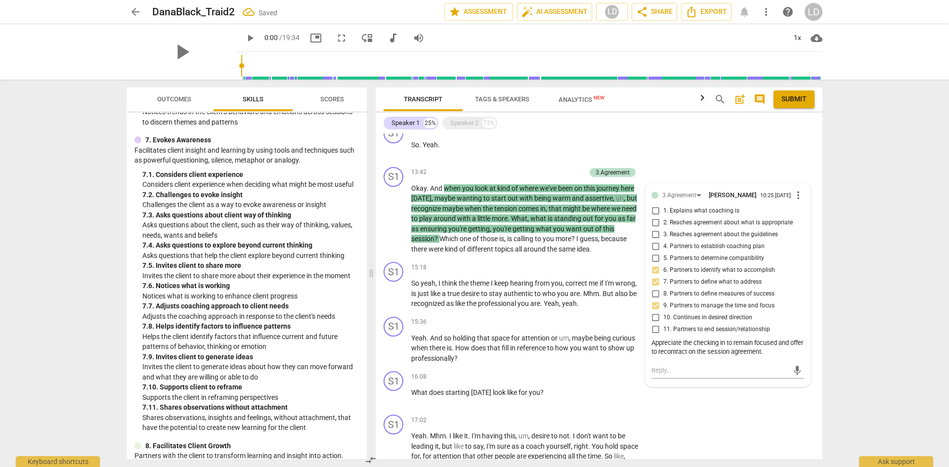
click at [866, 307] on div "arrow_back DanaBlack_Traid2 Saved edit star Assessment auto_fix_high AI Assessm…" at bounding box center [474, 233] width 949 height 467
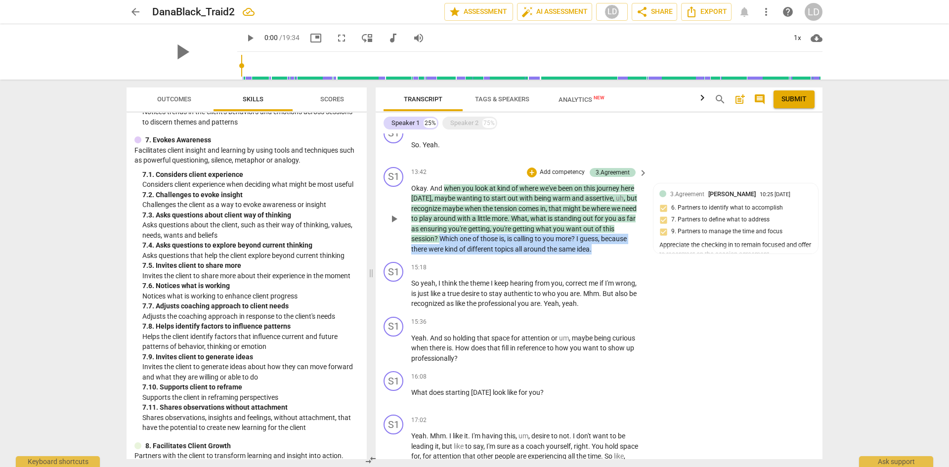
drag, startPoint x: 442, startPoint y: 236, endPoint x: 594, endPoint y: 250, distance: 153.3
click at [594, 250] on p "Okay . And when you look at kind of where we've been on this journey here [DATE…" at bounding box center [526, 218] width 231 height 71
click at [534, 168] on div "+" at bounding box center [532, 173] width 10 height 10
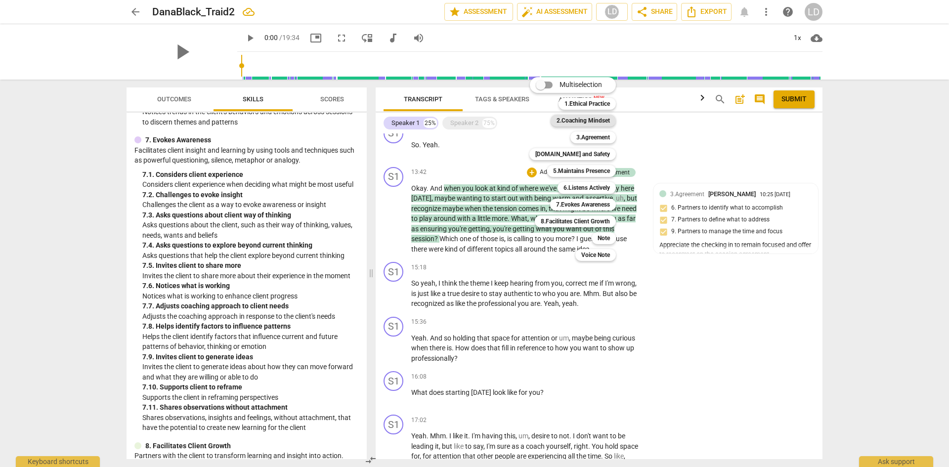
click at [576, 119] on b "2.Coaching Mindset" at bounding box center [582, 121] width 53 height 12
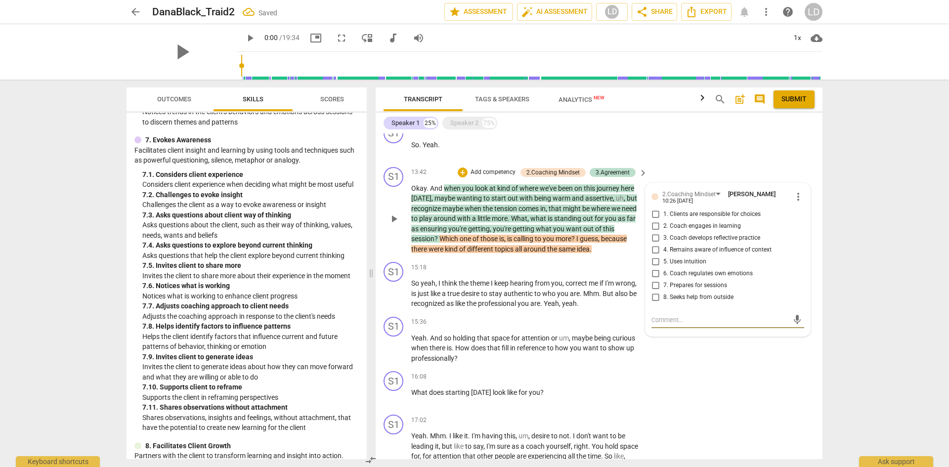
click at [657, 210] on input "1. Clients are responsible for choices" at bounding box center [655, 215] width 16 height 12
click at [865, 270] on div "arrow_back DanaBlack_Traid2 Saved edit star Assessment auto_fix_high AI Assessm…" at bounding box center [474, 233] width 949 height 467
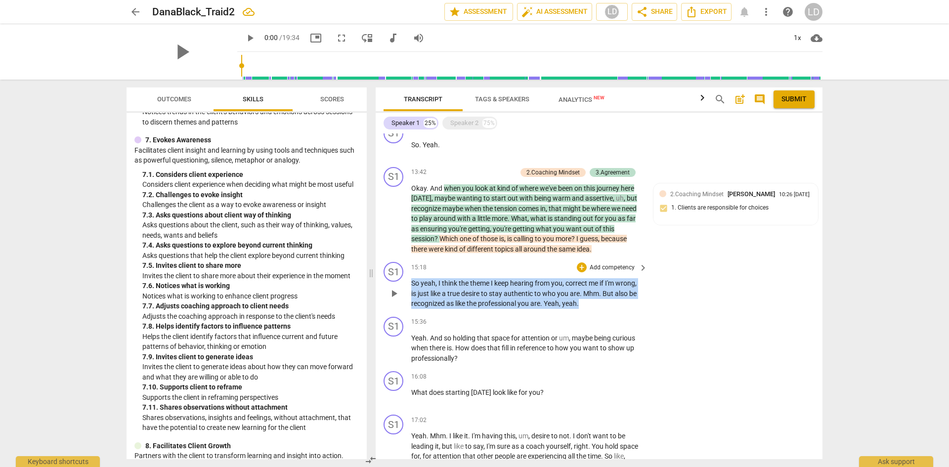
drag, startPoint x: 587, startPoint y: 303, endPoint x: 411, endPoint y: 275, distance: 178.1
click at [411, 278] on p "So yeah , I think the theme I keep hearing from you , correct me if I'm wrong ,…" at bounding box center [526, 293] width 231 height 31
click at [580, 264] on div "+" at bounding box center [582, 267] width 10 height 10
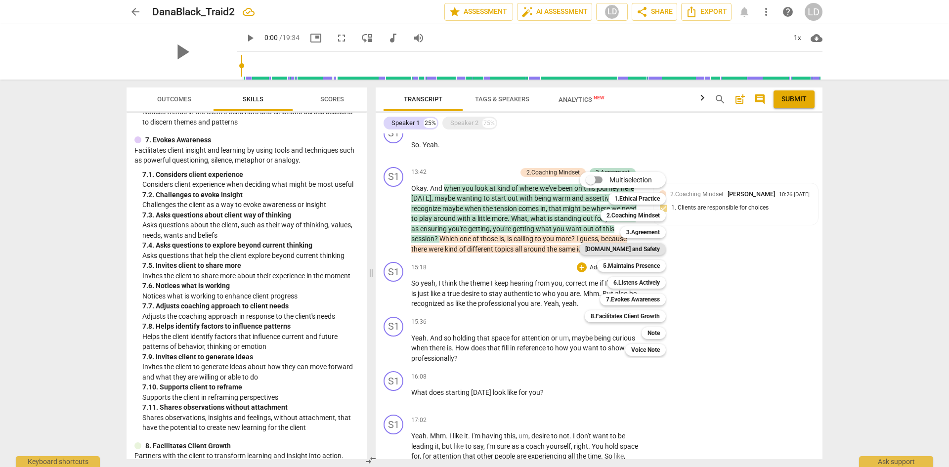
click at [648, 250] on b "[DOMAIN_NAME] and Safety" at bounding box center [622, 249] width 75 height 12
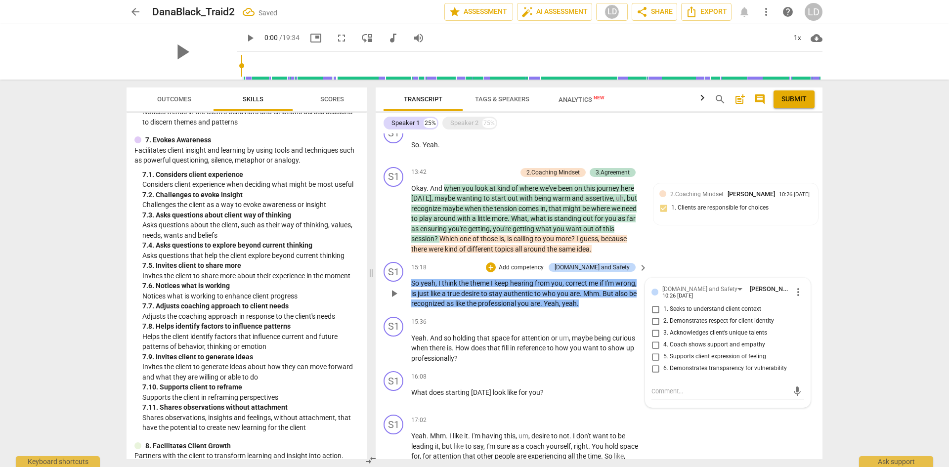
click at [739, 317] on span "2. Demonstrates respect for client identity" at bounding box center [718, 321] width 111 height 9
click at [663, 316] on input "2. Demonstrates respect for client identity" at bounding box center [655, 321] width 16 height 12
click at [496, 262] on div "+" at bounding box center [491, 267] width 10 height 10
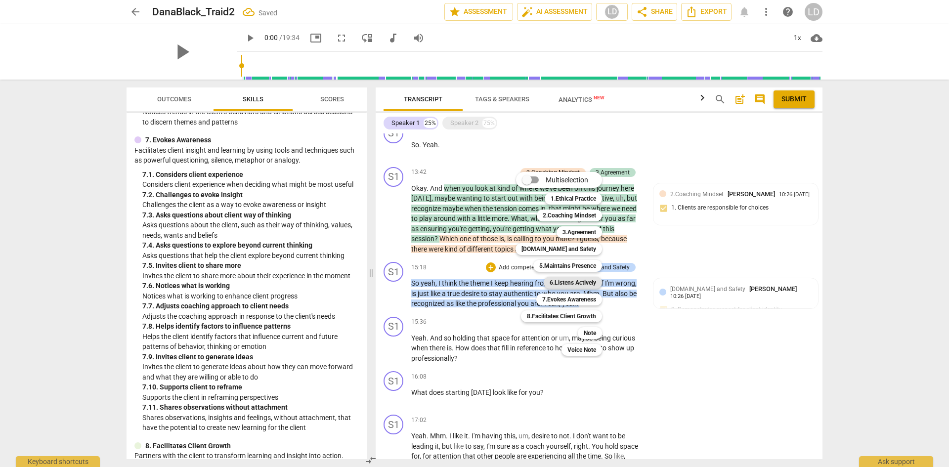
click at [574, 284] on b "6.Listens Actively" at bounding box center [572, 283] width 46 height 12
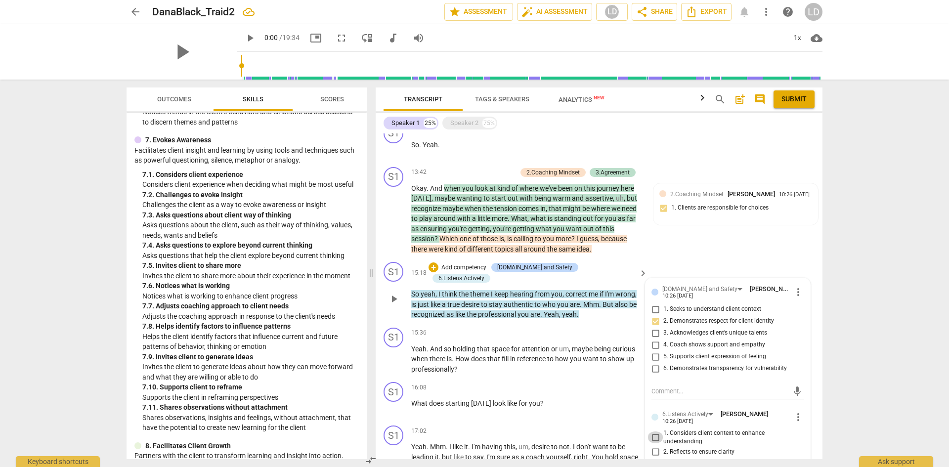
click at [654, 434] on input "1. Considers client context to enhance understanding" at bounding box center [655, 437] width 16 height 12
click at [862, 375] on div "arrow_back DanaBlack_Traid2 edit star Assessment auto_fix_high AI Assessment LD…" at bounding box center [474, 233] width 949 height 467
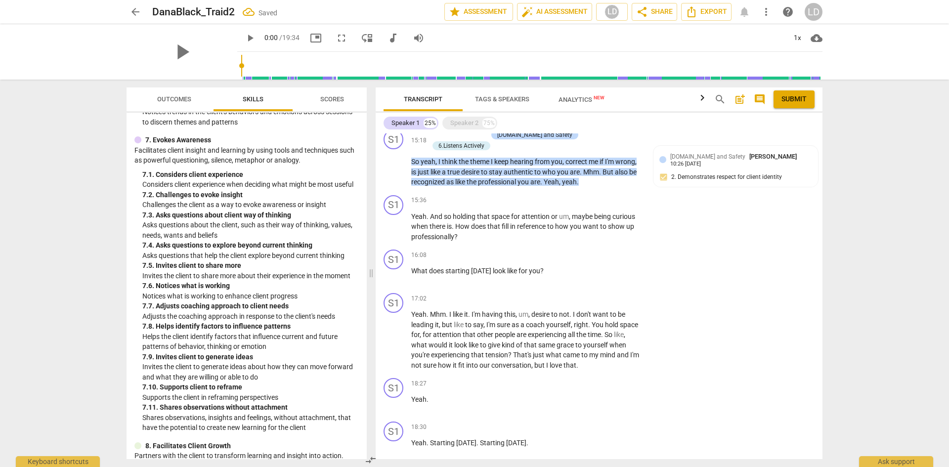
scroll to position [1250, 0]
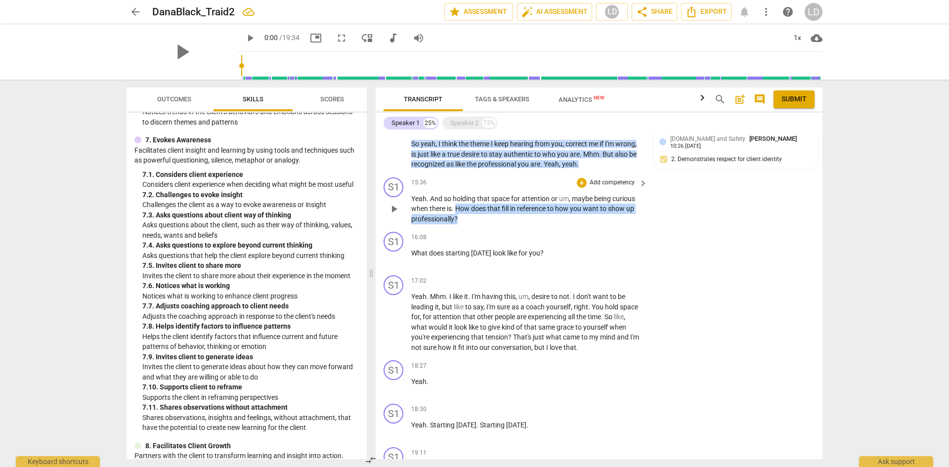
drag, startPoint x: 457, startPoint y: 195, endPoint x: 467, endPoint y: 200, distance: 11.3
click at [467, 200] on p "Yeah . And so holding that space for attention or um , maybe being curious when…" at bounding box center [526, 209] width 231 height 31
click at [577, 178] on div "+" at bounding box center [582, 183] width 10 height 10
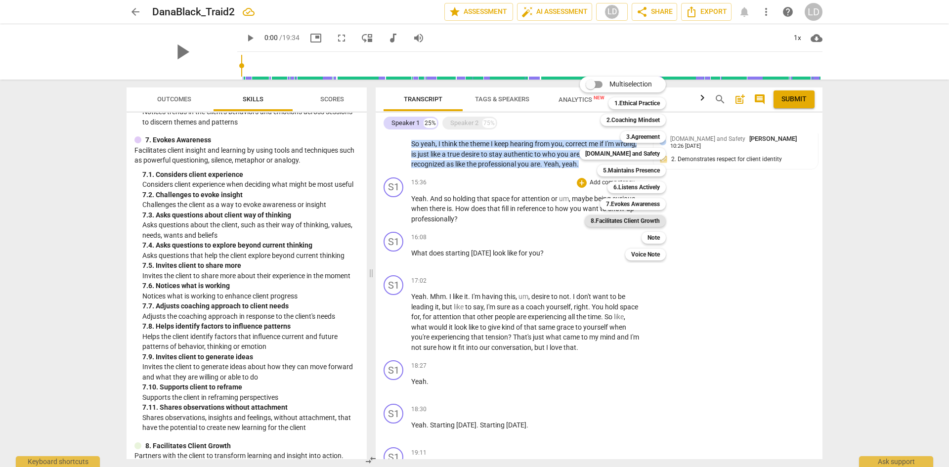
click at [632, 225] on b "8.Facilitates Client Growth" at bounding box center [624, 221] width 69 height 12
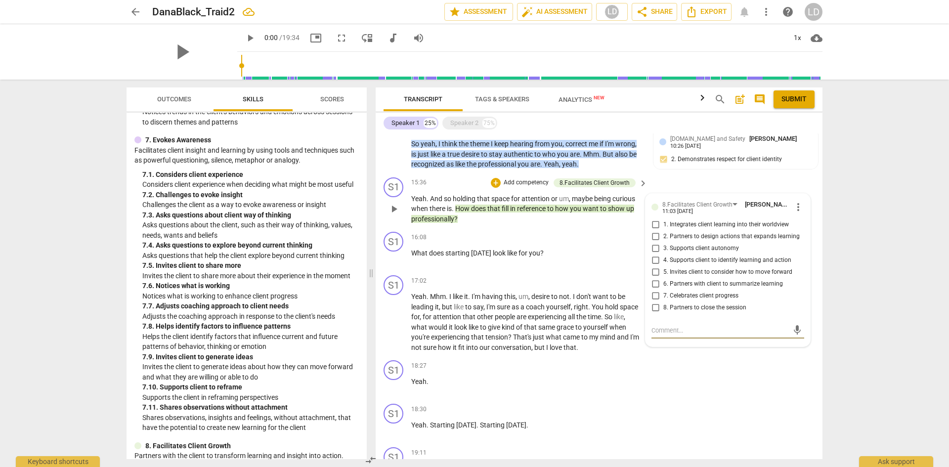
click at [655, 254] on input "4. Supports client to identify learning and action" at bounding box center [655, 260] width 16 height 12
click at [656, 278] on input "6. Partners with client to summarize learning" at bounding box center [655, 284] width 16 height 12
click at [580, 232] on div "+" at bounding box center [582, 237] width 10 height 10
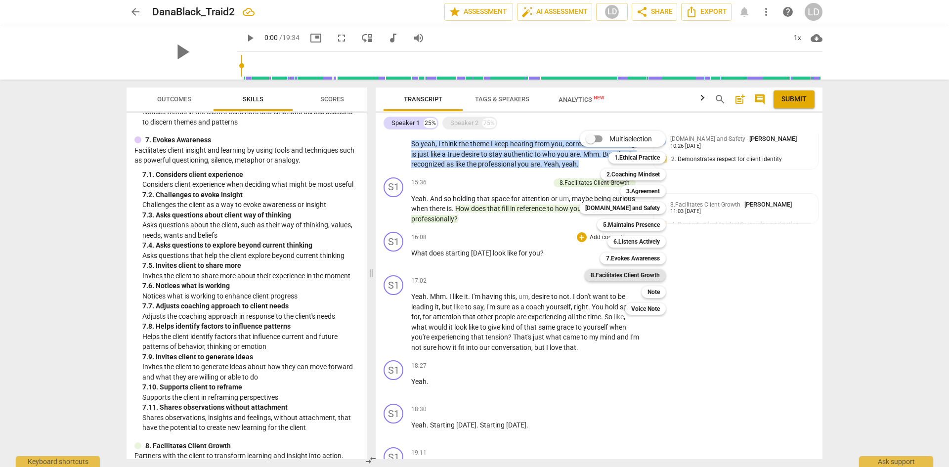
click at [628, 271] on b "8.Facilitates Client Growth" at bounding box center [624, 275] width 69 height 12
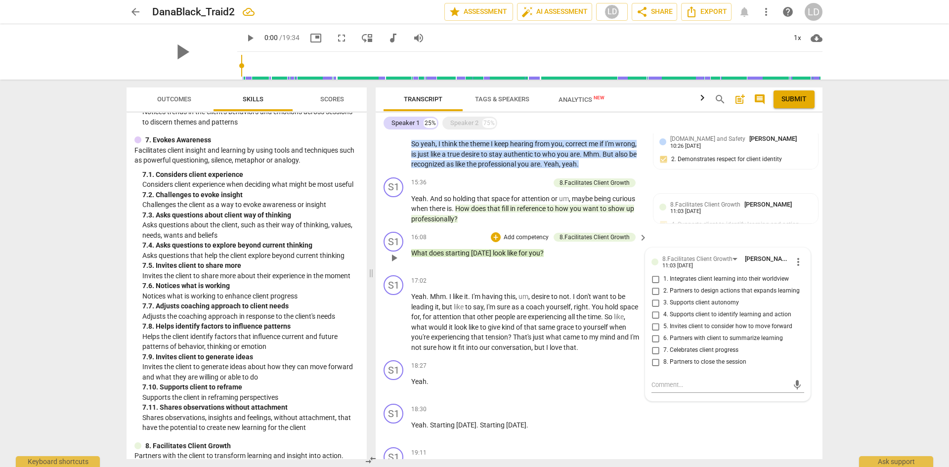
click at [694, 287] on span "2. Partners to design actions that expands learning" at bounding box center [731, 291] width 136 height 9
click at [663, 285] on input "2. Partners to design actions that expands learning" at bounding box center [655, 291] width 16 height 12
click at [690, 380] on textarea at bounding box center [719, 384] width 137 height 9
click at [794, 384] on span "send" at bounding box center [797, 389] width 11 height 11
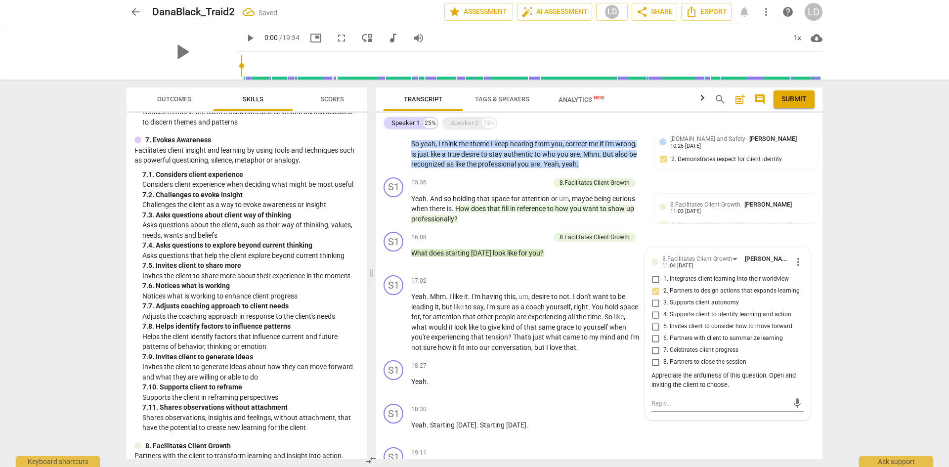
click at [822, 379] on div "Transcript Tags & Speakers Analytics New search post_add comment Submit Speaker…" at bounding box center [601, 273] width 459 height 387
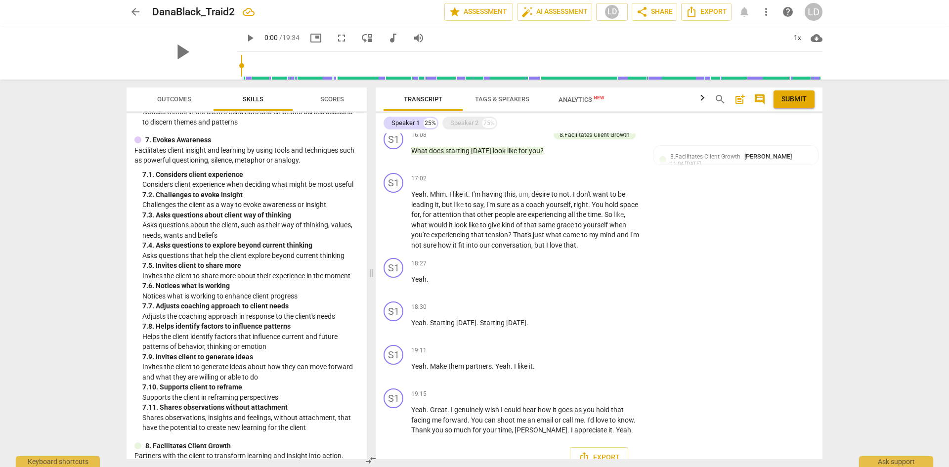
scroll to position [1354, 0]
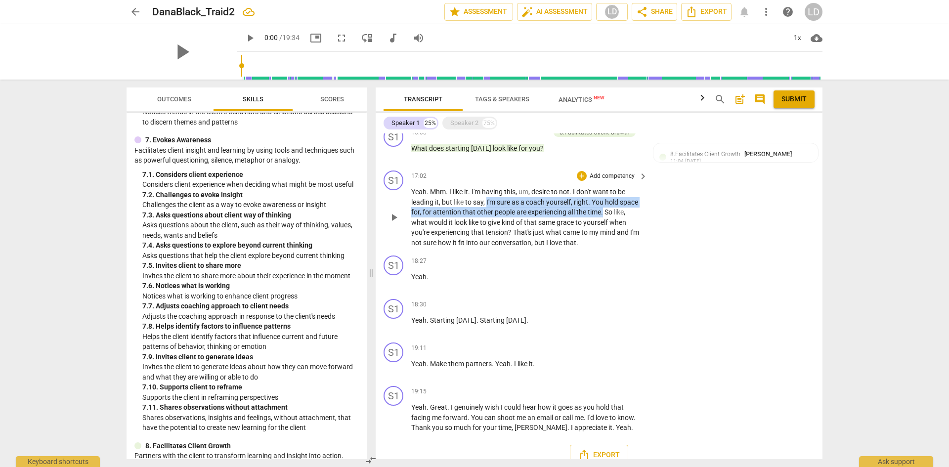
drag, startPoint x: 625, startPoint y: 198, endPoint x: 487, endPoint y: 190, distance: 138.1
click at [487, 190] on p "Yeah . Mhm . I like it . I'm having this , um , desire to not . I don't want to…" at bounding box center [526, 217] width 231 height 61
click at [581, 171] on div "+" at bounding box center [582, 176] width 10 height 10
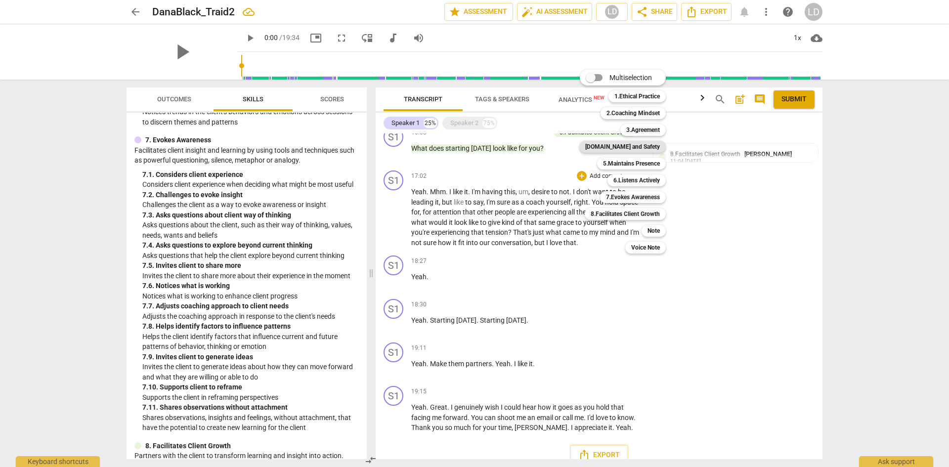
click at [637, 147] on b "[DOMAIN_NAME] and Safety" at bounding box center [622, 147] width 75 height 12
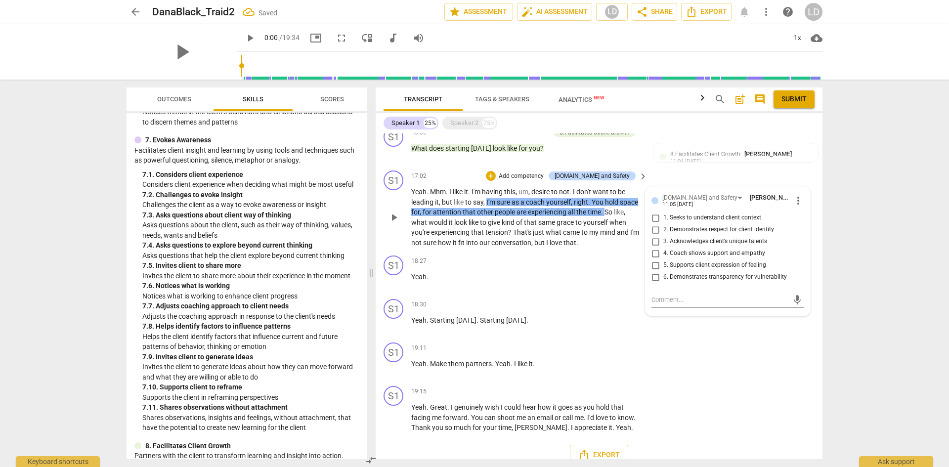
click at [692, 236] on label "3. Acknowledges client’s unique talents" at bounding box center [723, 242] width 153 height 12
click at [663, 236] on input "3. Acknowledges client’s unique talents" at bounding box center [655, 242] width 16 height 12
click at [676, 225] on span "2. Demonstrates respect for client identity" at bounding box center [718, 229] width 111 height 9
click at [663, 224] on input "2. Demonstrates respect for client identity" at bounding box center [655, 230] width 16 height 12
click at [835, 240] on div "arrow_back DanaBlack_Traid2 Saved edit star Assessment auto_fix_high AI Assessm…" at bounding box center [474, 233] width 949 height 467
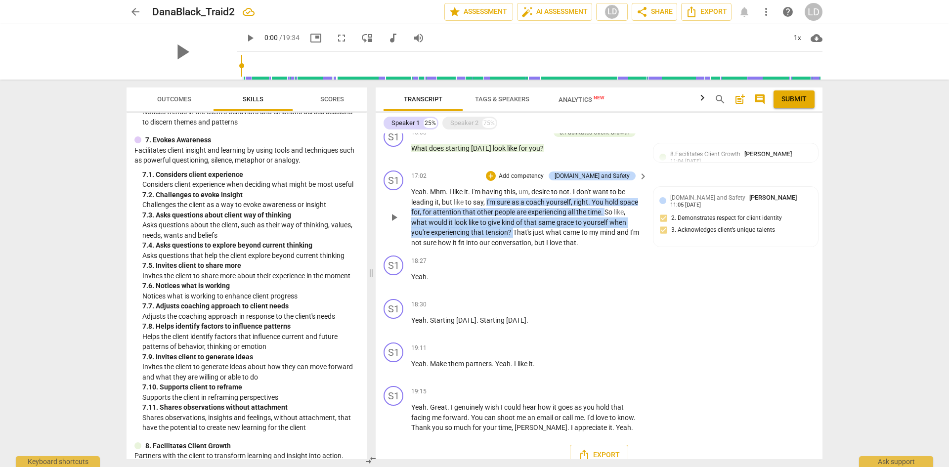
drag, startPoint x: 425, startPoint y: 207, endPoint x: 532, endPoint y: 215, distance: 107.1
click at [532, 215] on p "Yeah . Mhm . I like it . I'm having this , um , desire to not . I don't want to…" at bounding box center [526, 217] width 231 height 61
click at [496, 171] on div "+" at bounding box center [491, 176] width 10 height 10
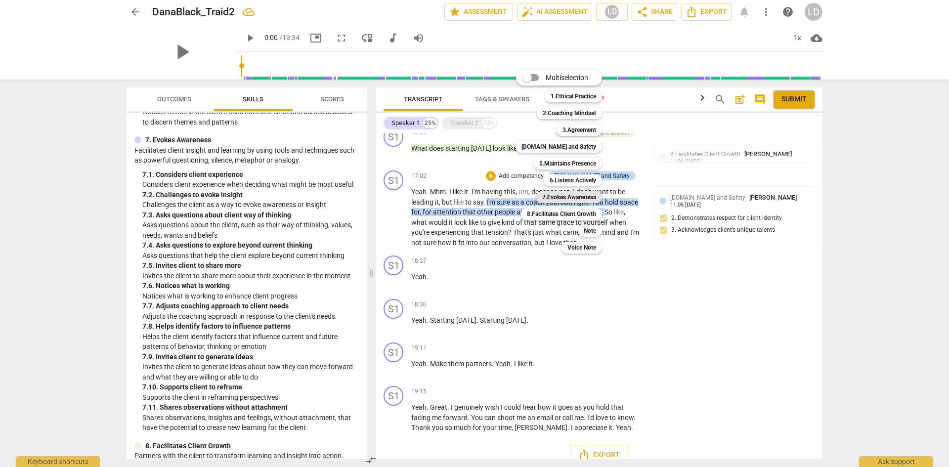
click at [569, 199] on b "7.Evokes Awareness" at bounding box center [569, 197] width 54 height 12
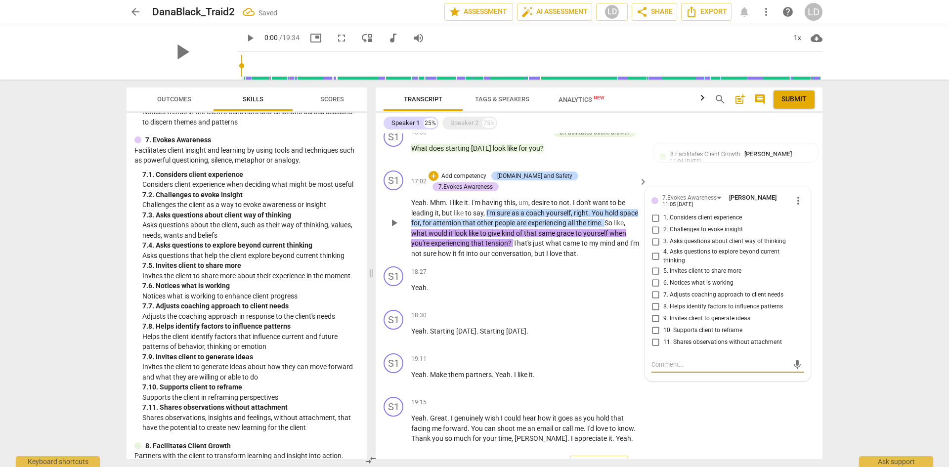
click at [651, 251] on input "4. Asks questions to explore beyond current thinking" at bounding box center [655, 257] width 16 height 12
click at [658, 312] on input "9. Invites client to generate ideas" at bounding box center [655, 318] width 16 height 12
click at [834, 291] on div "arrow_back DanaBlack_Traid2 edit star Assessment auto_fix_high AI Assessment LD…" at bounding box center [474, 233] width 949 height 467
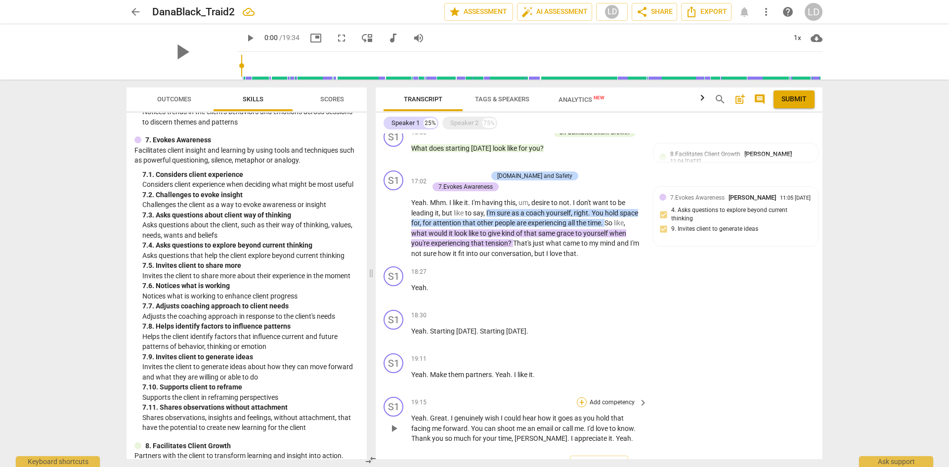
click at [579, 397] on div "+" at bounding box center [582, 402] width 10 height 10
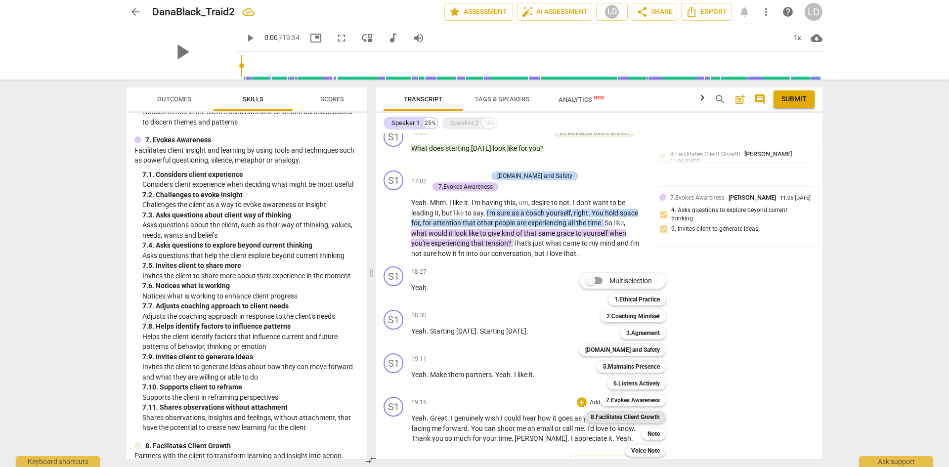
click at [633, 415] on b "8.Facilitates Client Growth" at bounding box center [624, 417] width 69 height 12
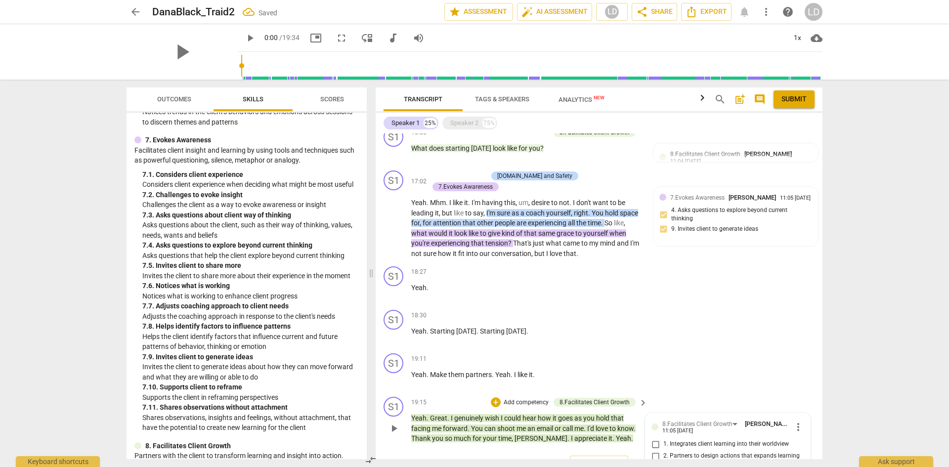
scroll to position [1436, 0]
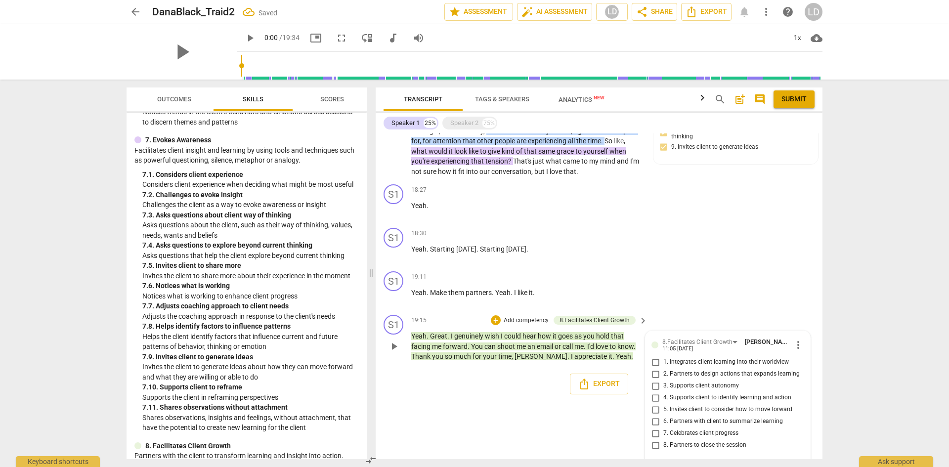
click at [707, 429] on span "7. Celebrates client progress" at bounding box center [700, 433] width 75 height 9
click at [663, 427] on input "7. Celebrates client progress" at bounding box center [655, 433] width 16 height 12
click at [864, 373] on div "arrow_back DanaBlack_Traid2 Saved edit star Assessment auto_fix_high AI Assessm…" at bounding box center [474, 233] width 949 height 467
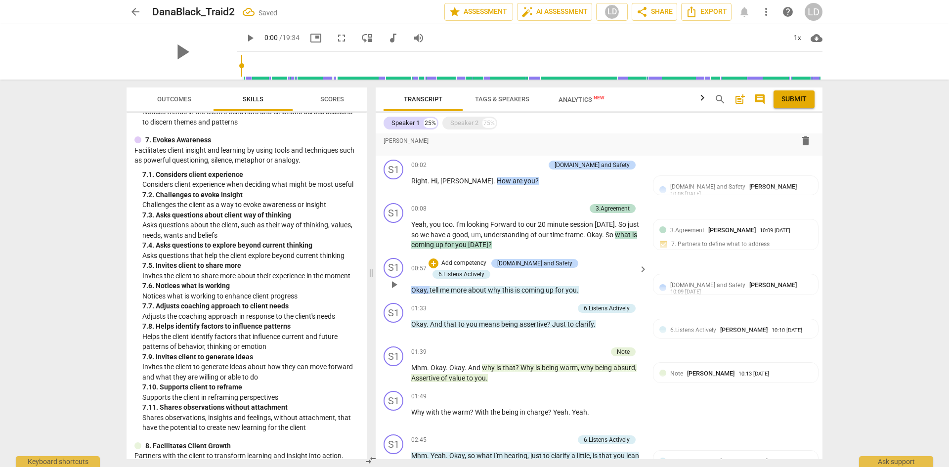
scroll to position [0, 0]
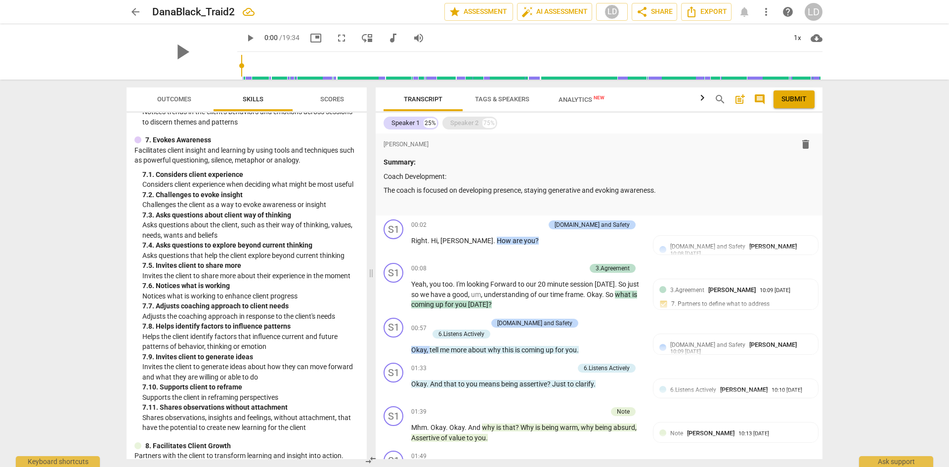
click at [456, 124] on div "Speaker 2" at bounding box center [464, 123] width 28 height 10
